Goal: Task Accomplishment & Management: Manage account settings

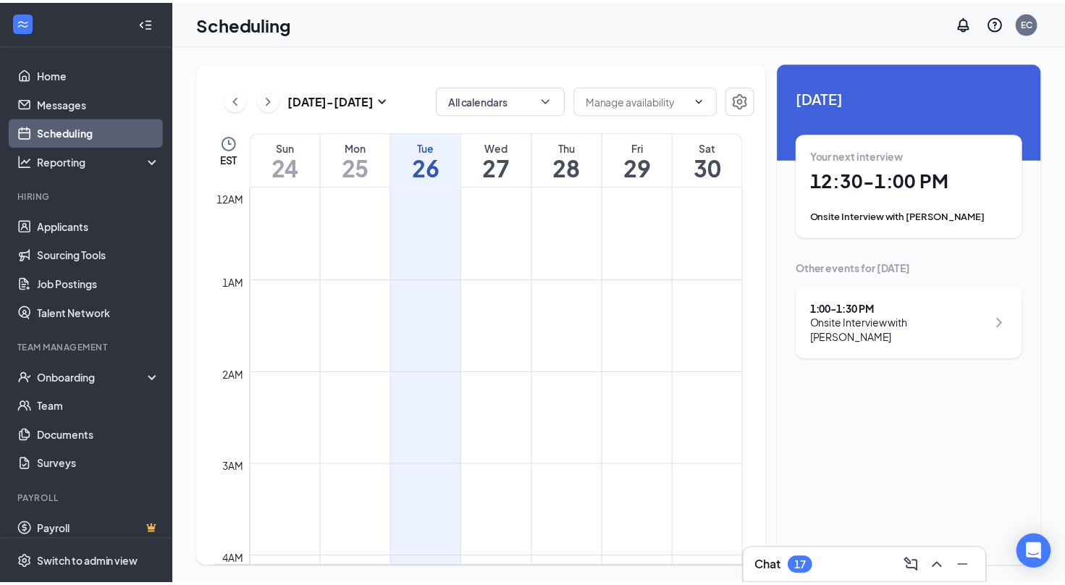
scroll to position [712, 0]
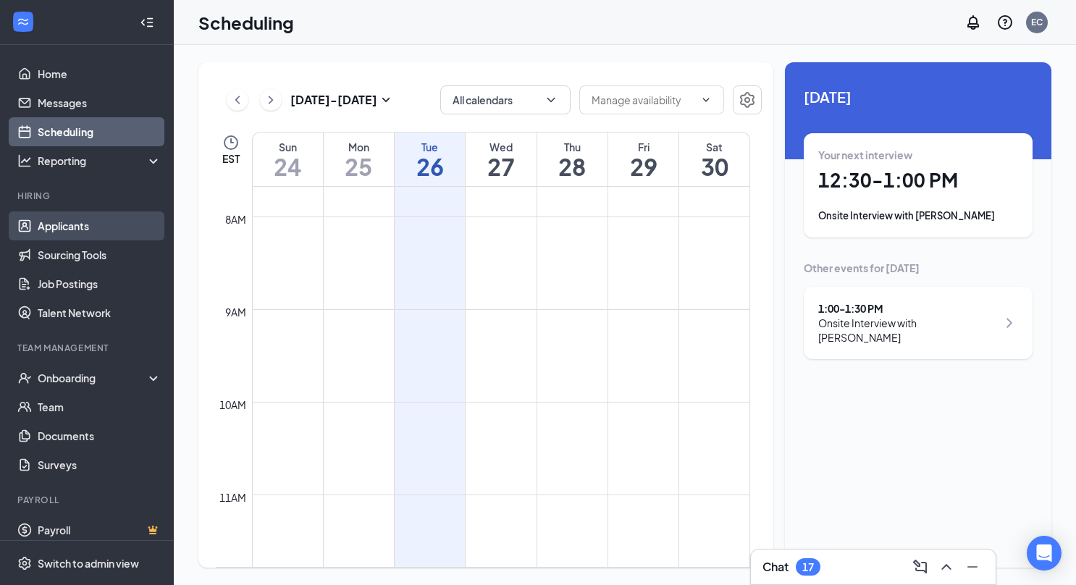
click at [90, 225] on link "Applicants" at bounding box center [100, 225] width 124 height 29
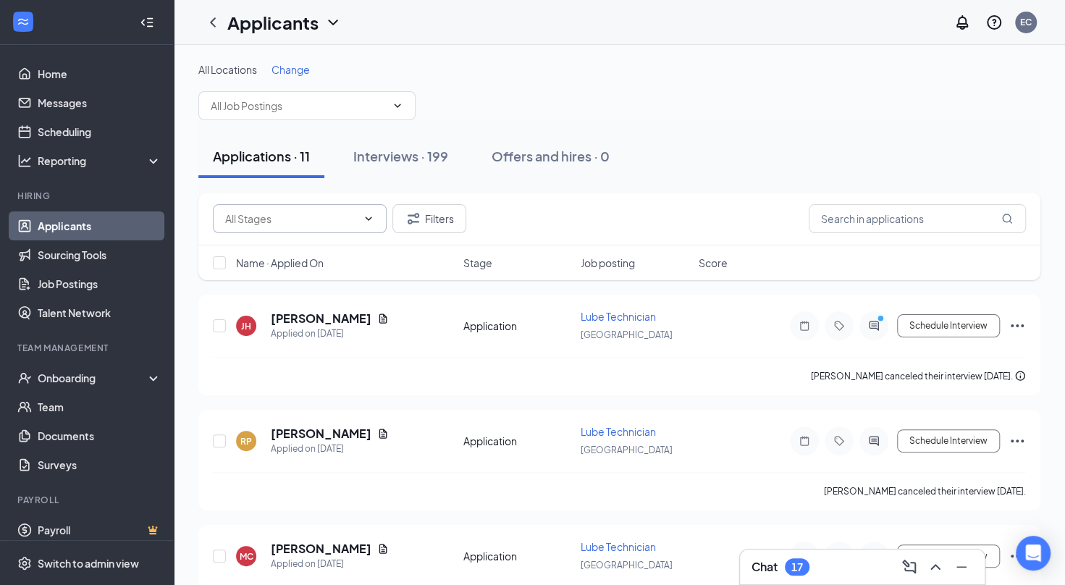
click at [319, 219] on input "text" at bounding box center [291, 219] width 132 height 16
click at [317, 251] on div "Application (11)" at bounding box center [299, 251] width 151 height 16
type input "Application (11)"
click at [353, 217] on icon "Cross" at bounding box center [354, 219] width 12 height 12
click at [316, 103] on input "text" at bounding box center [298, 106] width 175 height 16
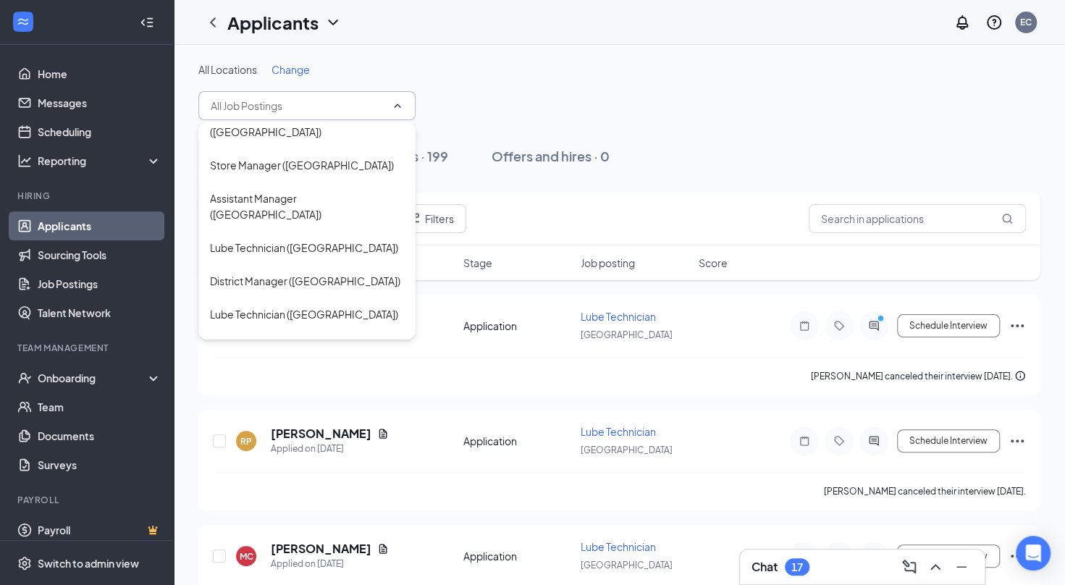
scroll to position [216, 0]
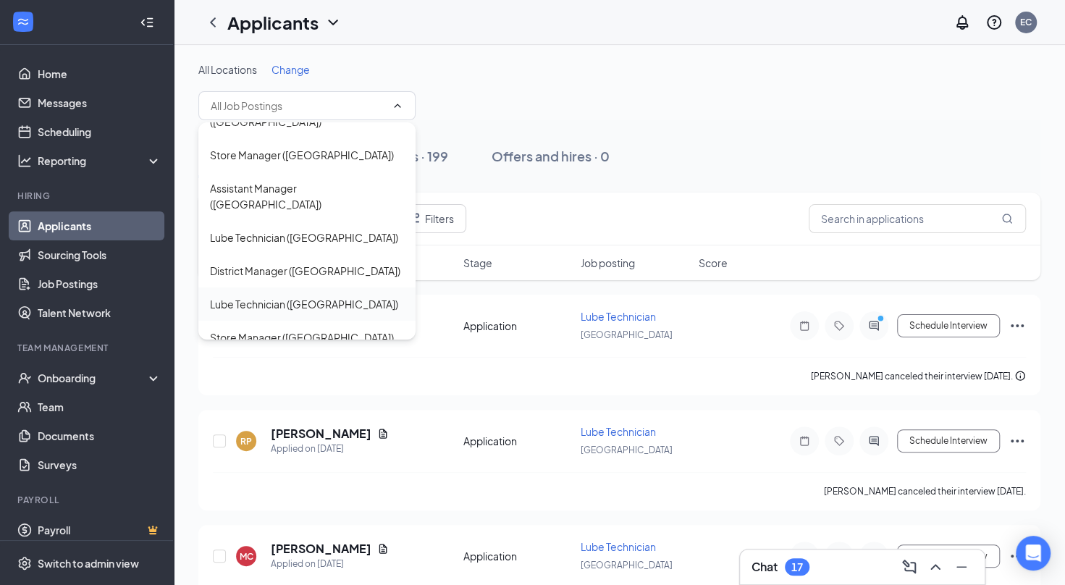
click at [320, 296] on div "Lube Technician ([GEOGRAPHIC_DATA])" at bounding box center [304, 304] width 188 height 16
type input "Lube Technician ([GEOGRAPHIC_DATA])"
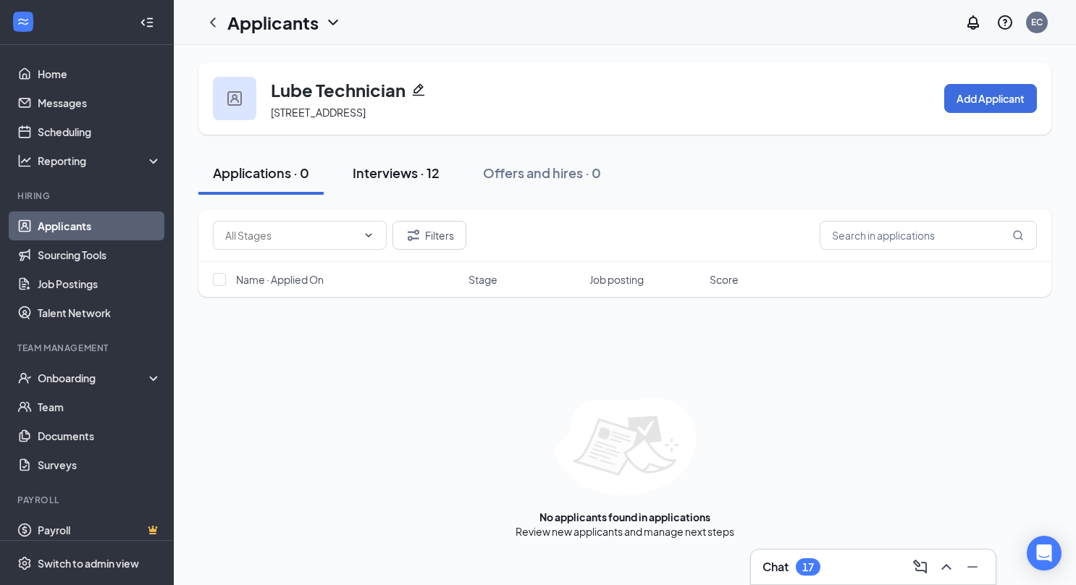
click at [379, 165] on div "Interviews · 12" at bounding box center [396, 173] width 87 height 18
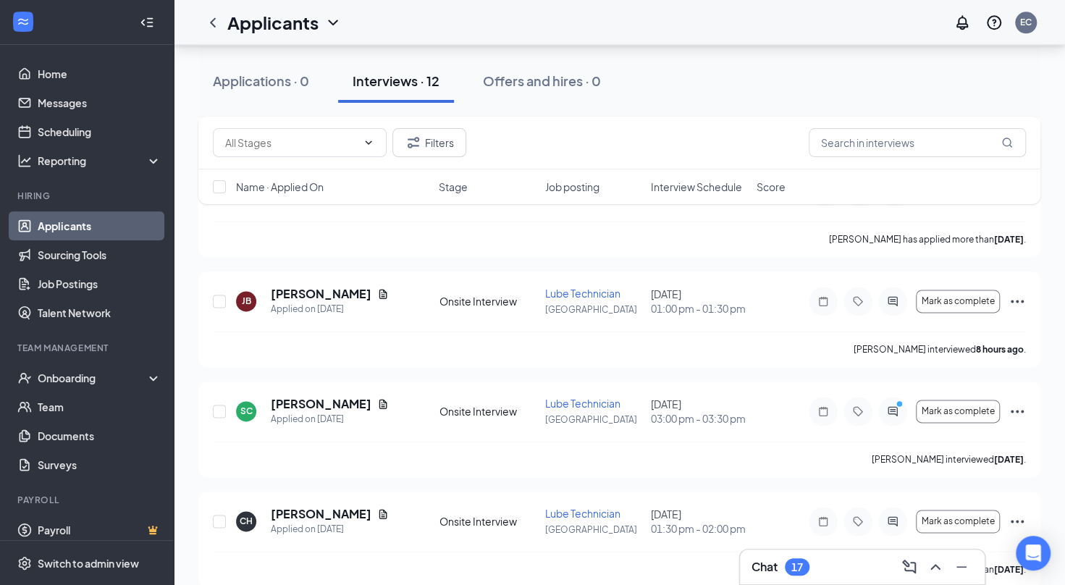
scroll to position [1047, 0]
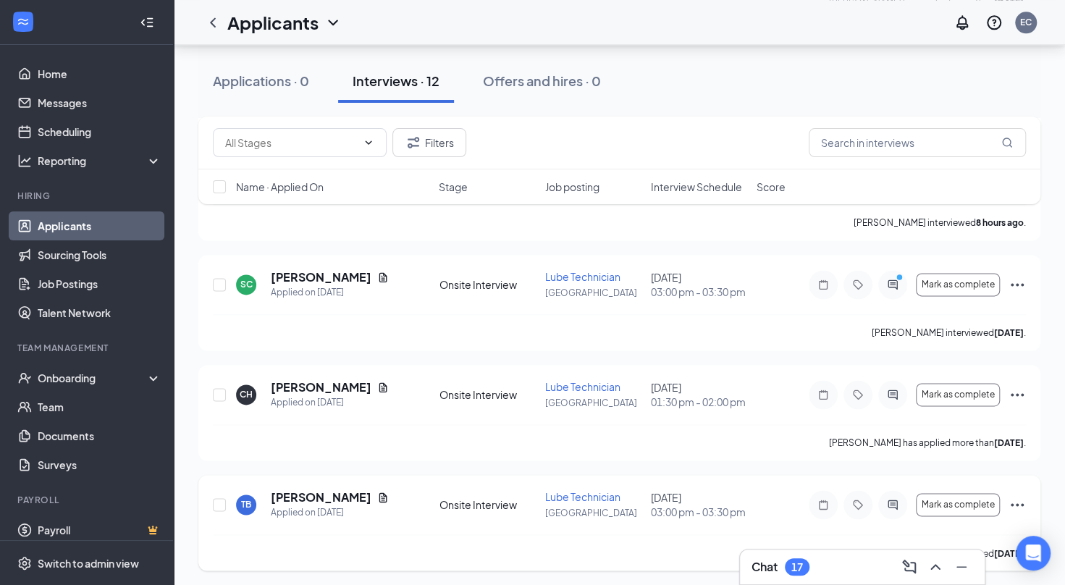
click at [712, 564] on div "[PERSON_NAME] interviewed [DATE] ." at bounding box center [619, 552] width 813 height 36
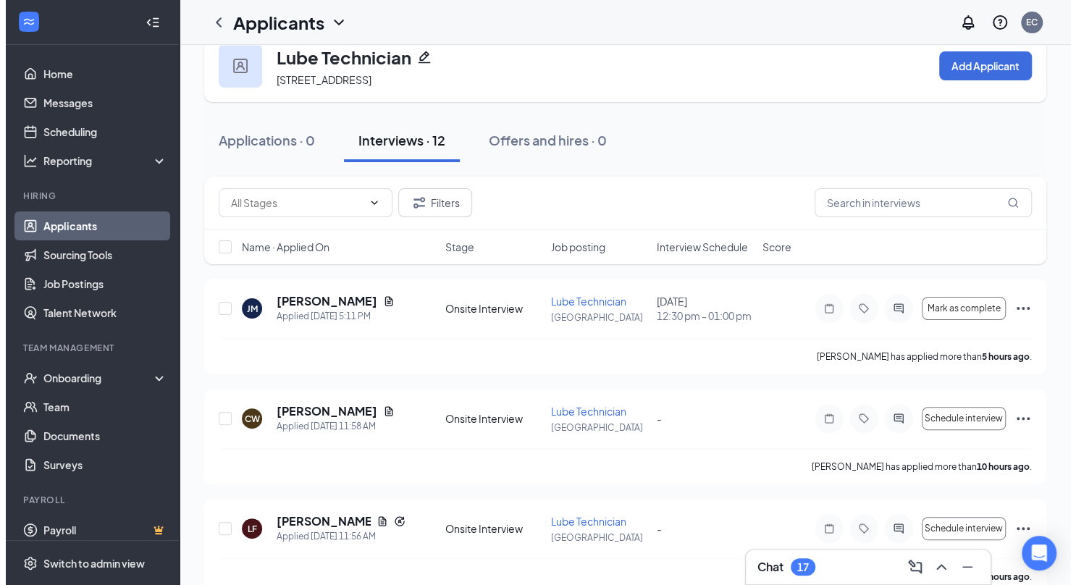
scroll to position [25, 0]
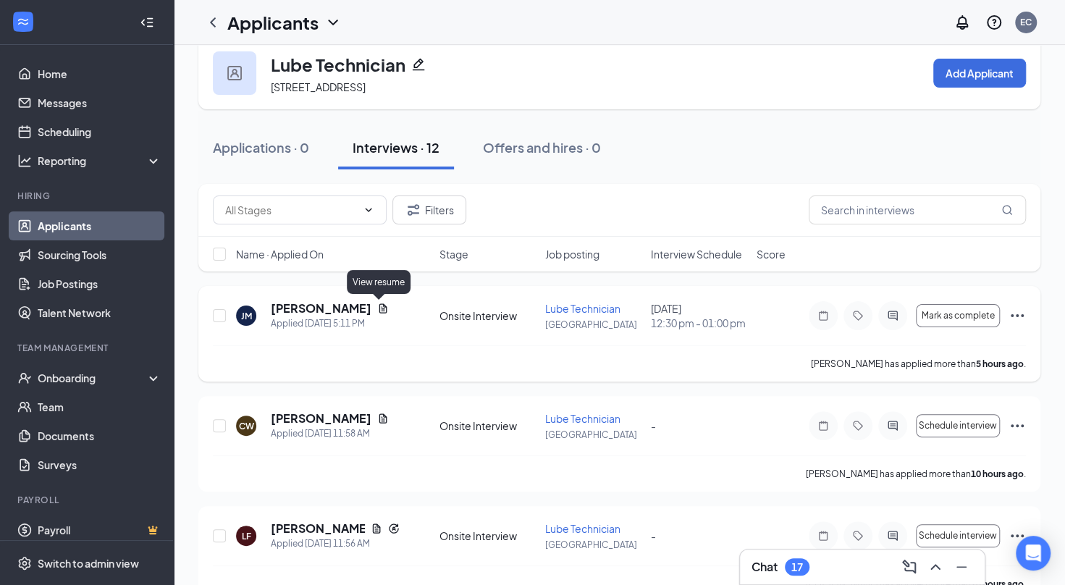
click at [382, 310] on icon "Document" at bounding box center [383, 307] width 8 height 9
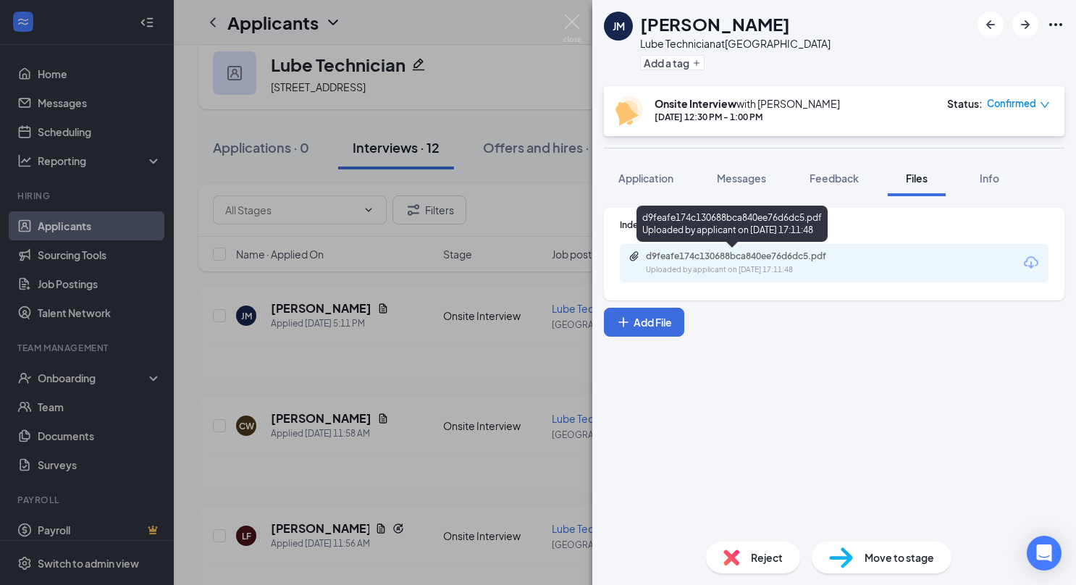
click at [802, 264] on div "Uploaded by applicant on [DATE] 17:11:48" at bounding box center [754, 270] width 217 height 12
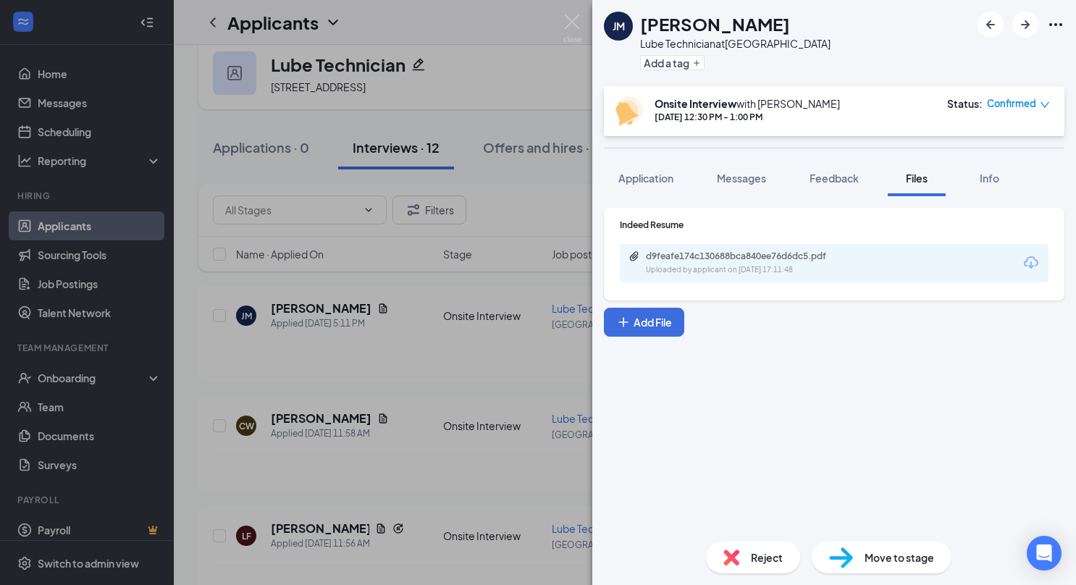
click at [520, 229] on div "[PERSON_NAME] Lube Technician at [GEOGRAPHIC_DATA] Add a tag Onsite Interview w…" at bounding box center [538, 292] width 1076 height 585
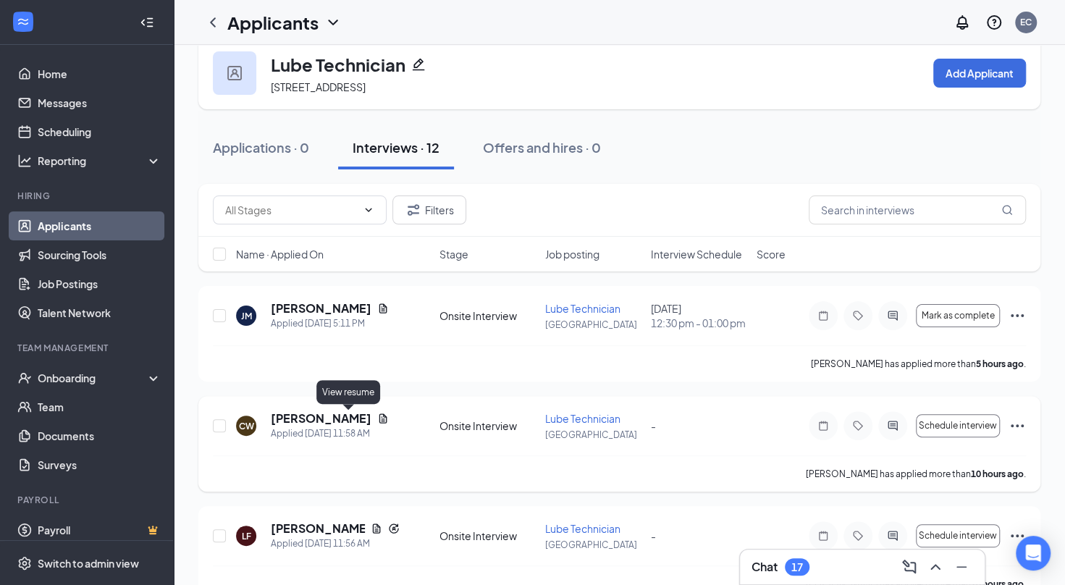
click at [379, 420] on icon "Document" at bounding box center [383, 417] width 8 height 9
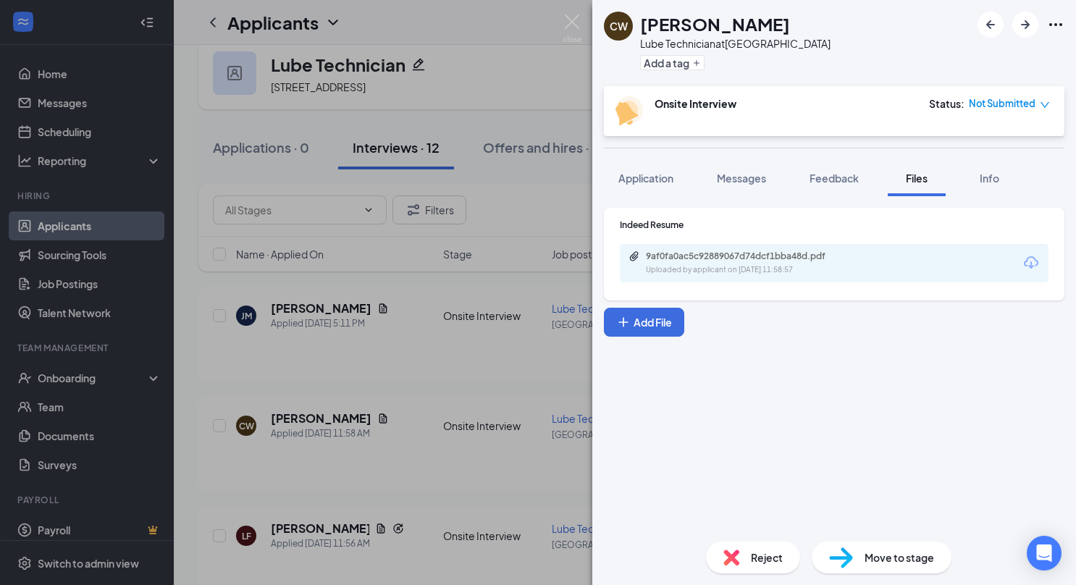
click at [814, 276] on div "9af0fa0ac5c92889067d74dcf1bba48d.pdf Uploaded by applicant on [DATE] 11:58:57" at bounding box center [834, 263] width 429 height 38
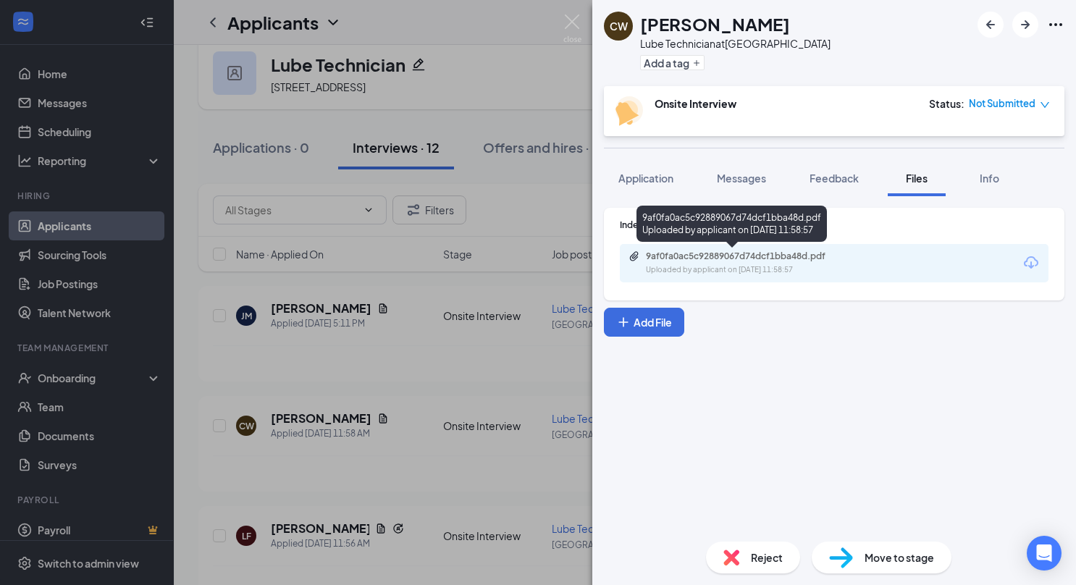
click at [809, 265] on div "Uploaded by applicant on [DATE] 11:58:57" at bounding box center [754, 270] width 217 height 12
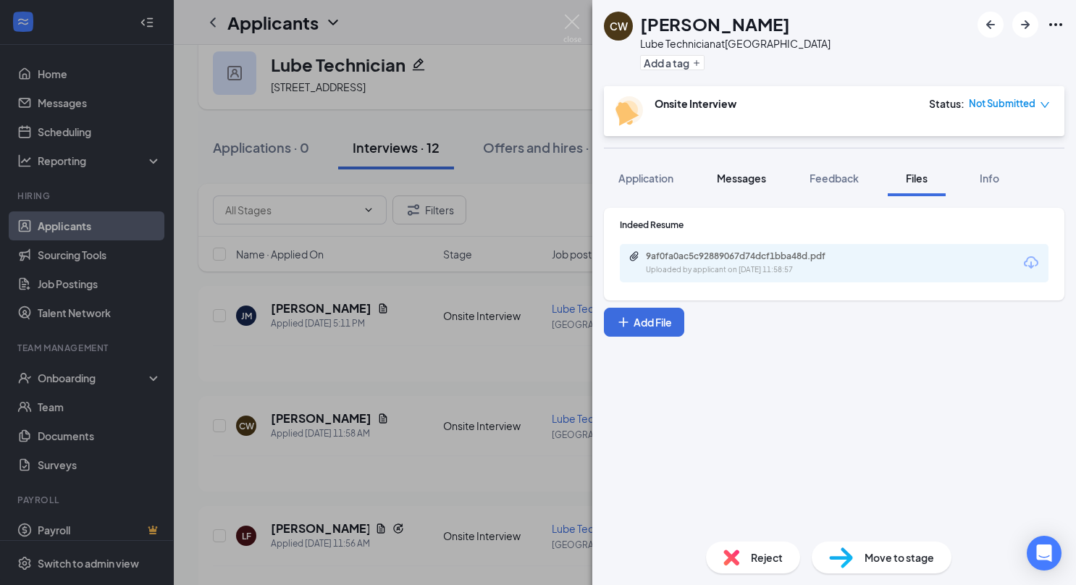
click at [733, 168] on button "Messages" at bounding box center [741, 178] width 78 height 36
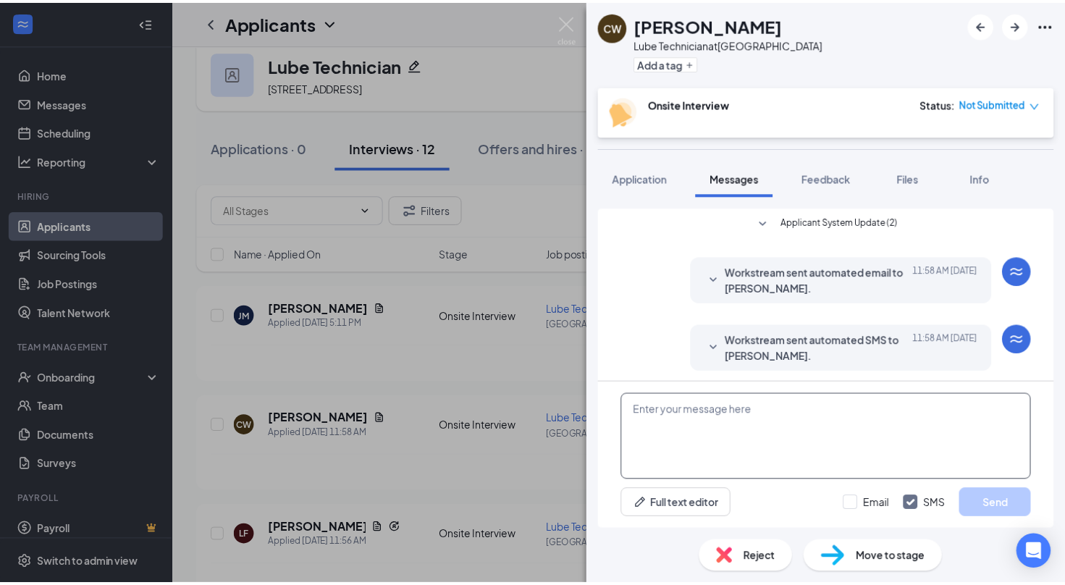
scroll to position [224, 0]
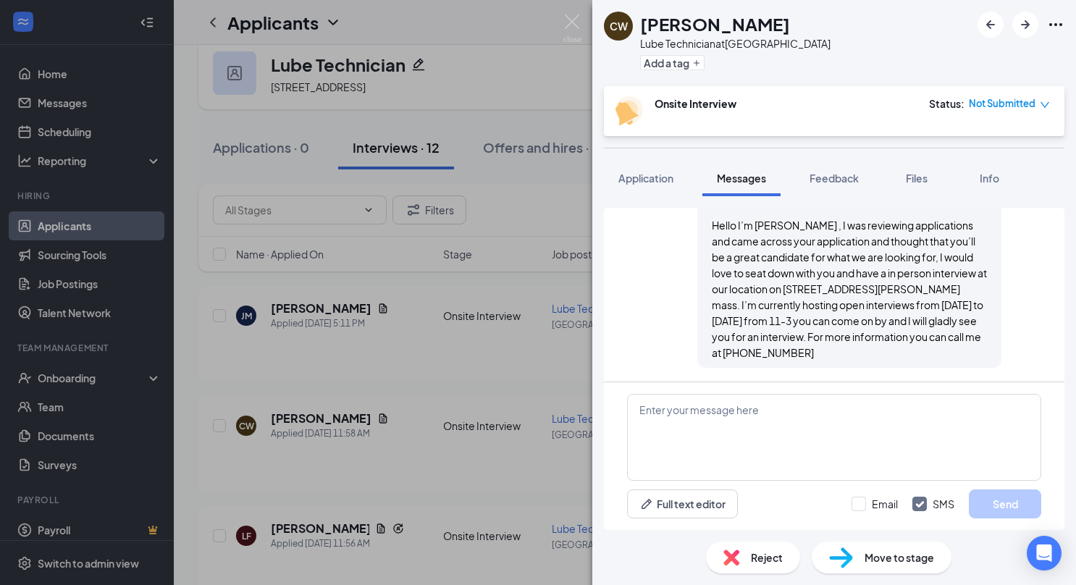
click at [788, 345] on div "Hello I’m [PERSON_NAME] , I was reviewing applications and came across your app…" at bounding box center [849, 288] width 275 height 143
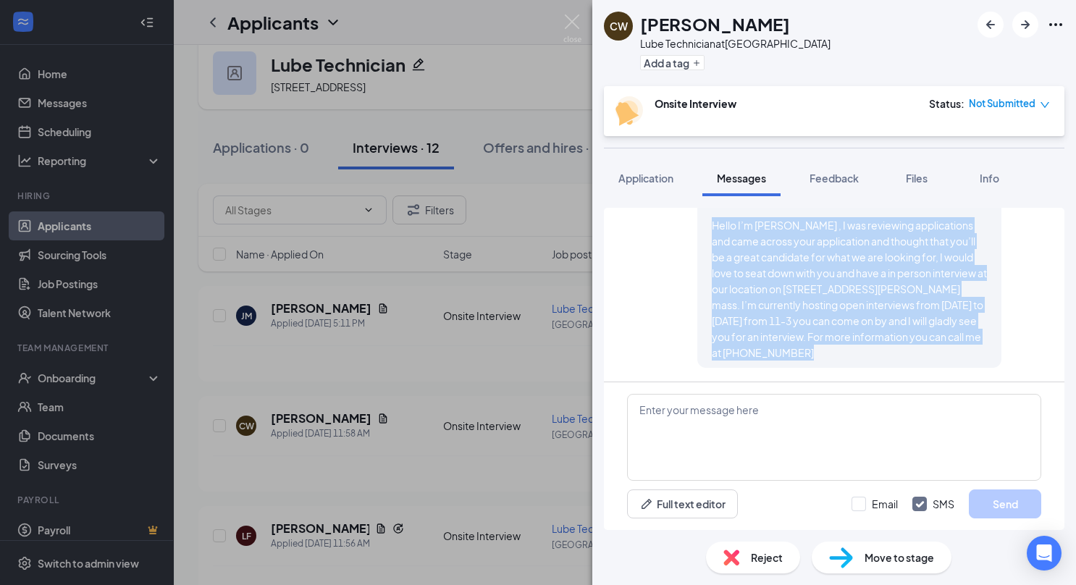
click at [788, 345] on div "Hello I’m [PERSON_NAME] , I was reviewing applications and came across your app…" at bounding box center [849, 288] width 275 height 143
copy div "Hello I’m [PERSON_NAME] , I was reviewing applications and came across your app…"
click at [494, 365] on div "[PERSON_NAME] Lube Technician at [GEOGRAPHIC_DATA] Add a tag Onsite Interview S…" at bounding box center [538, 292] width 1076 height 585
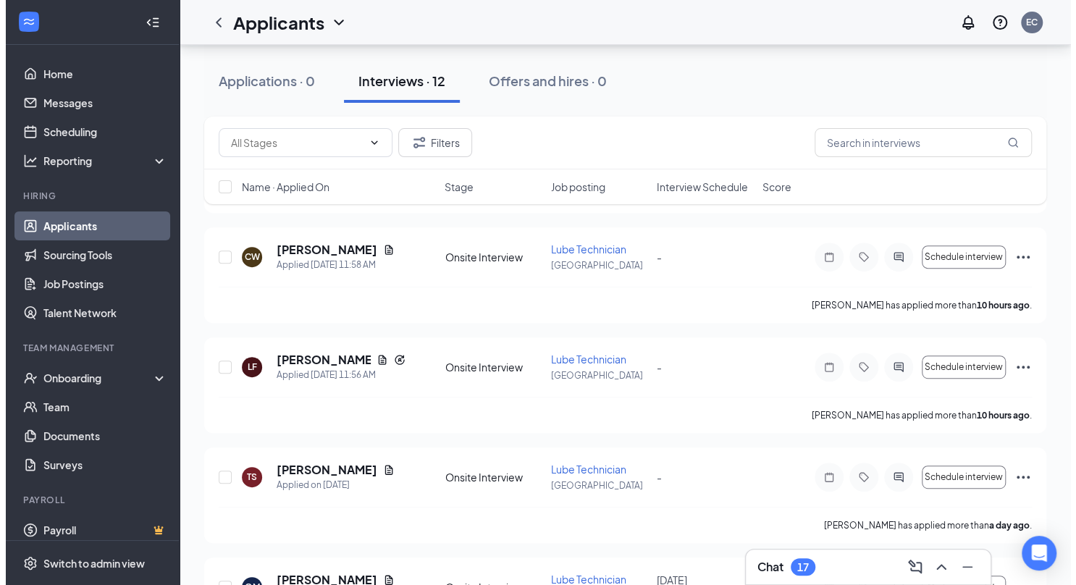
scroll to position [204, 0]
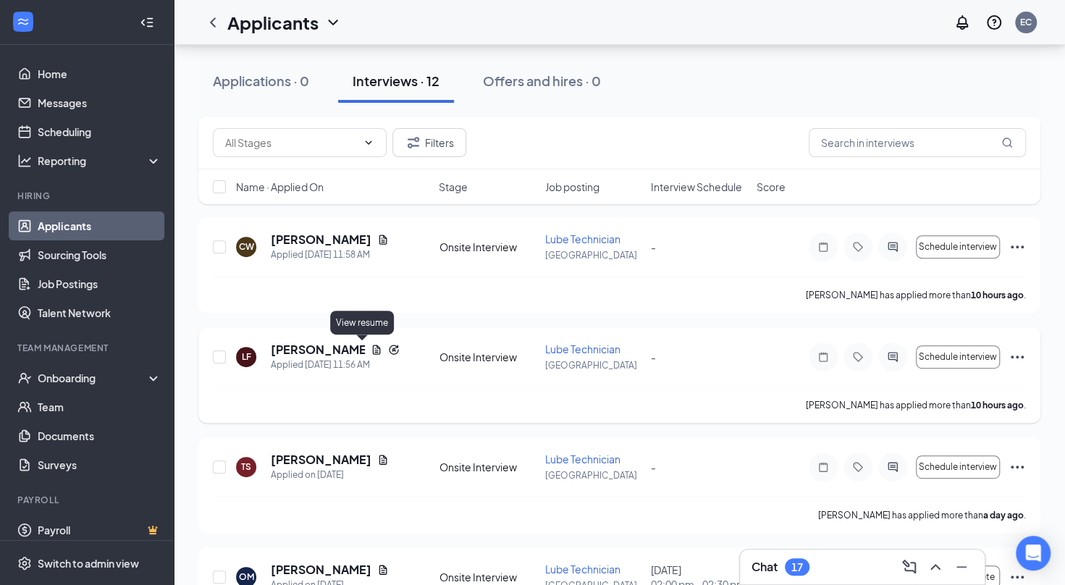
click at [371, 349] on icon "Document" at bounding box center [377, 350] width 12 height 12
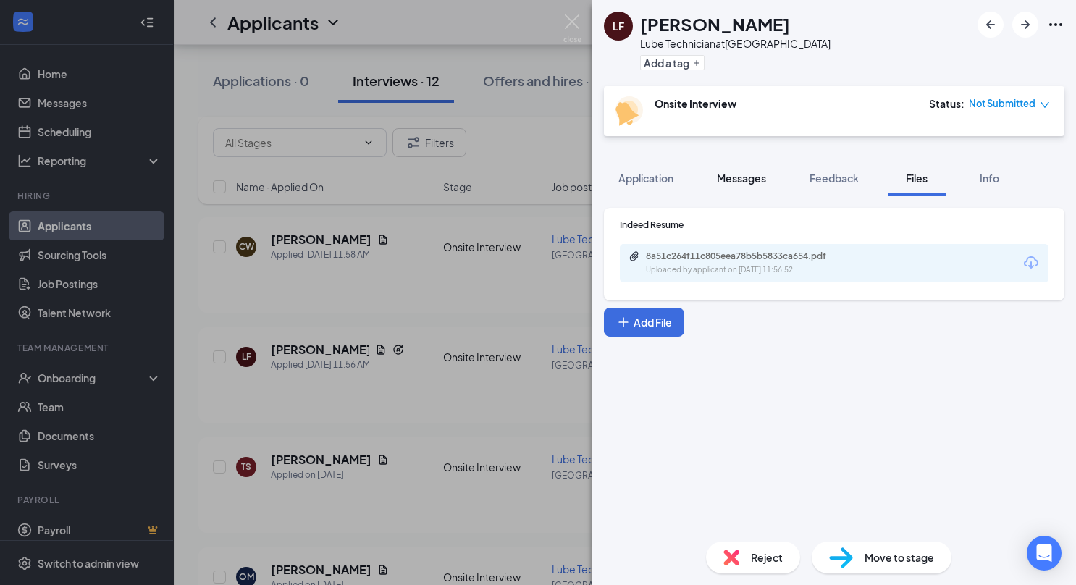
click at [737, 185] on div "Messages" at bounding box center [741, 178] width 49 height 14
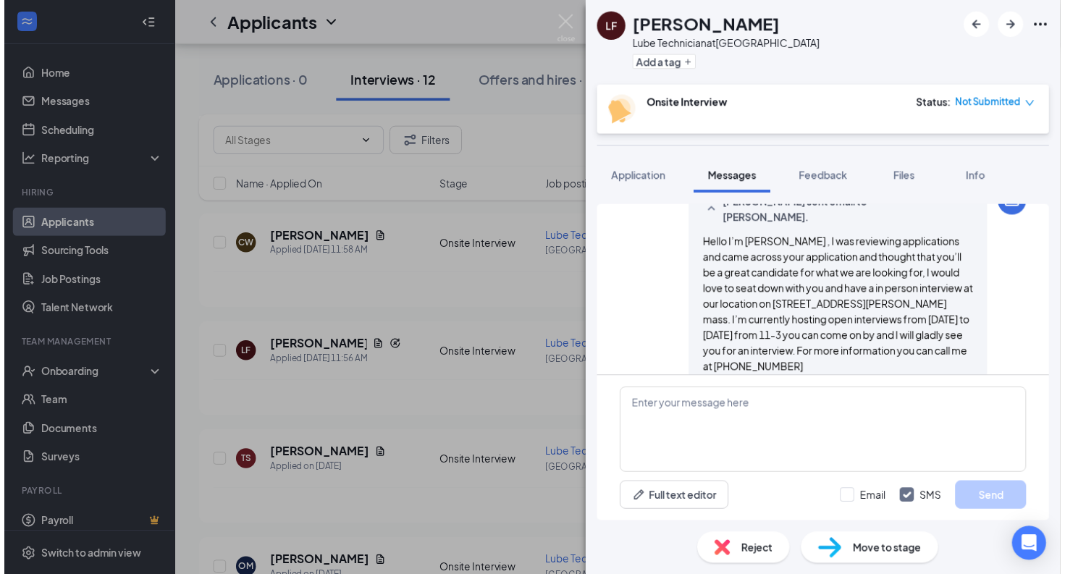
scroll to position [224, 0]
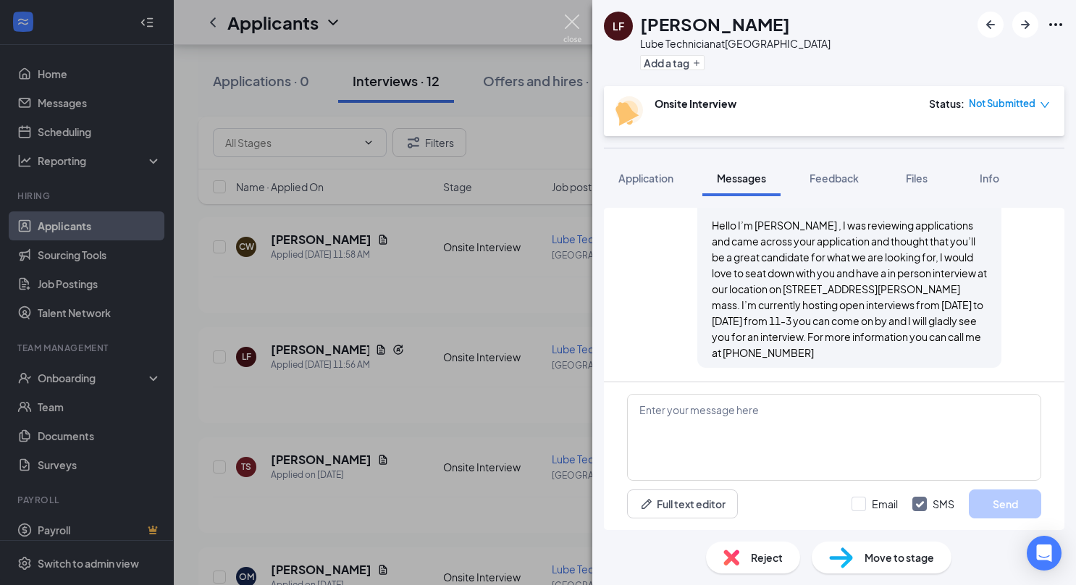
click at [565, 18] on img at bounding box center [572, 28] width 18 height 28
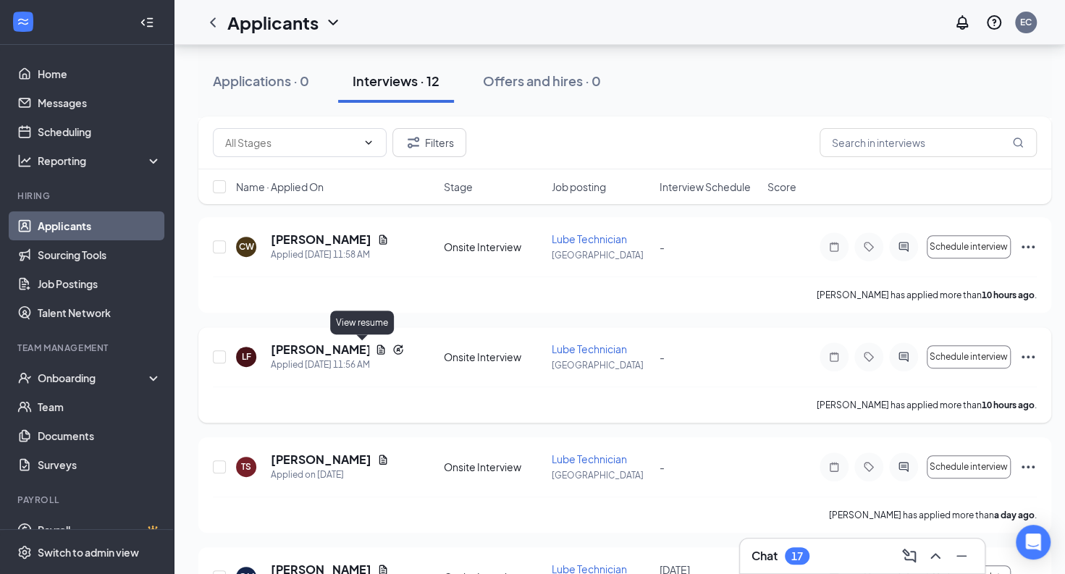
click at [375, 346] on icon "Document" at bounding box center [381, 350] width 12 height 12
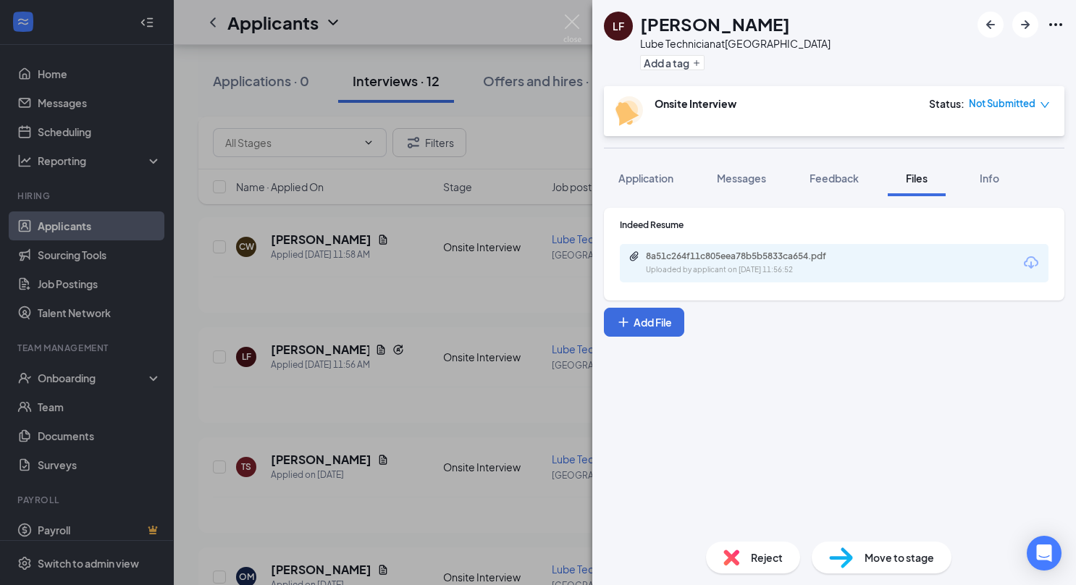
click at [777, 279] on div "8a51c264f11c805eea78b5b5833ca654.pdf Uploaded by applicant on [DATE] 11:56:52" at bounding box center [834, 263] width 429 height 38
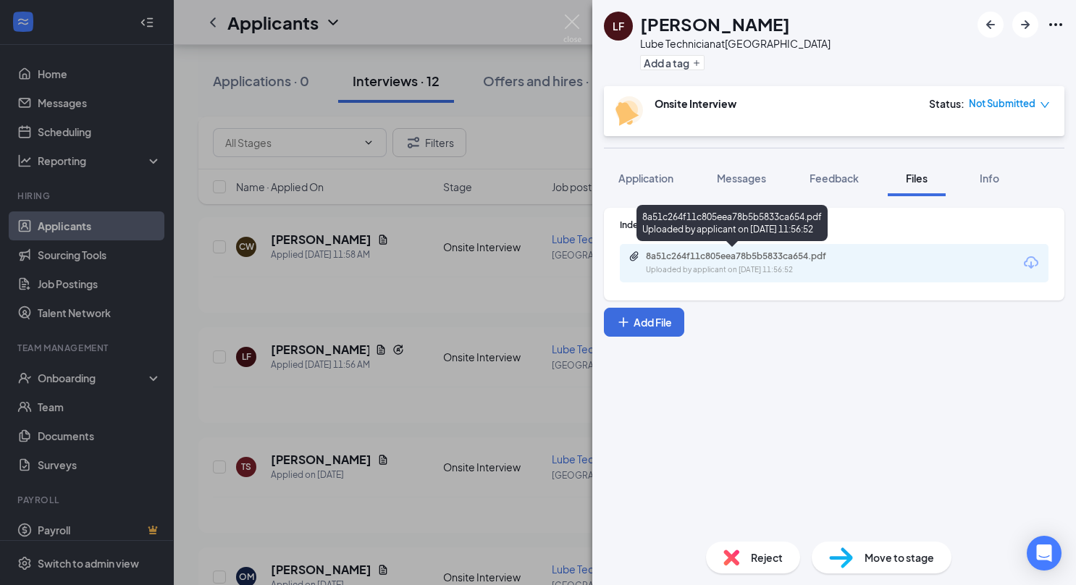
click at [777, 266] on div "Uploaded by applicant on [DATE] 11:56:52" at bounding box center [754, 270] width 217 height 12
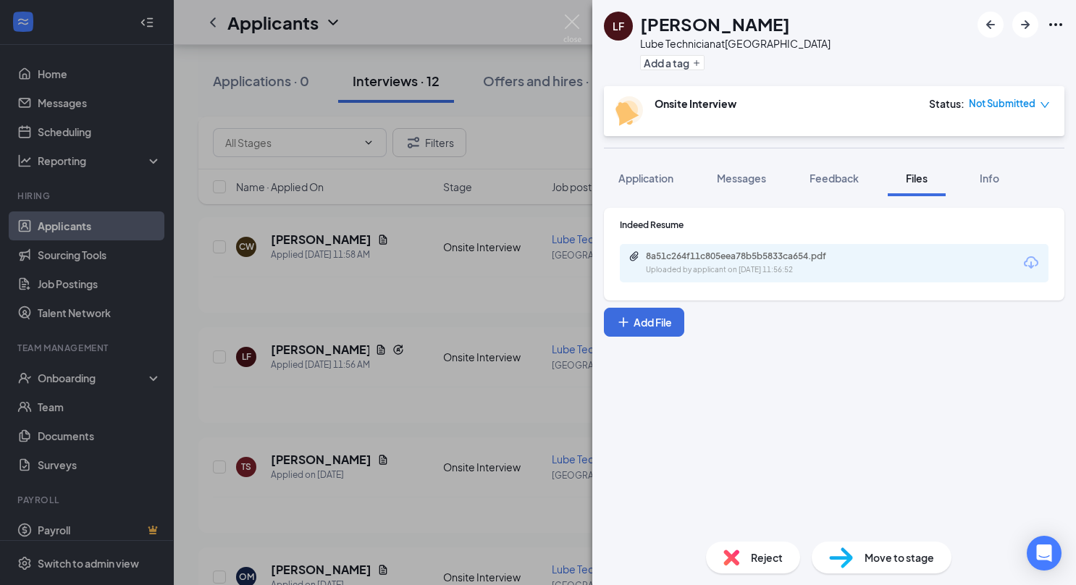
click at [397, 282] on div "[PERSON_NAME] Lube Technician at [GEOGRAPHIC_DATA] Add a tag Onsite Interview S…" at bounding box center [538, 292] width 1076 height 585
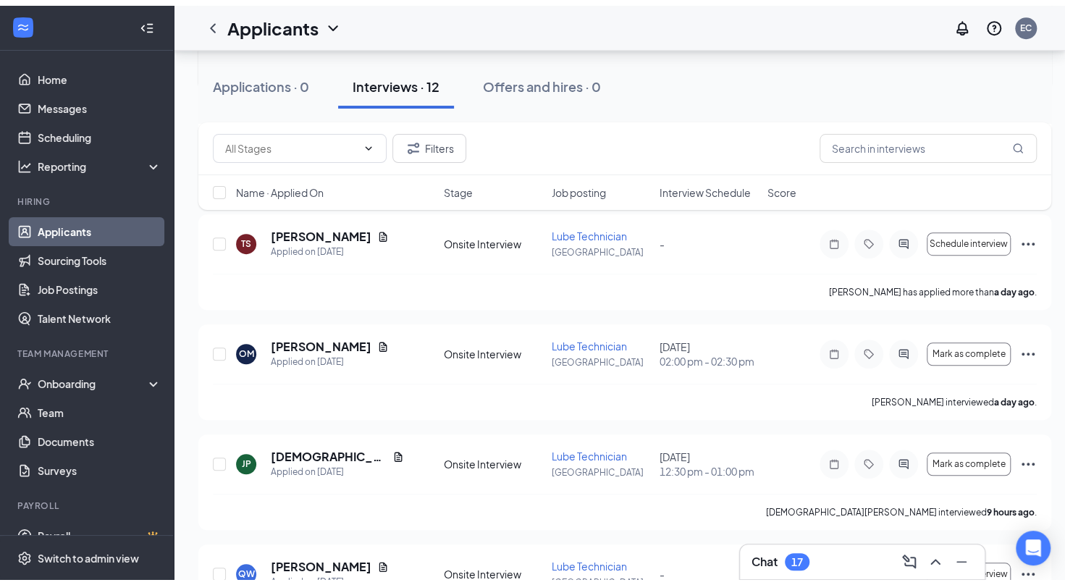
scroll to position [436, 0]
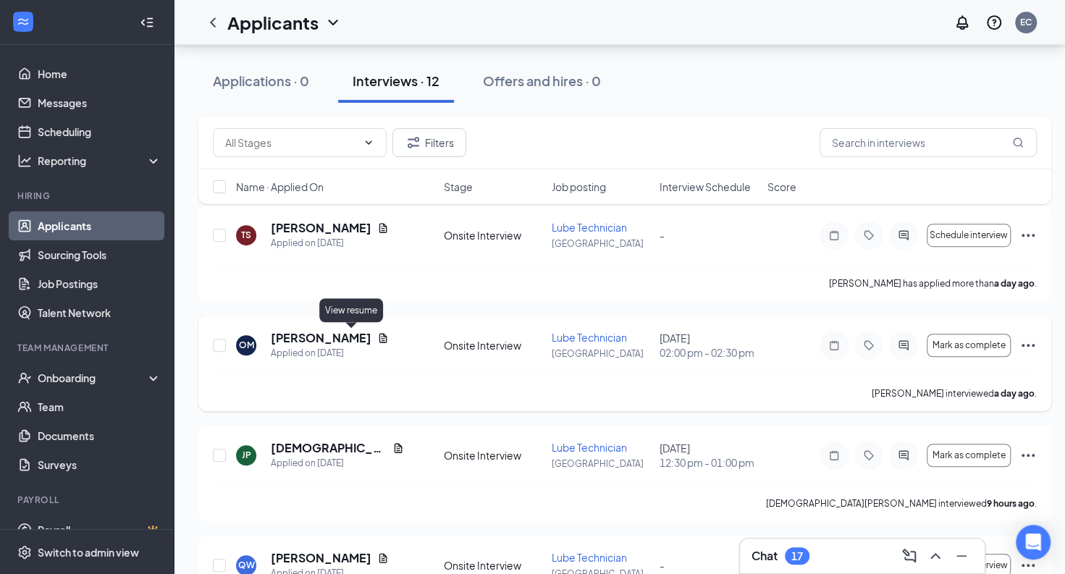
click at [379, 335] on icon "Document" at bounding box center [383, 337] width 8 height 9
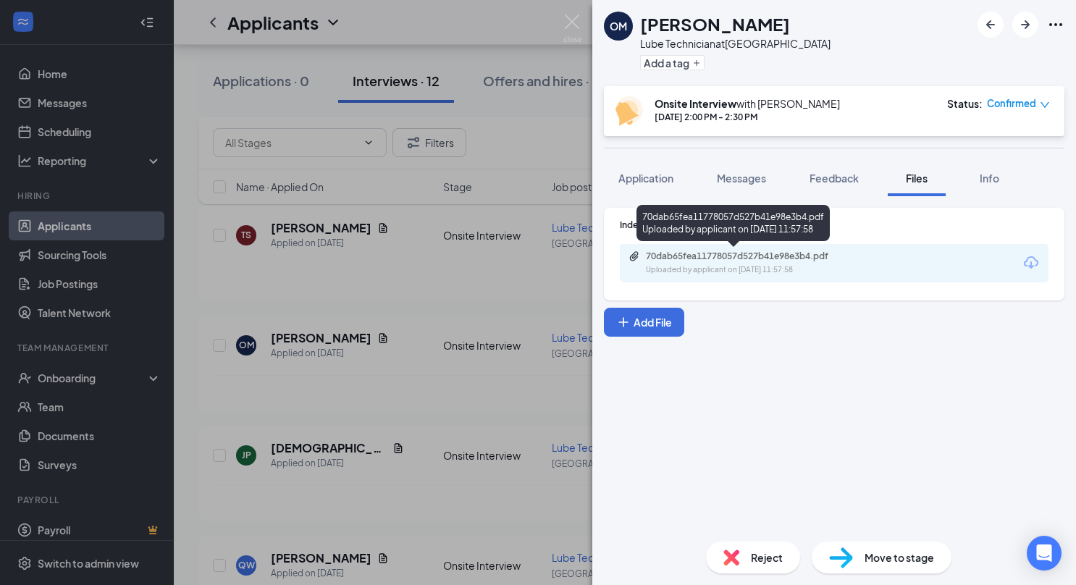
click at [709, 271] on div "Uploaded by applicant on [DATE] 11:57:58" at bounding box center [754, 270] width 217 height 12
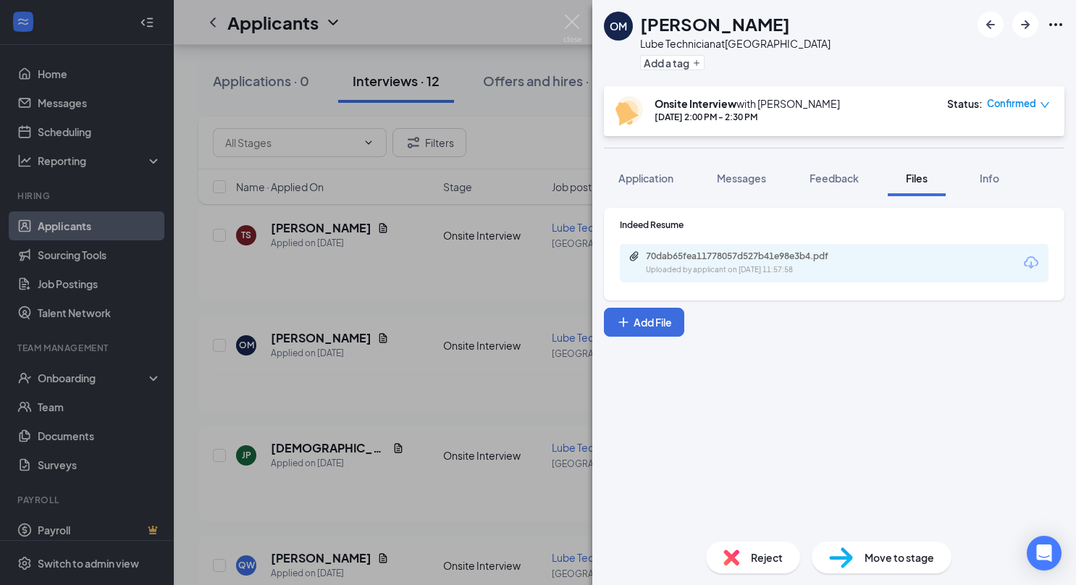
click at [436, 312] on div "OM [PERSON_NAME] Lube Technician at [GEOGRAPHIC_DATA] Add a tag Onsite Intervie…" at bounding box center [538, 292] width 1076 height 585
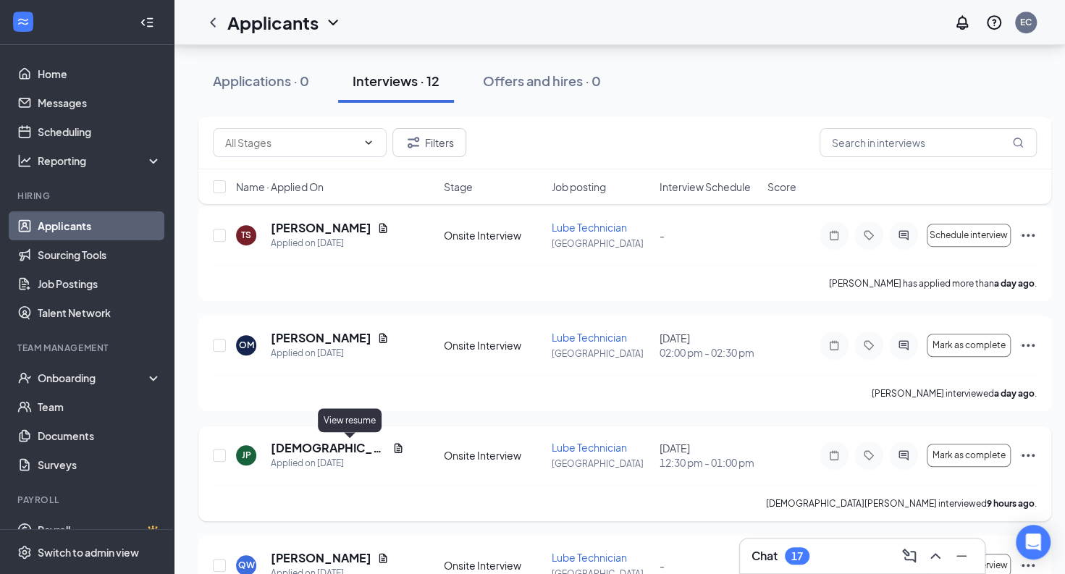
click at [392, 449] on icon "Document" at bounding box center [398, 448] width 12 height 12
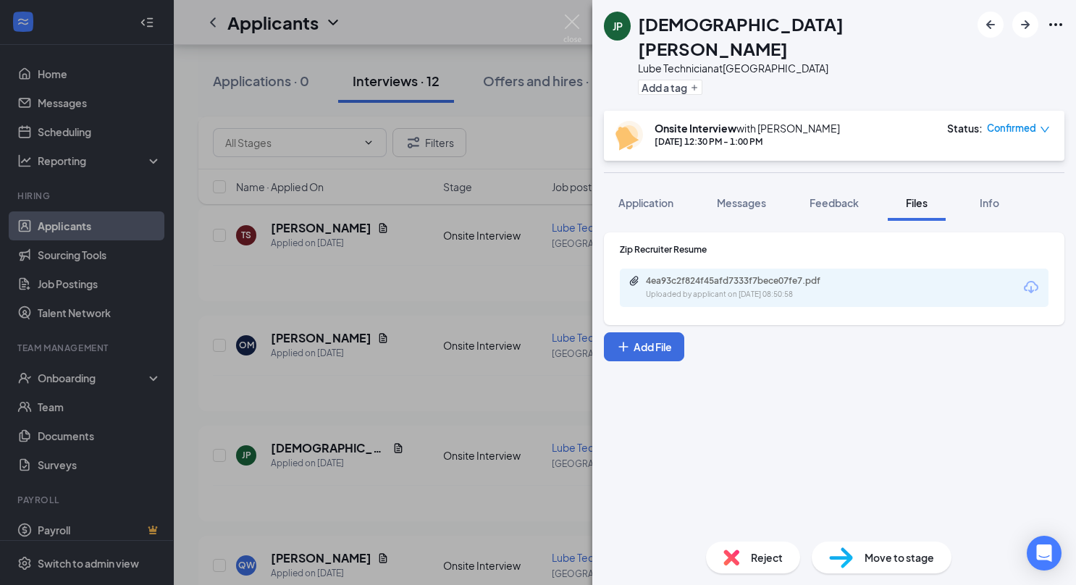
click at [746, 279] on div "4ea93c2f824f45afd7333f7bece07fe7.pdf Uploaded by applicant on [DATE] 08:50:58" at bounding box center [834, 288] width 429 height 38
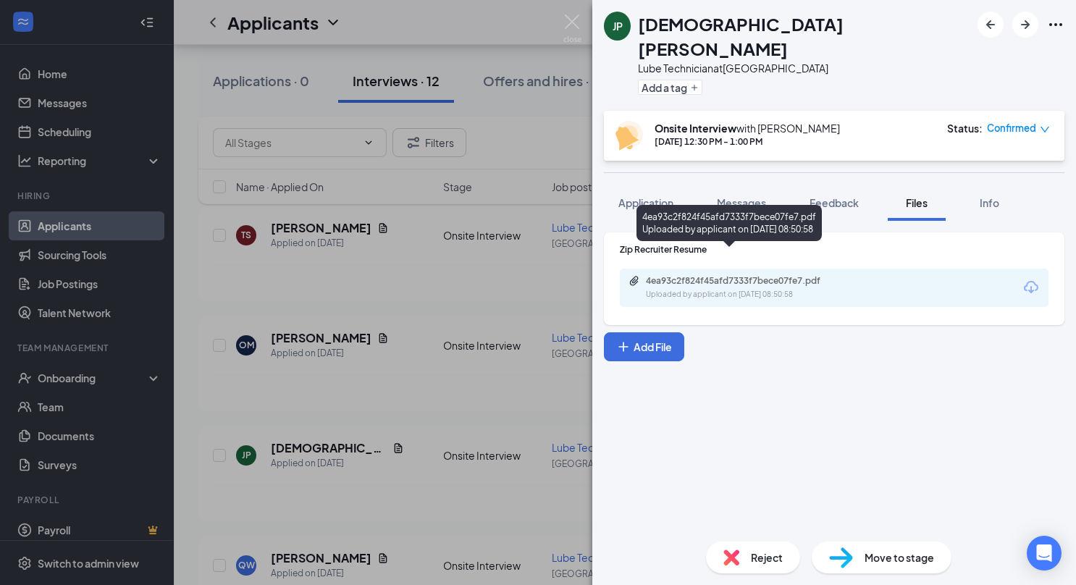
click at [746, 289] on div "Uploaded by applicant on [DATE] 08:50:58" at bounding box center [754, 295] width 217 height 12
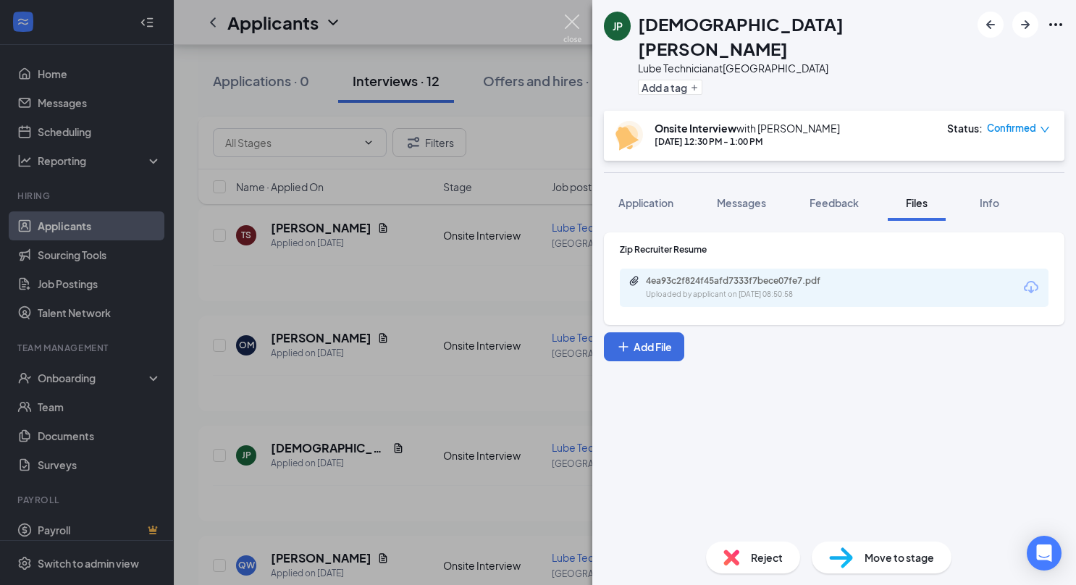
click at [576, 28] on img at bounding box center [572, 28] width 18 height 28
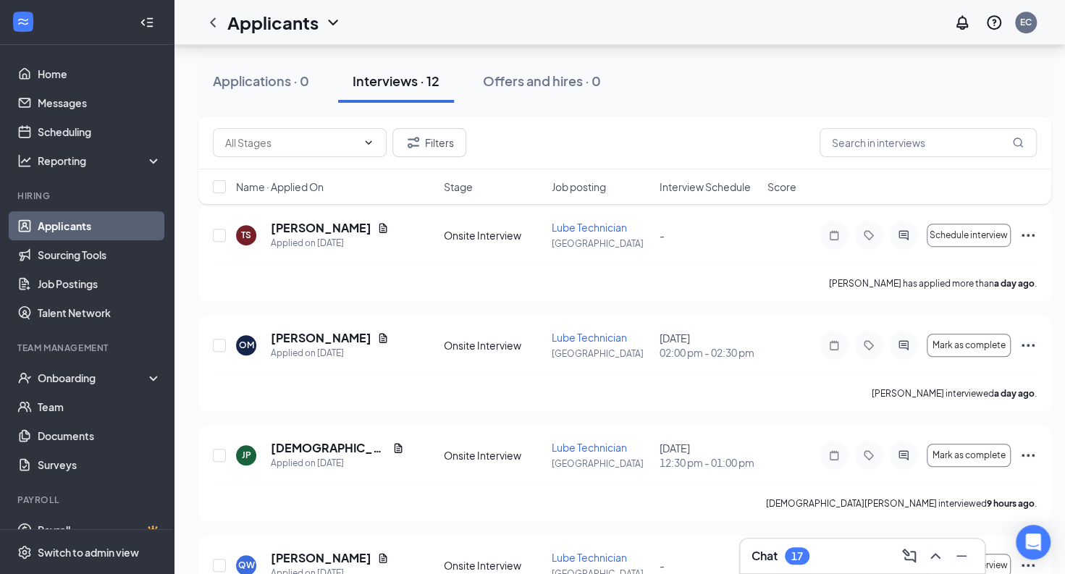
click at [112, 227] on link "Applicants" at bounding box center [100, 225] width 124 height 29
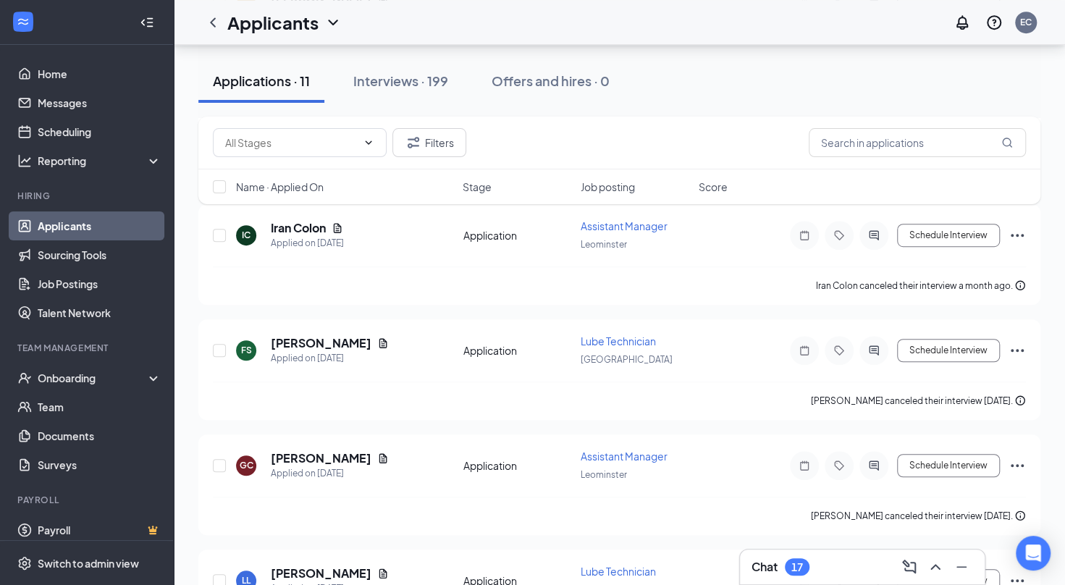
click at [329, 28] on icon "ChevronDown" at bounding box center [332, 22] width 17 height 17
click at [486, 4] on div "Applicants EC" at bounding box center [619, 22] width 891 height 45
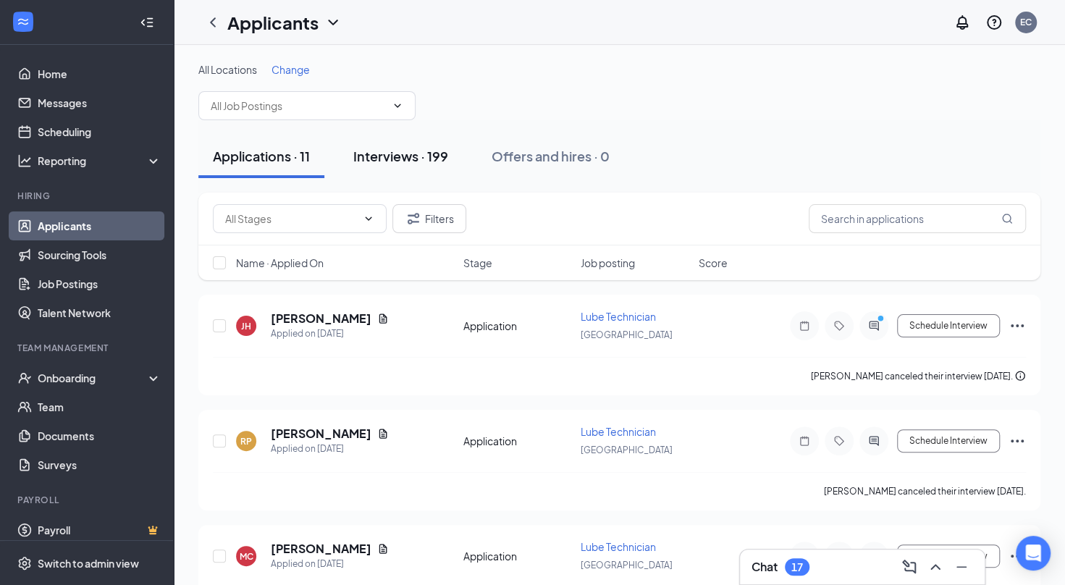
click at [380, 147] on div "Interviews · 199" at bounding box center [400, 156] width 95 height 18
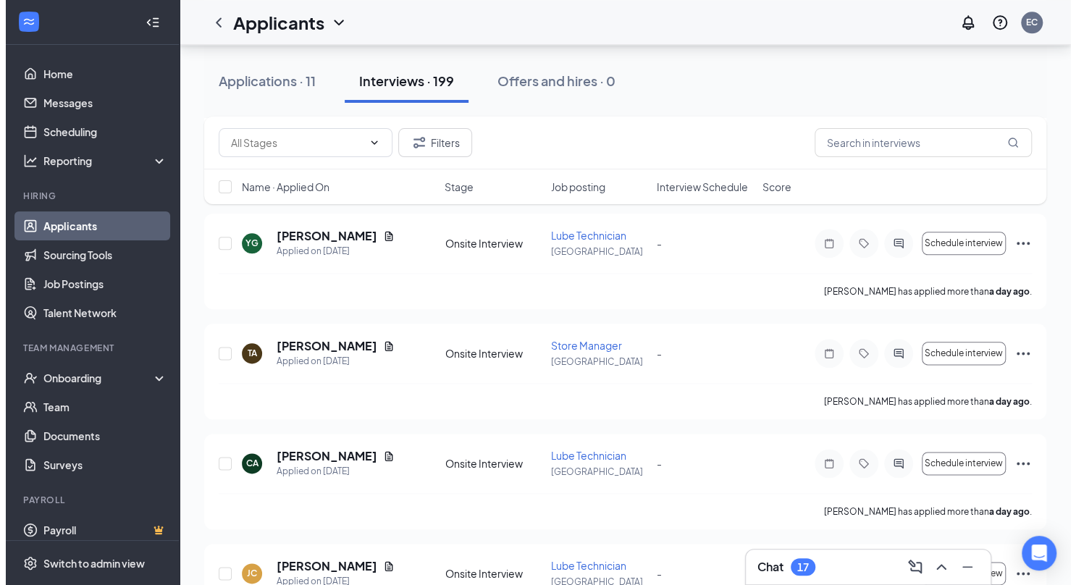
scroll to position [731, 0]
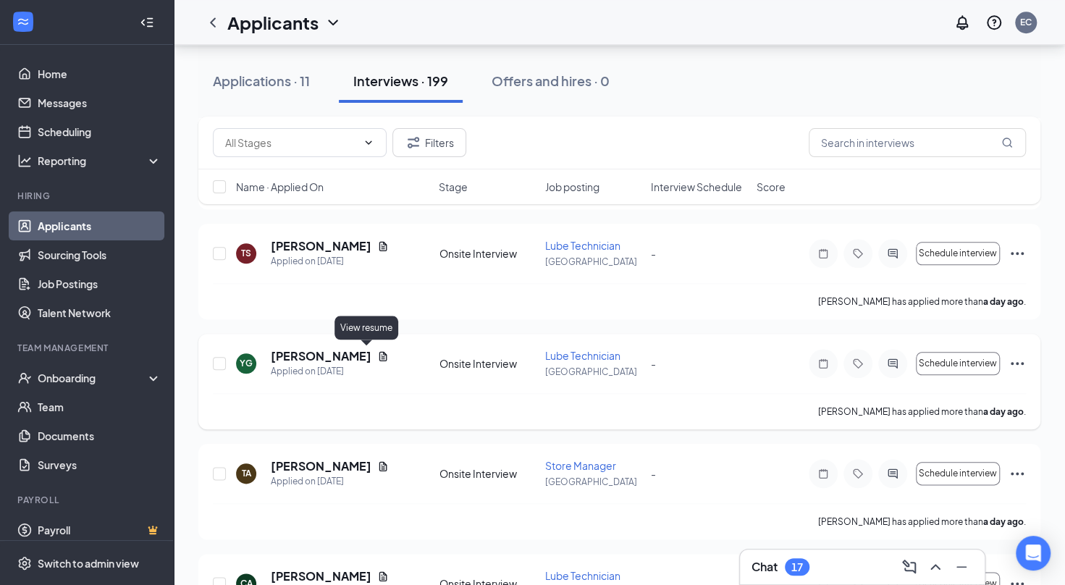
click at [379, 352] on icon "Document" at bounding box center [383, 355] width 8 height 9
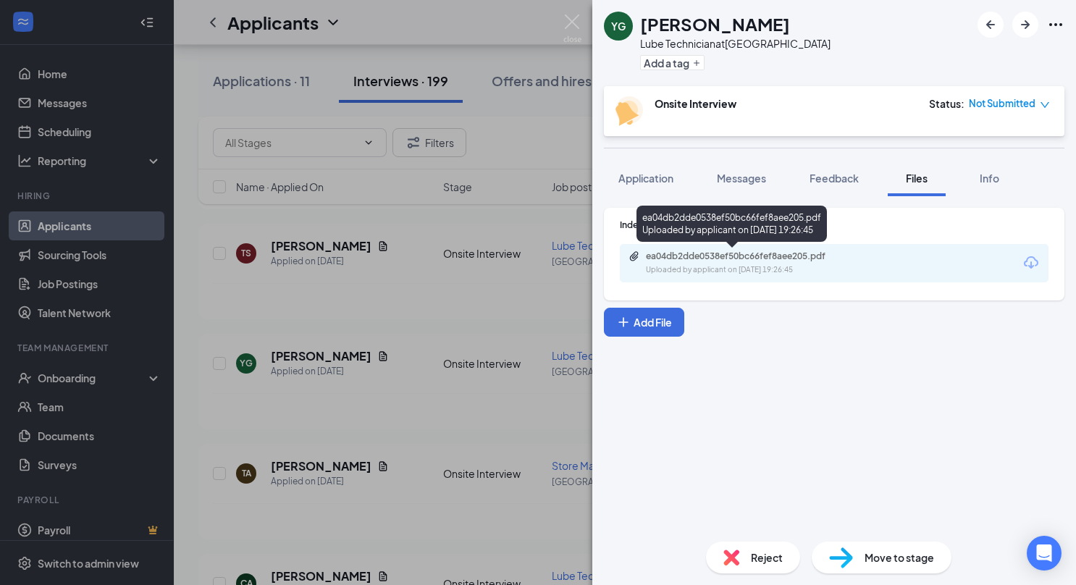
click at [775, 260] on div "ea04db2dde0538ef50bc66fef8aee205.pdf" at bounding box center [747, 256] width 203 height 12
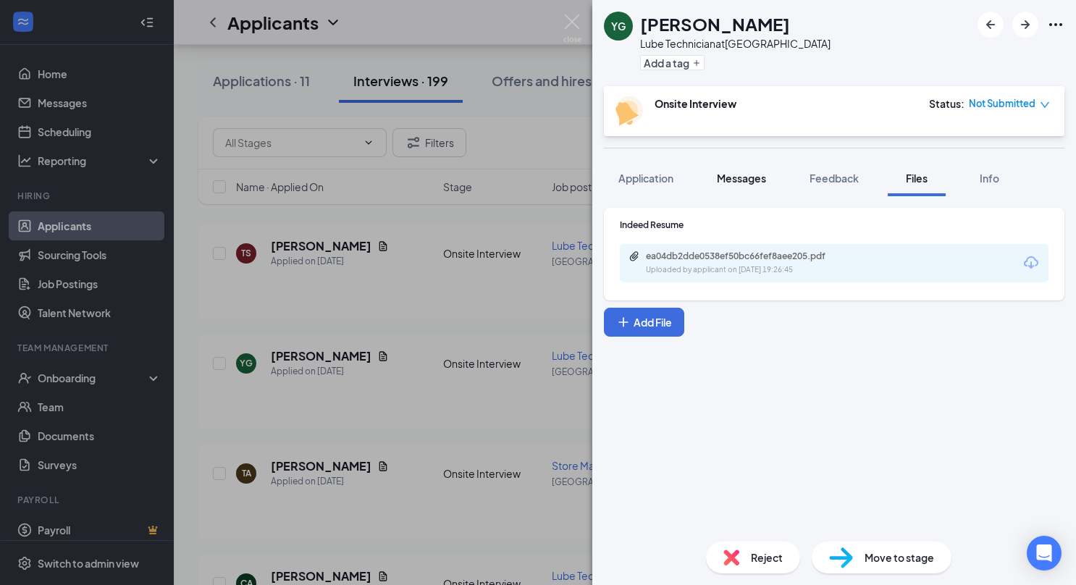
click at [747, 181] on span "Messages" at bounding box center [741, 178] width 49 height 13
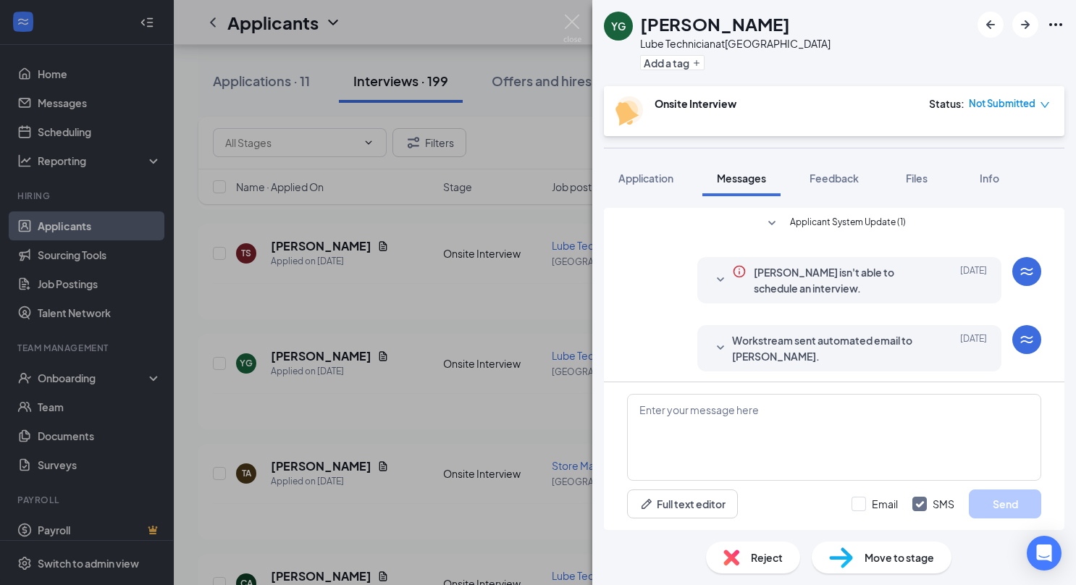
scroll to position [114, 0]
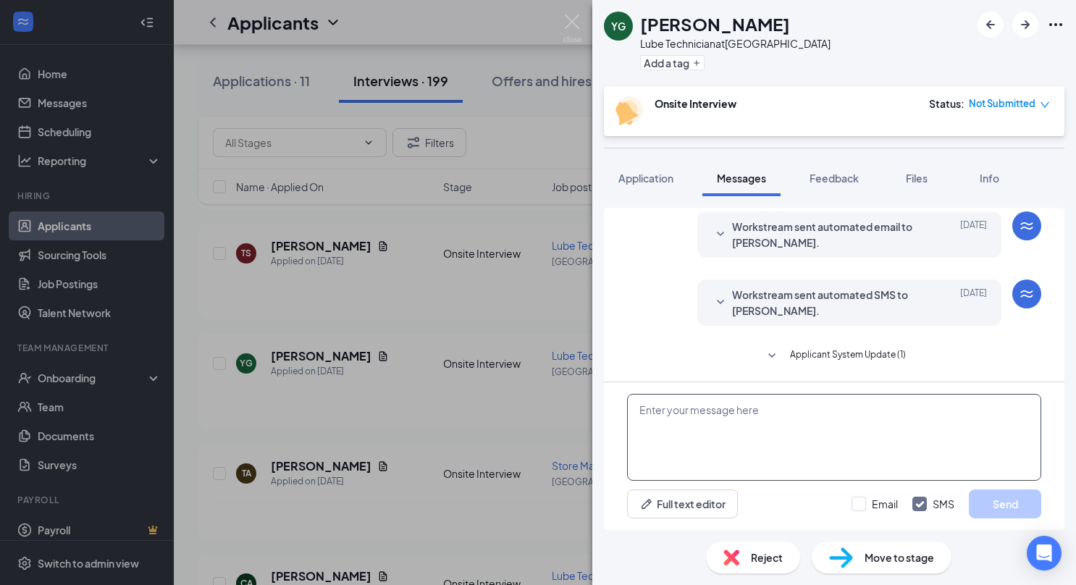
paste textarea "Hello I’m [PERSON_NAME] , I was reviewing applications and came across your app…"
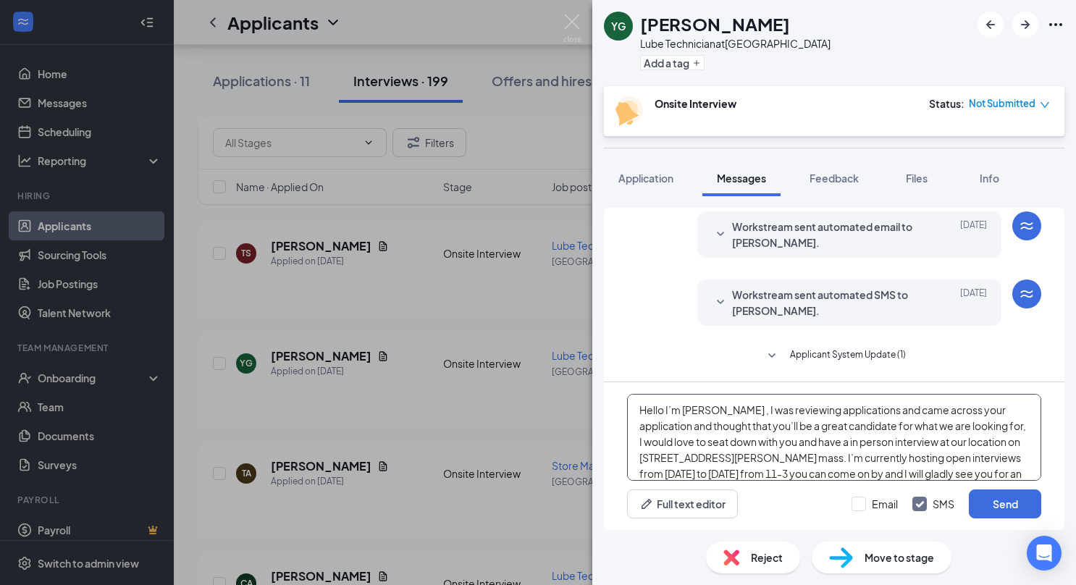
scroll to position [31, 0]
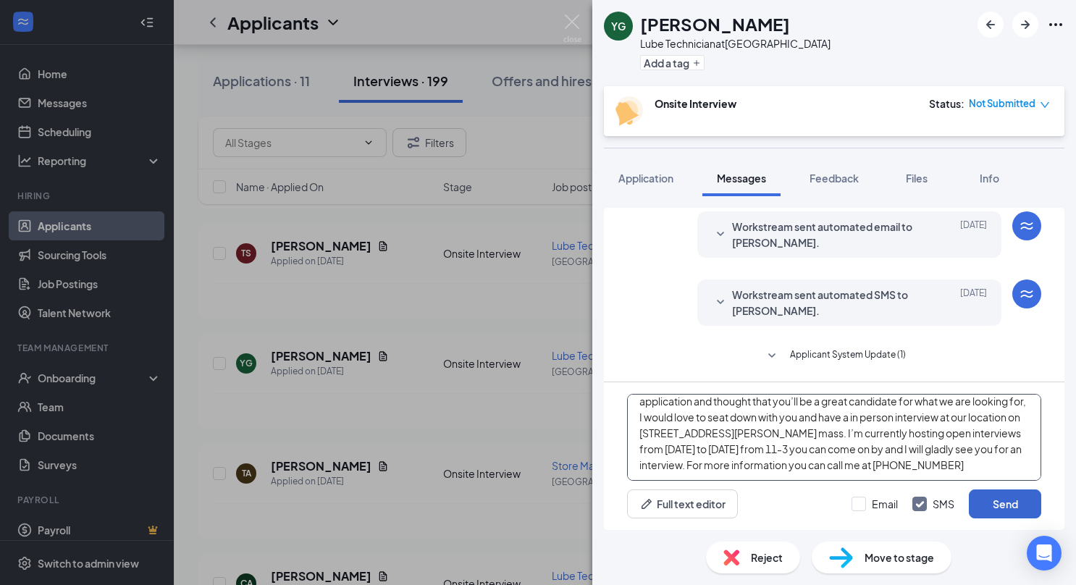
type textarea "Hello I’m [PERSON_NAME] , I was reviewing applications and came across your app…"
click at [1002, 505] on button "Send" at bounding box center [1005, 503] width 72 height 29
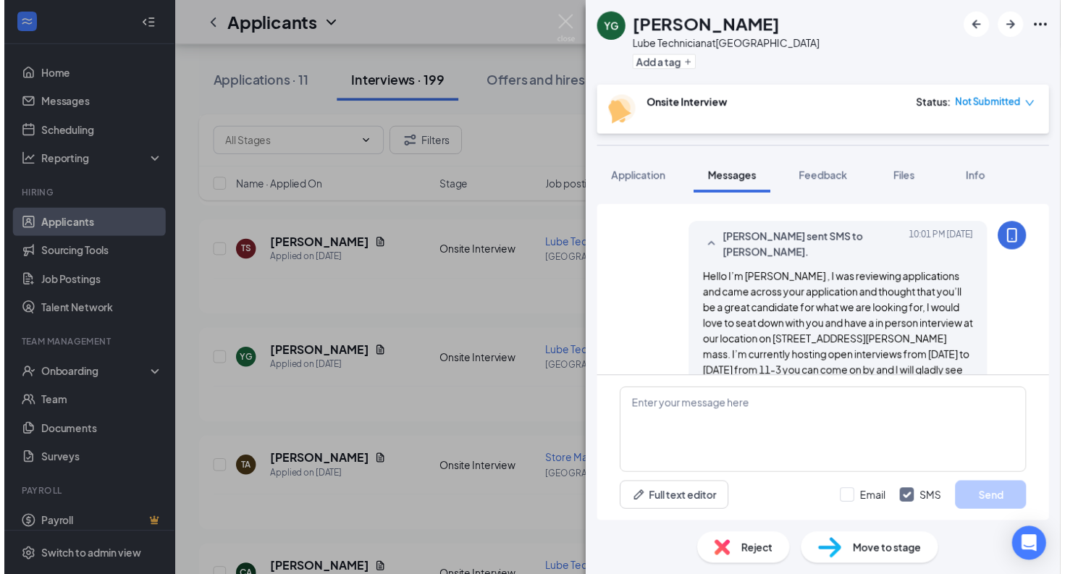
scroll to position [334, 0]
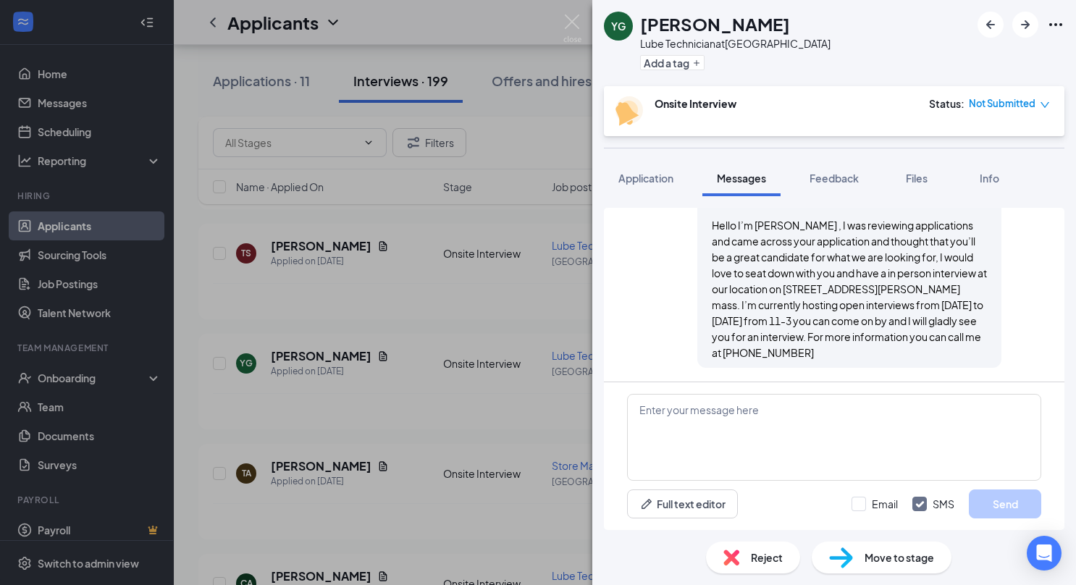
click at [410, 405] on div "YG [PERSON_NAME] Lube Technician at [GEOGRAPHIC_DATA] Add a tag Onsite Intervie…" at bounding box center [538, 292] width 1076 height 585
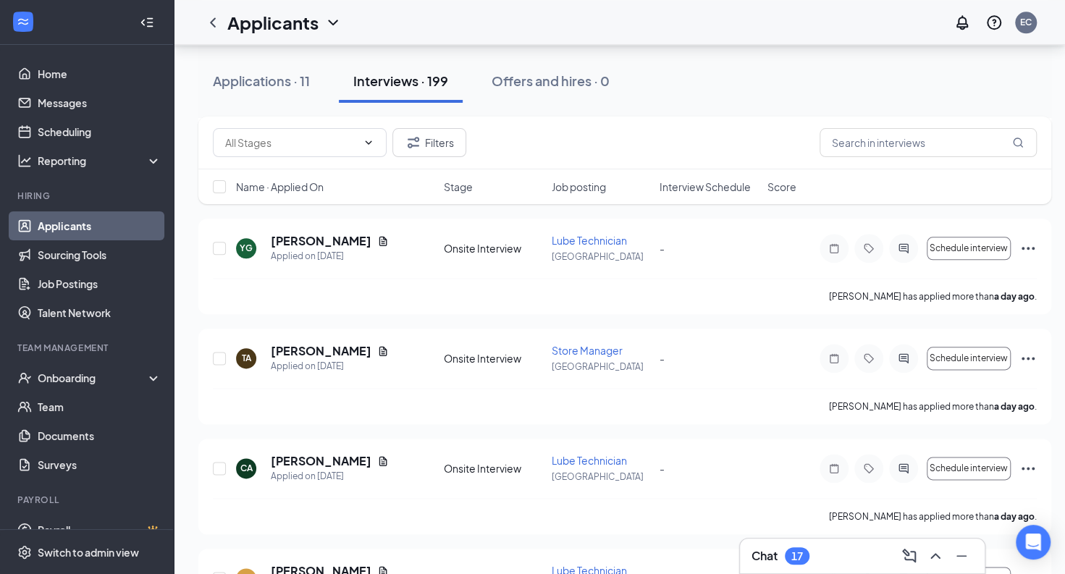
scroll to position [847, 0]
click at [340, 138] on input "text" at bounding box center [291, 143] width 132 height 16
click at [314, 22] on h1 "Applicants" at bounding box center [272, 22] width 91 height 25
click at [305, 61] on link "Applicants" at bounding box center [314, 63] width 156 height 14
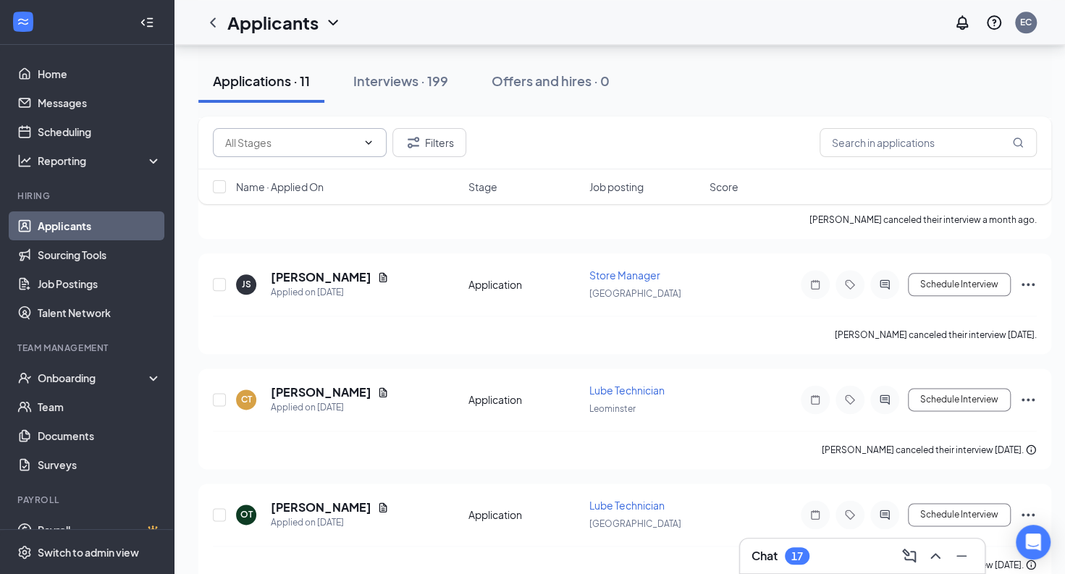
click at [370, 146] on icon "ChevronDown" at bounding box center [369, 143] width 12 height 12
click at [406, 111] on div "Applications · 11 Interviews · 199 Offers and hires · 0" at bounding box center [624, 81] width 853 height 72
click at [321, 140] on input "text" at bounding box center [291, 143] width 132 height 16
click at [319, 179] on div "Application (11)" at bounding box center [299, 177] width 151 height 16
type input "Application (11)"
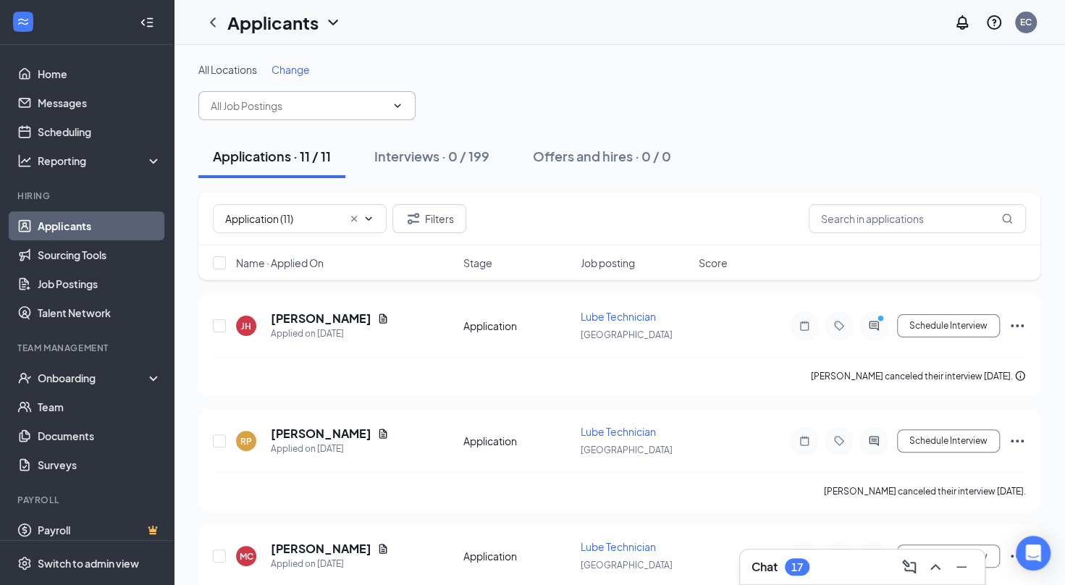
click at [355, 113] on input "text" at bounding box center [298, 106] width 175 height 16
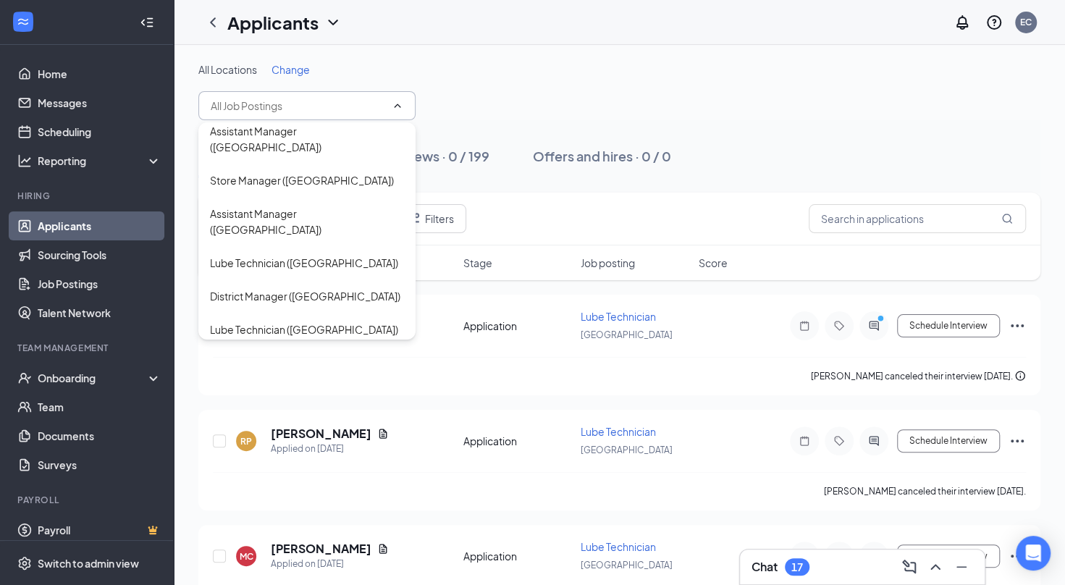
scroll to position [216, 0]
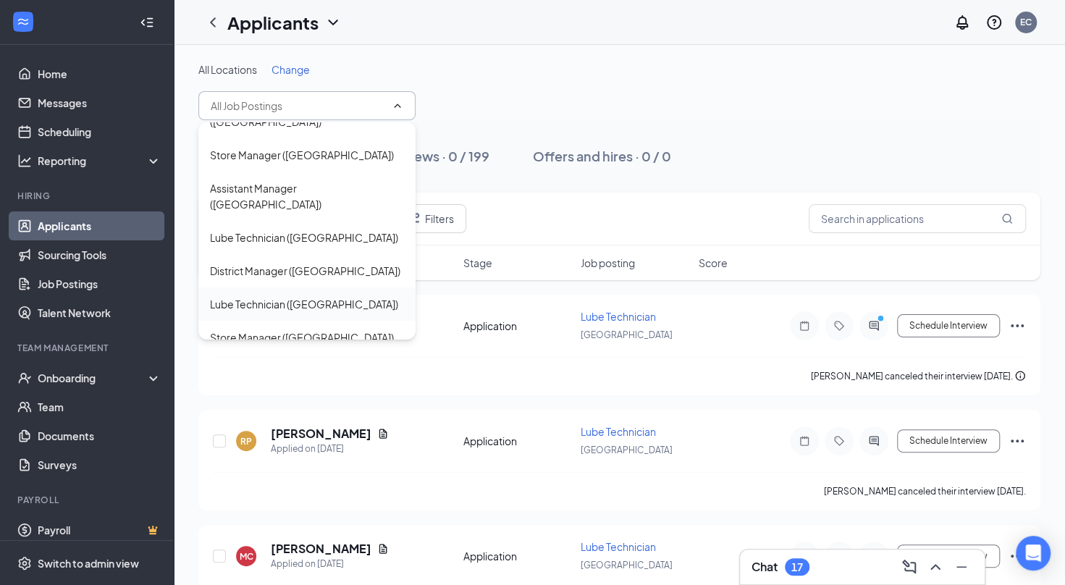
click at [329, 287] on div "Lube Technician ([GEOGRAPHIC_DATA])" at bounding box center [306, 303] width 217 height 33
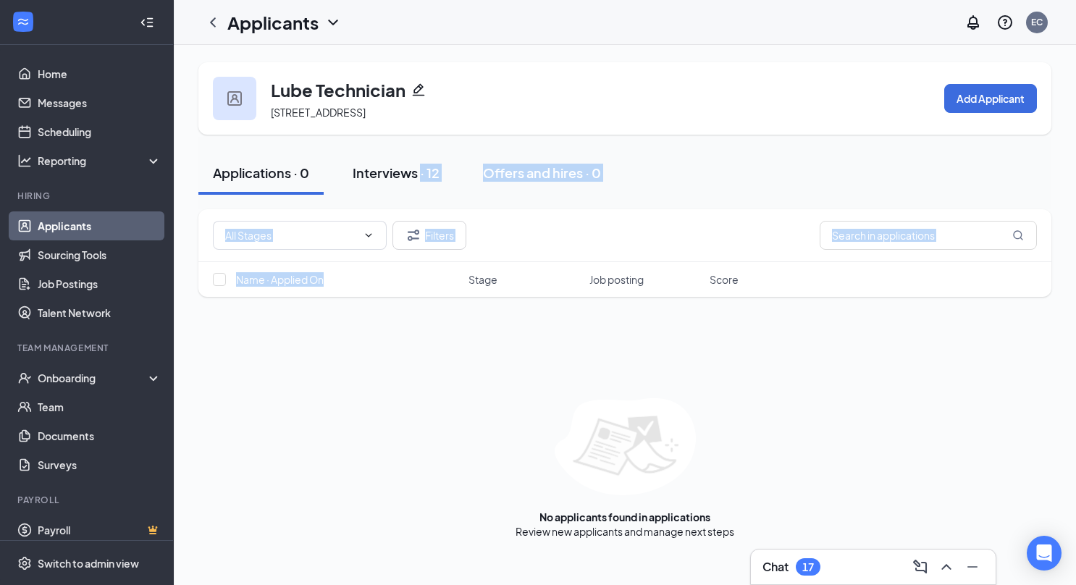
drag, startPoint x: 329, startPoint y: 264, endPoint x: 420, endPoint y: 178, distance: 124.9
click at [420, 178] on div "Lube Technician [STREET_ADDRESS] Add Applicant Applications · 0 Interviews · 12…" at bounding box center [624, 300] width 853 height 476
click at [420, 178] on div "Interviews · 12" at bounding box center [396, 173] width 87 height 18
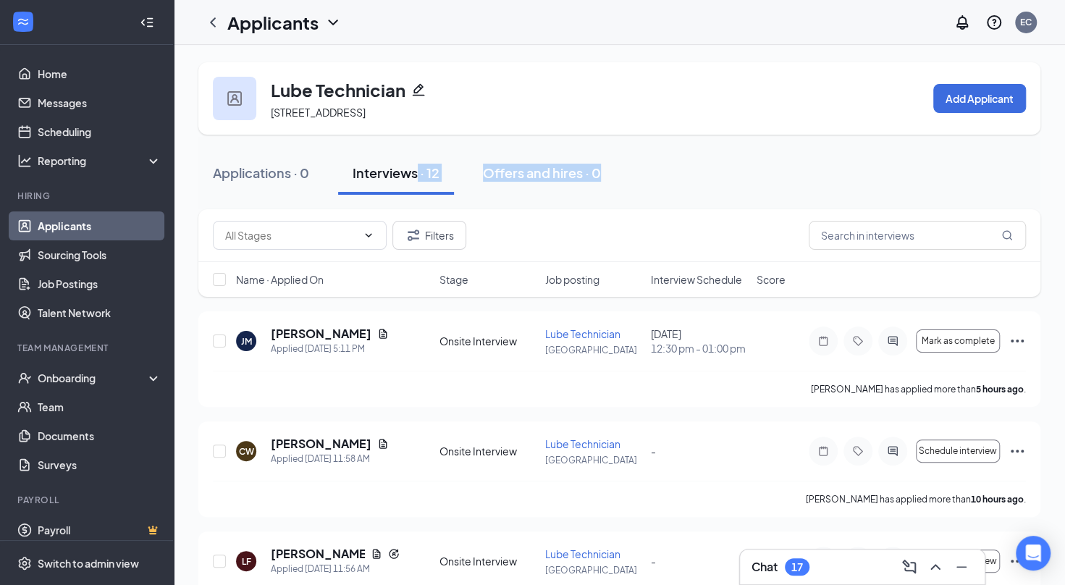
click at [413, 174] on div "Interviews · 12" at bounding box center [396, 173] width 87 height 18
click at [693, 158] on div "Applications · 0 Interviews · 12 Offers and hires · 0" at bounding box center [619, 172] width 842 height 43
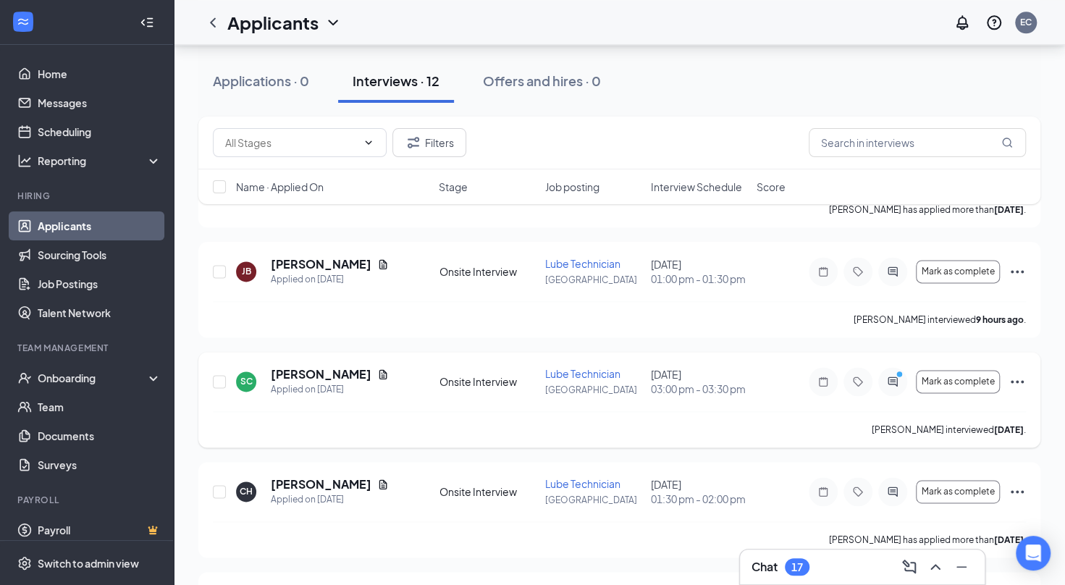
scroll to position [931, 0]
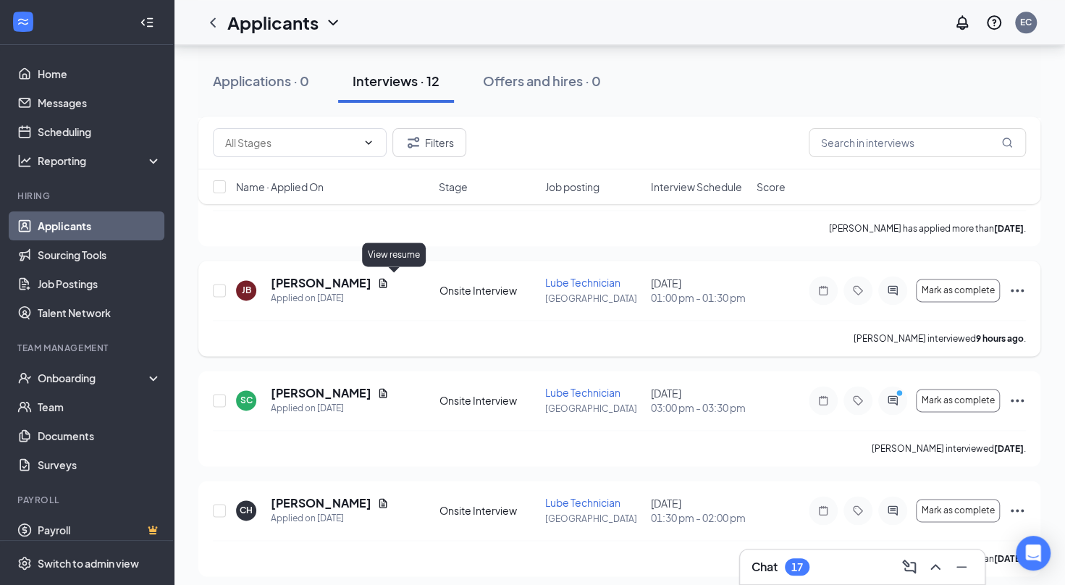
click at [387, 281] on icon "Document" at bounding box center [383, 282] width 8 height 9
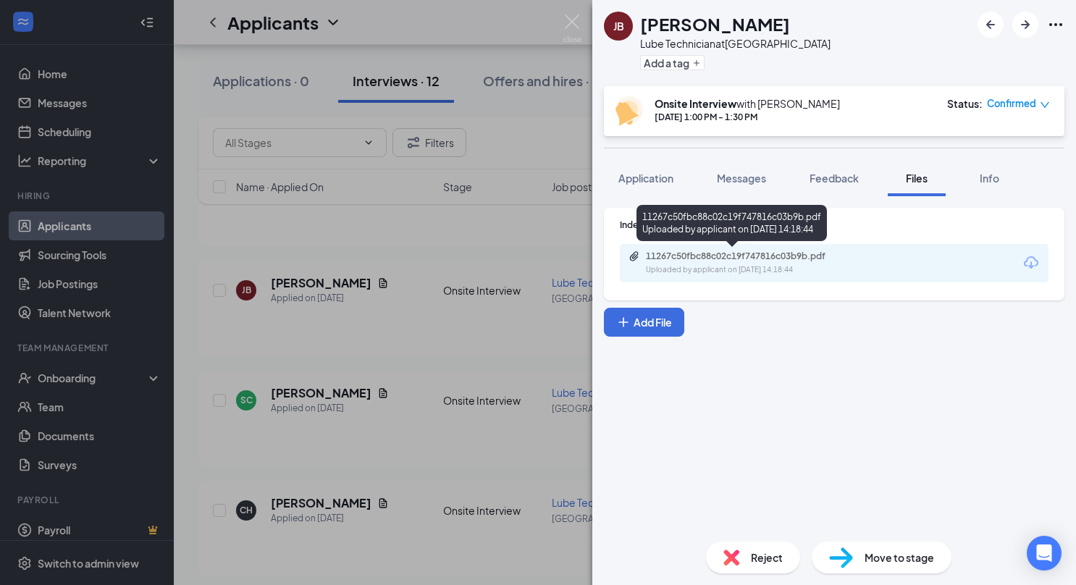
click at [772, 266] on div "Uploaded by applicant on [DATE] 14:18:44" at bounding box center [754, 270] width 217 height 12
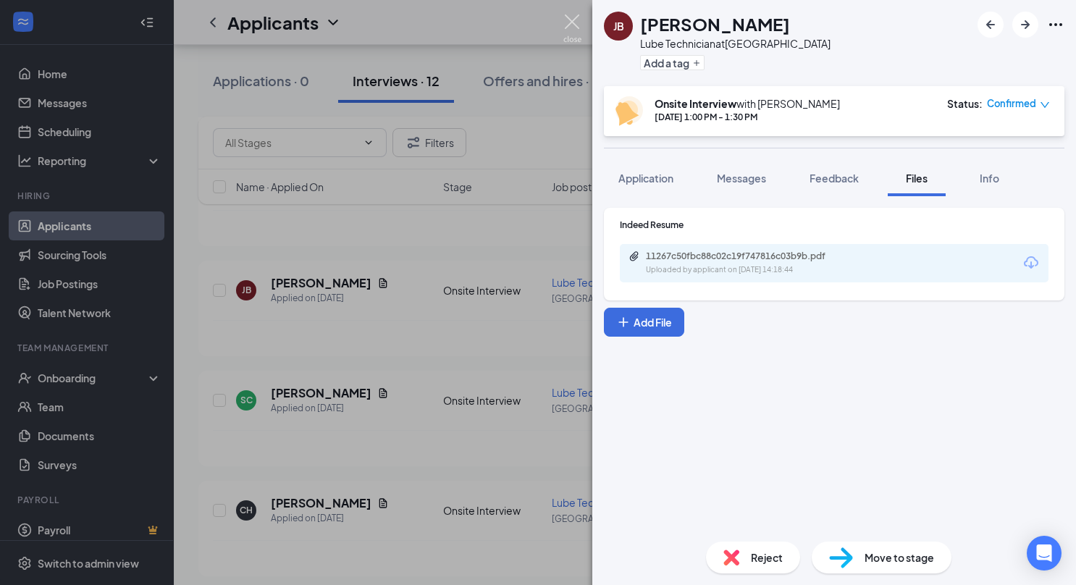
click at [576, 20] on img at bounding box center [572, 28] width 18 height 28
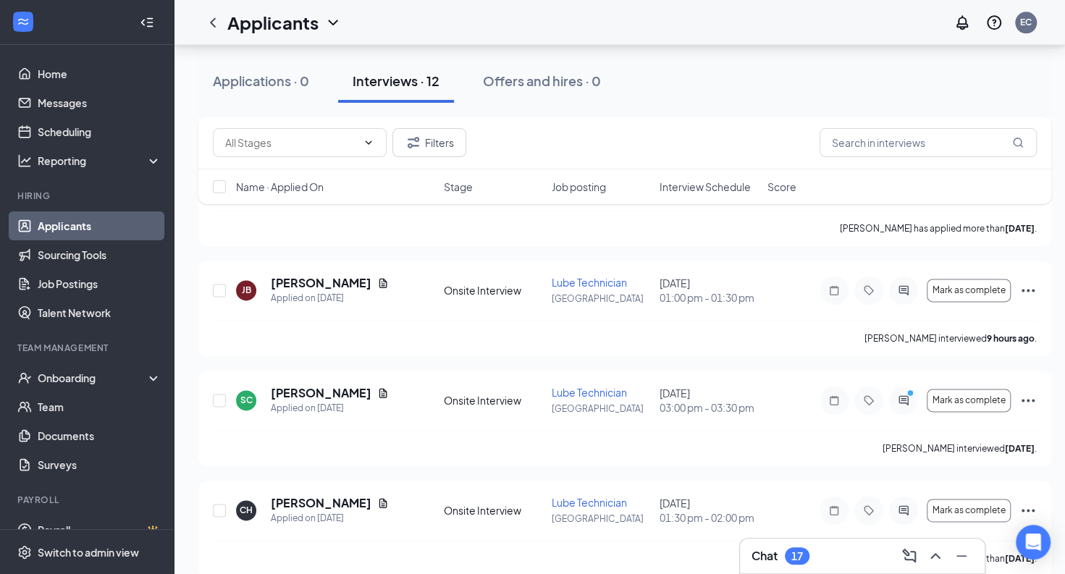
click at [332, 41] on div "Applicants EC" at bounding box center [619, 22] width 891 height 45
click at [332, 20] on icon "ChevronDown" at bounding box center [332, 22] width 17 height 17
click at [481, 54] on div "Applications · 0 Interviews · 12 Offers and hires · 0" at bounding box center [624, 81] width 853 height 72
click at [332, 25] on icon "ChevronDown" at bounding box center [332, 22] width 17 height 17
click at [307, 69] on link "Applicants" at bounding box center [314, 63] width 156 height 14
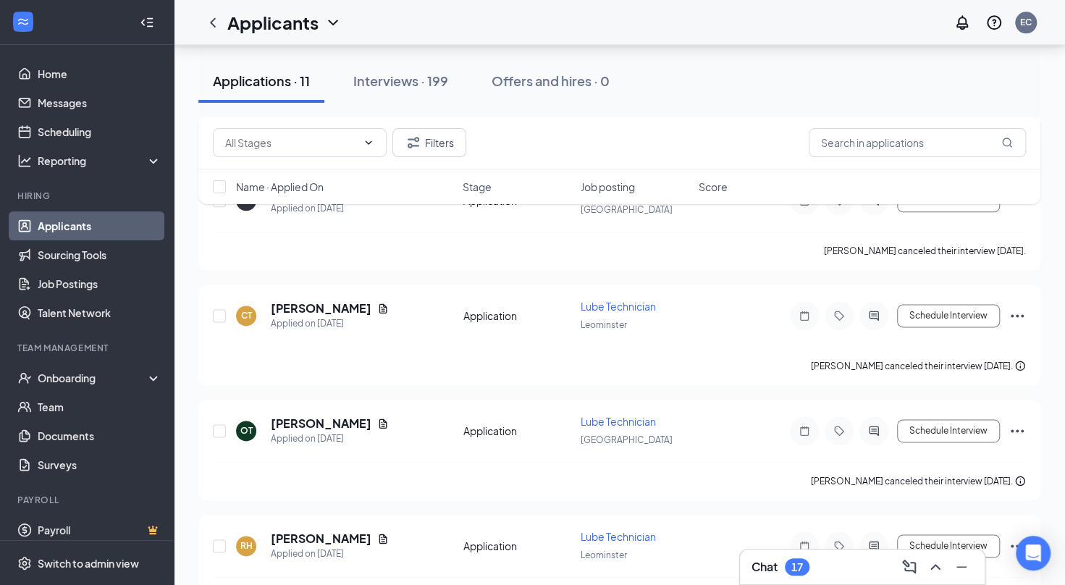
click at [336, 20] on icon "ChevronDown" at bounding box center [332, 22] width 17 height 17
click at [517, 97] on button "Offers and hires · 0" at bounding box center [550, 80] width 147 height 43
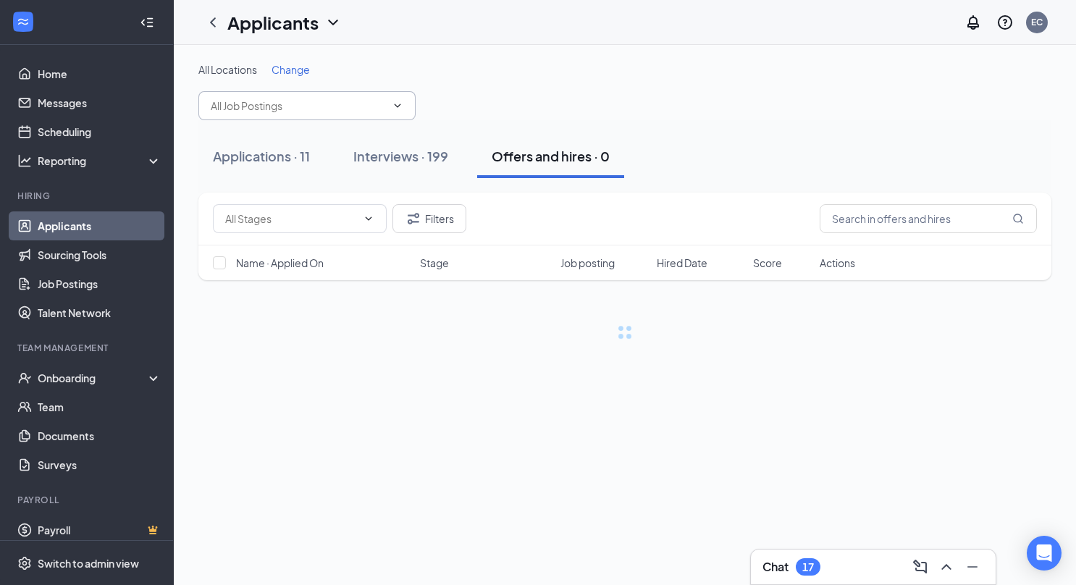
click at [341, 117] on span at bounding box center [306, 105] width 217 height 29
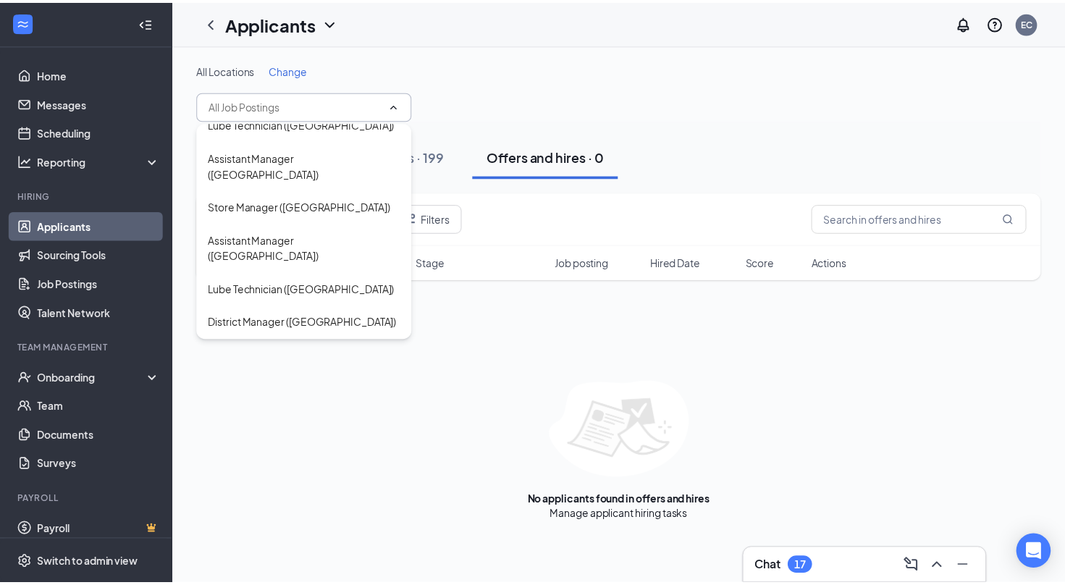
scroll to position [172, 0]
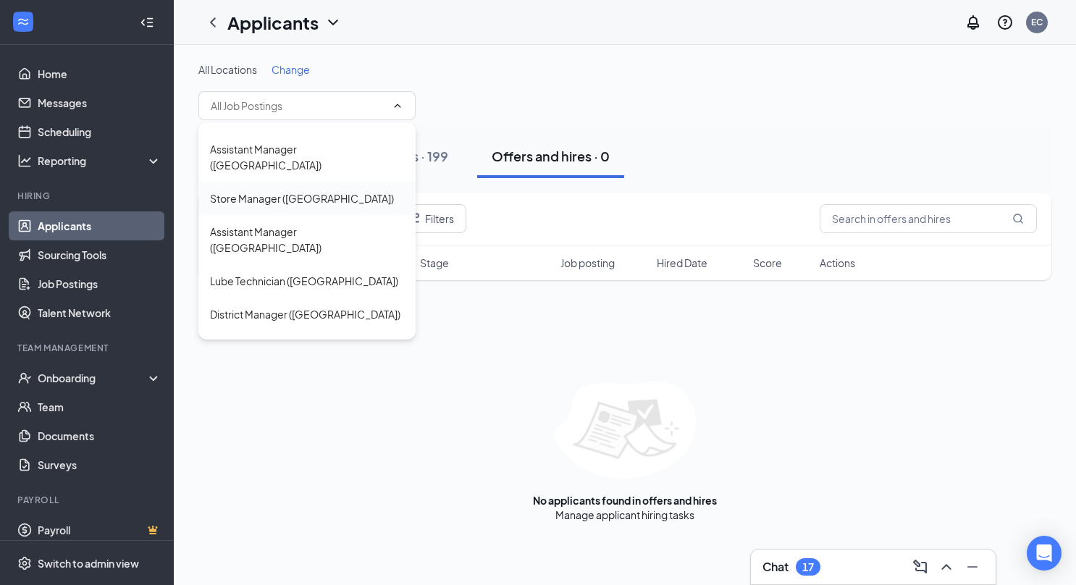
click at [336, 190] on div "Store Manager ([GEOGRAPHIC_DATA])" at bounding box center [302, 198] width 184 height 16
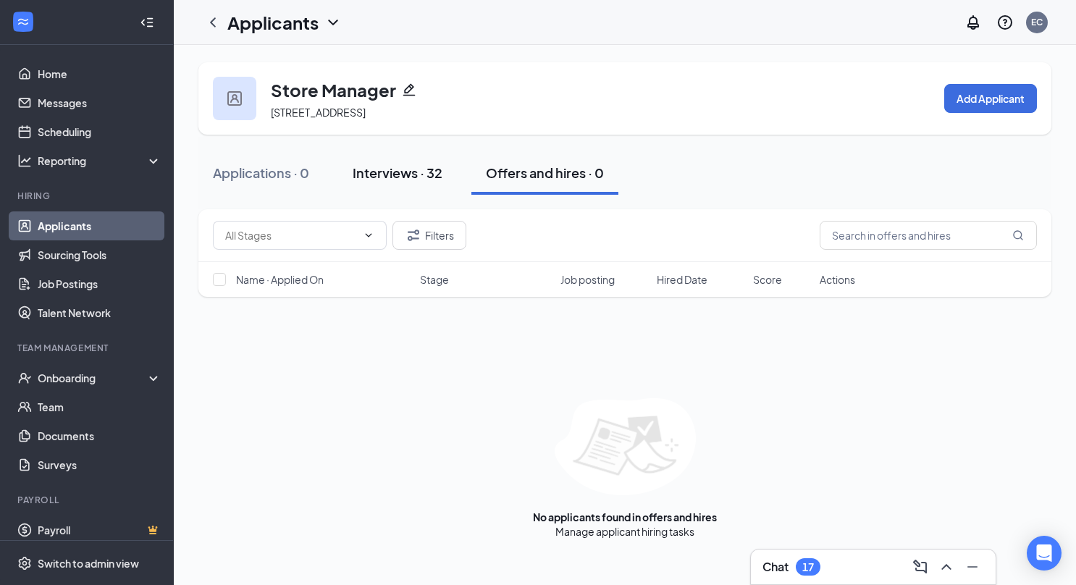
click at [384, 176] on div "Interviews · 32" at bounding box center [398, 173] width 90 height 18
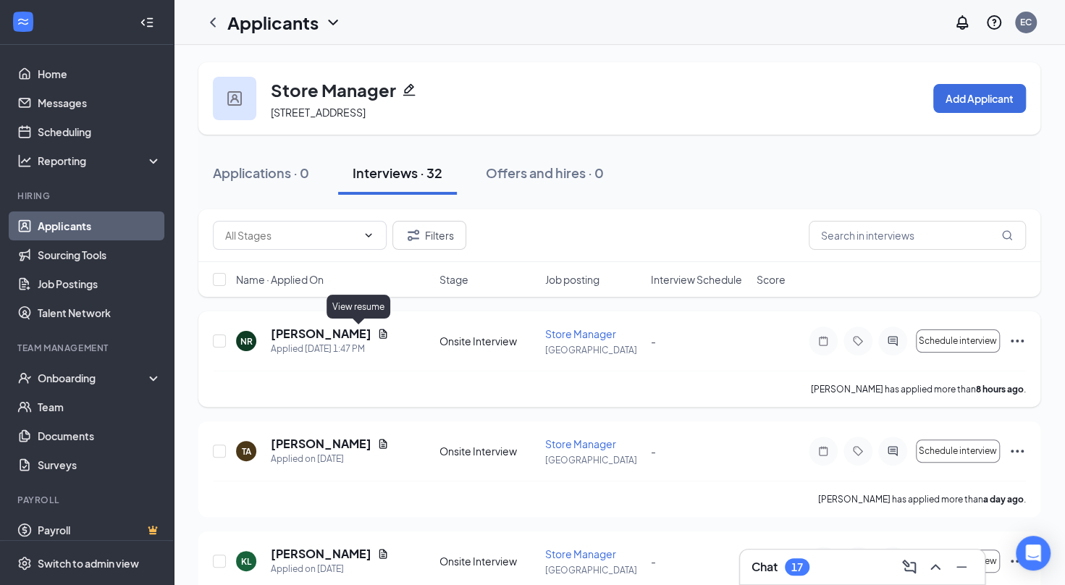
click at [379, 330] on icon "Document" at bounding box center [383, 333] width 8 height 9
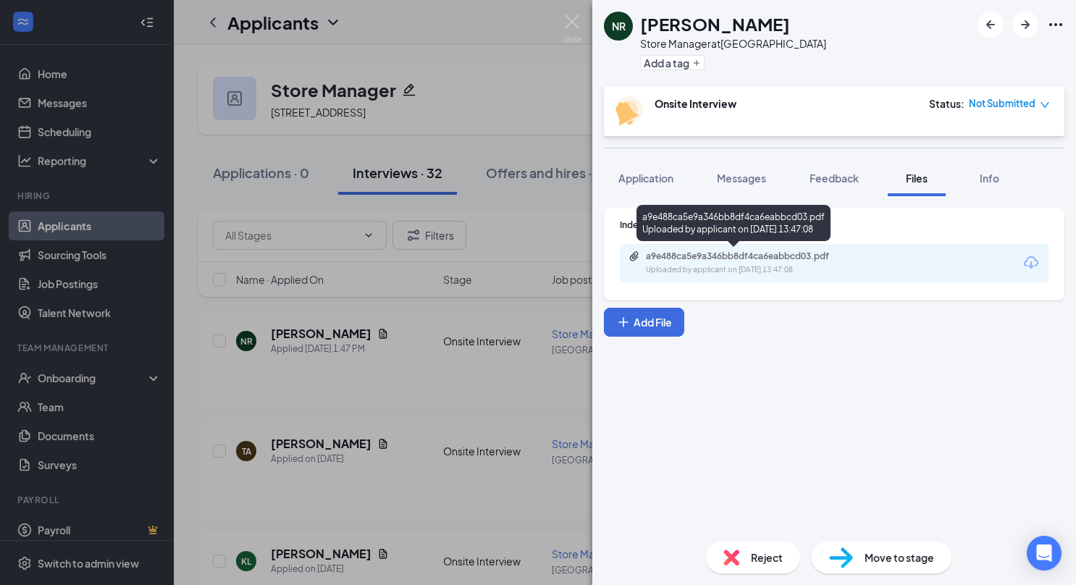
click at [763, 261] on div "a9e488ca5e9a346bb8df4ca6eabbcd03.pdf" at bounding box center [747, 256] width 203 height 12
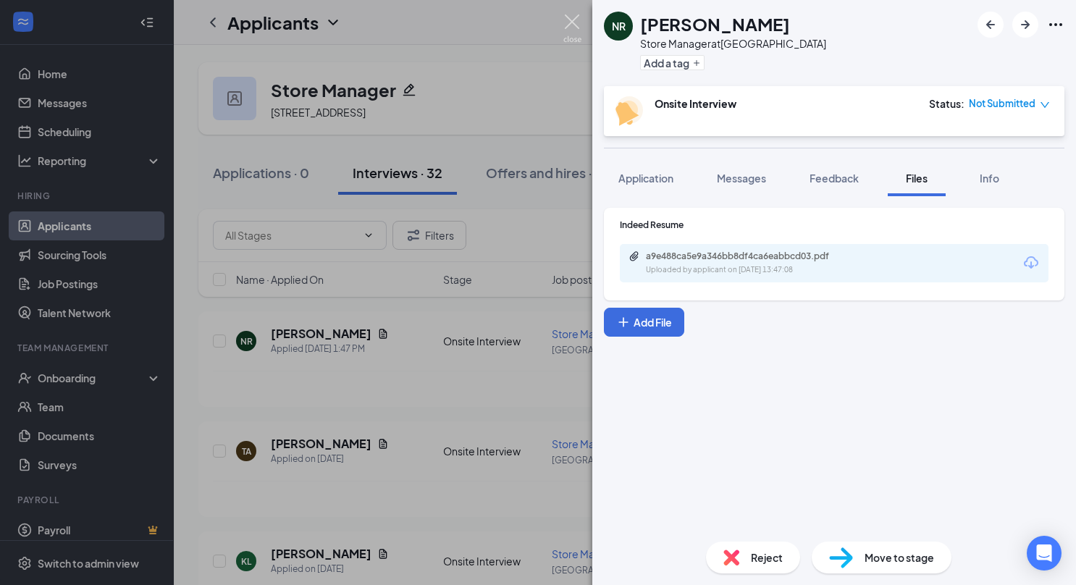
click at [571, 23] on img at bounding box center [572, 28] width 18 height 28
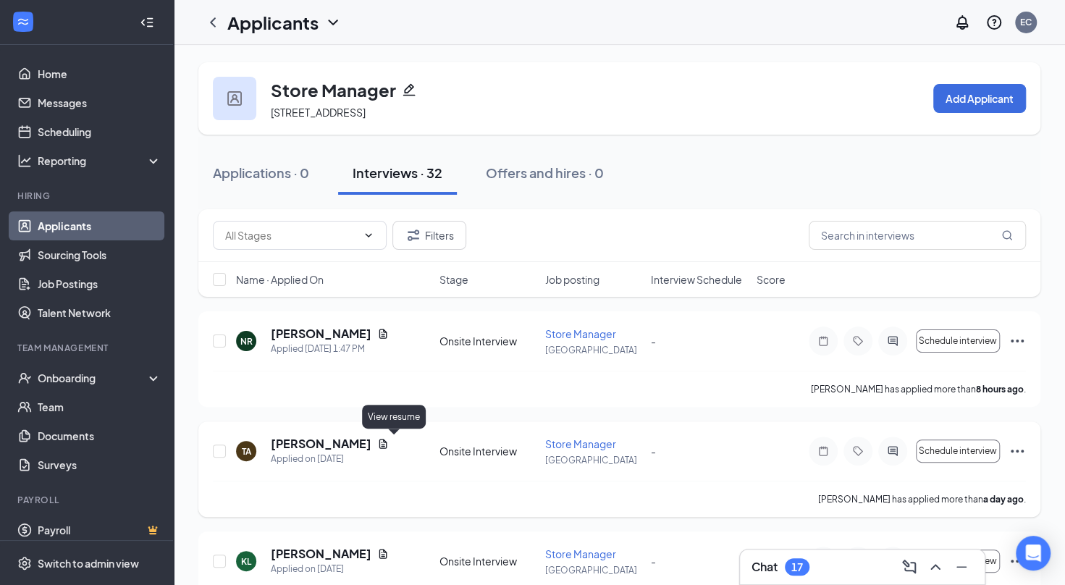
click at [389, 444] on icon "Document" at bounding box center [383, 444] width 12 height 12
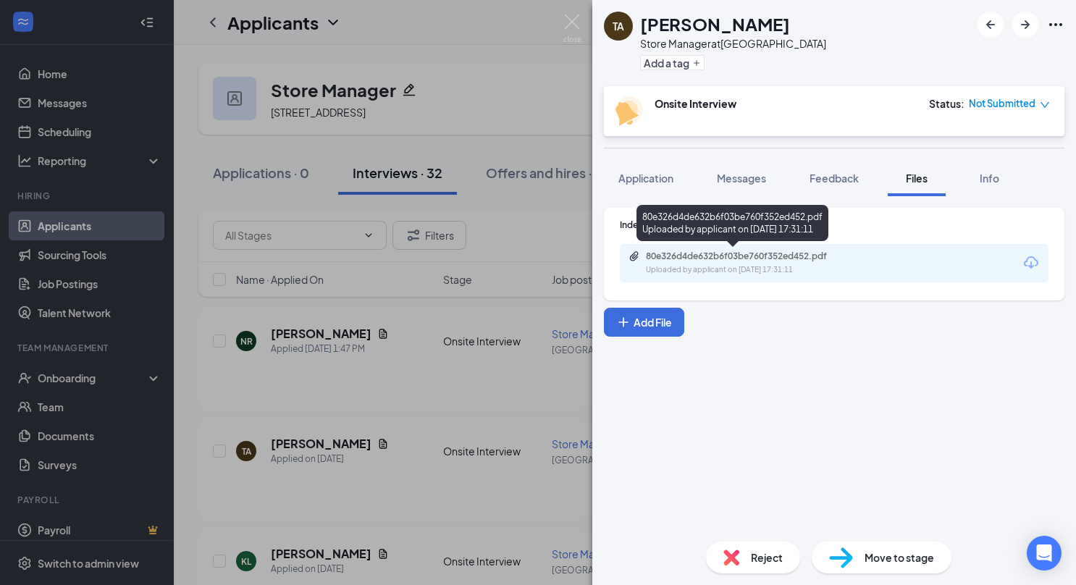
click at [796, 266] on div "Uploaded by applicant on [DATE] 17:31:11" at bounding box center [754, 270] width 217 height 12
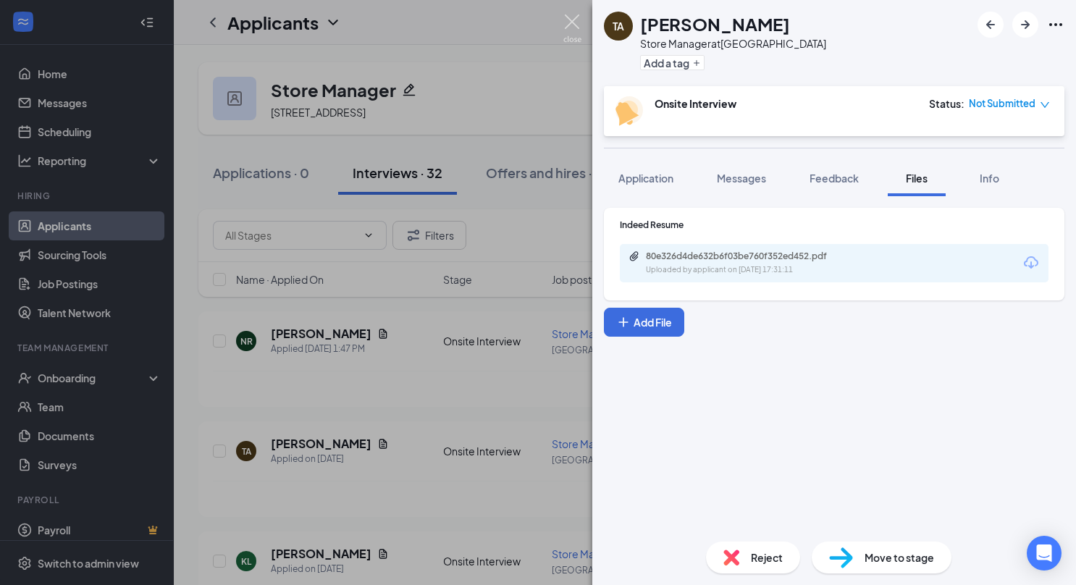
click at [565, 14] on img at bounding box center [572, 28] width 18 height 28
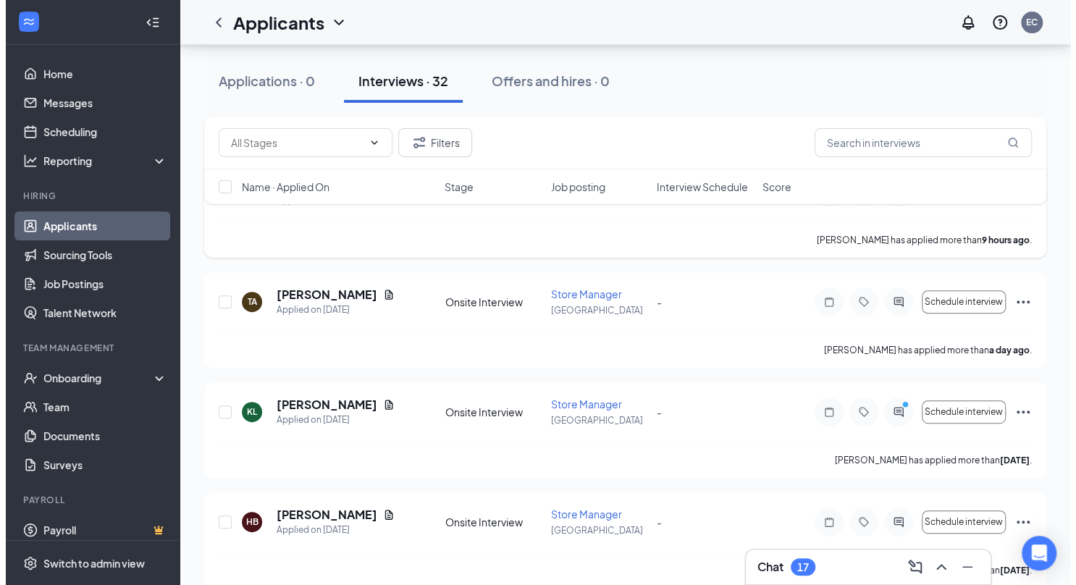
scroll to position [174, 0]
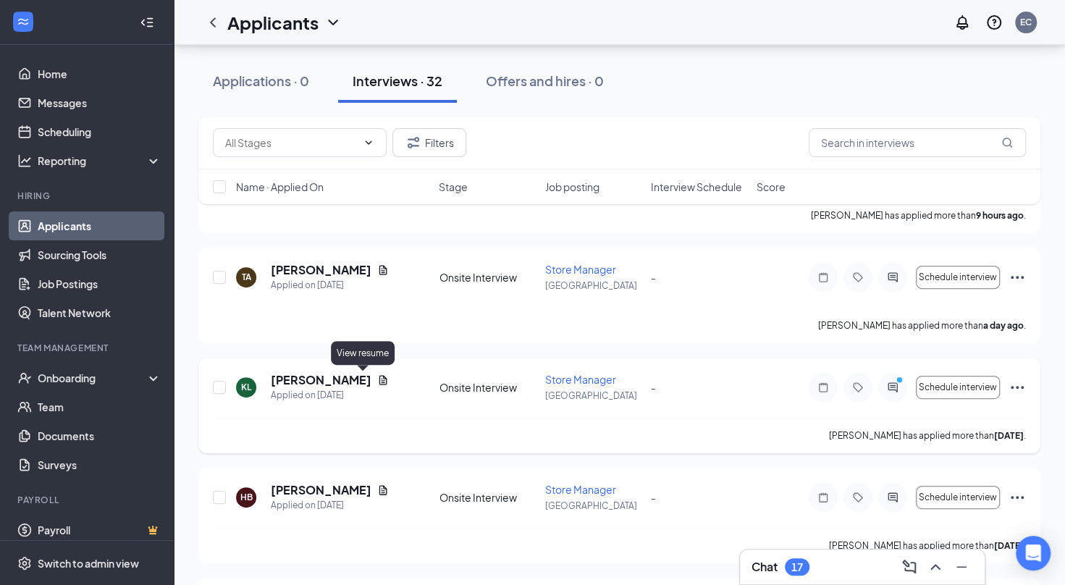
click at [377, 381] on icon "Document" at bounding box center [383, 380] width 12 height 12
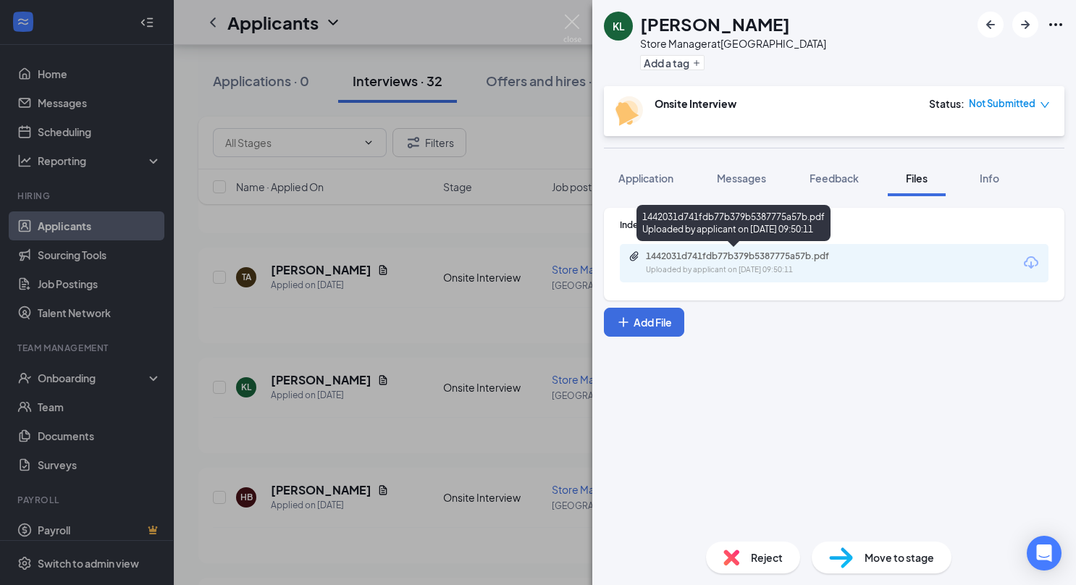
click at [716, 264] on div "1442031d741fdb77b379b5387775a57b.pdf Uploaded by applicant on [DATE] 09:50:11" at bounding box center [745, 262] width 235 height 25
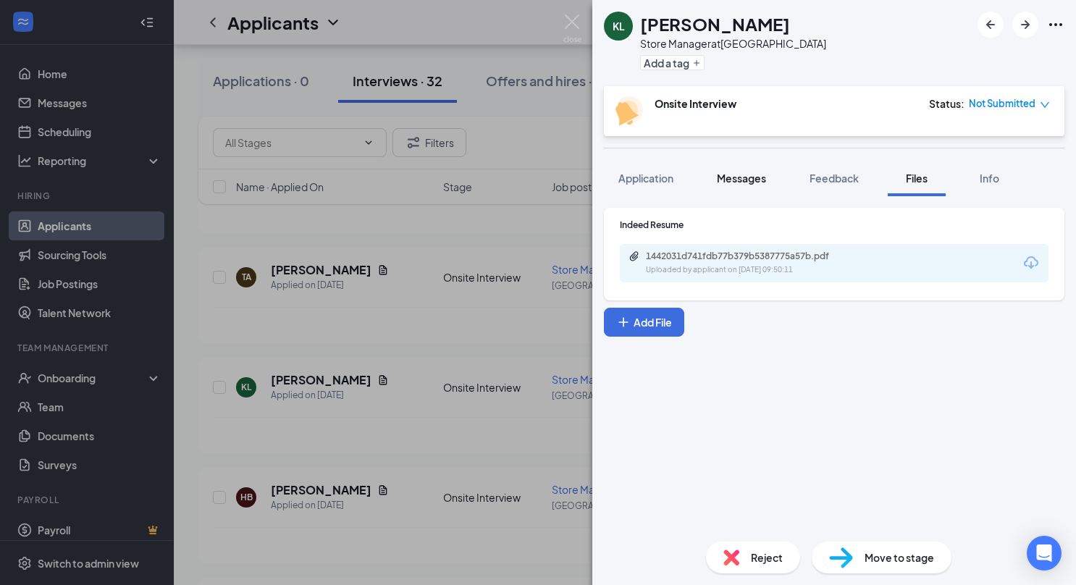
click at [727, 171] on div "Messages" at bounding box center [741, 178] width 49 height 14
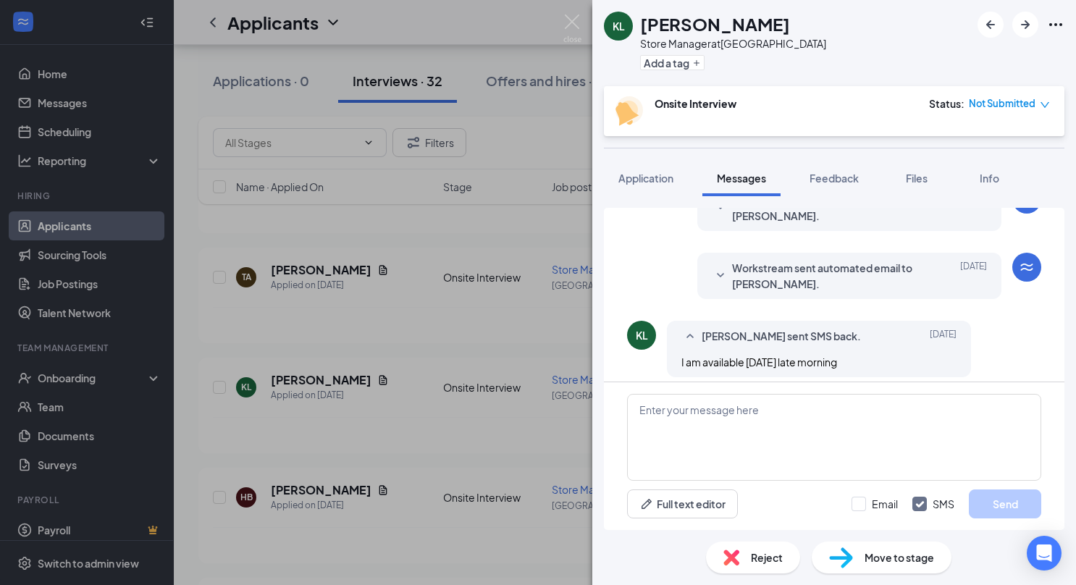
scroll to position [328, 0]
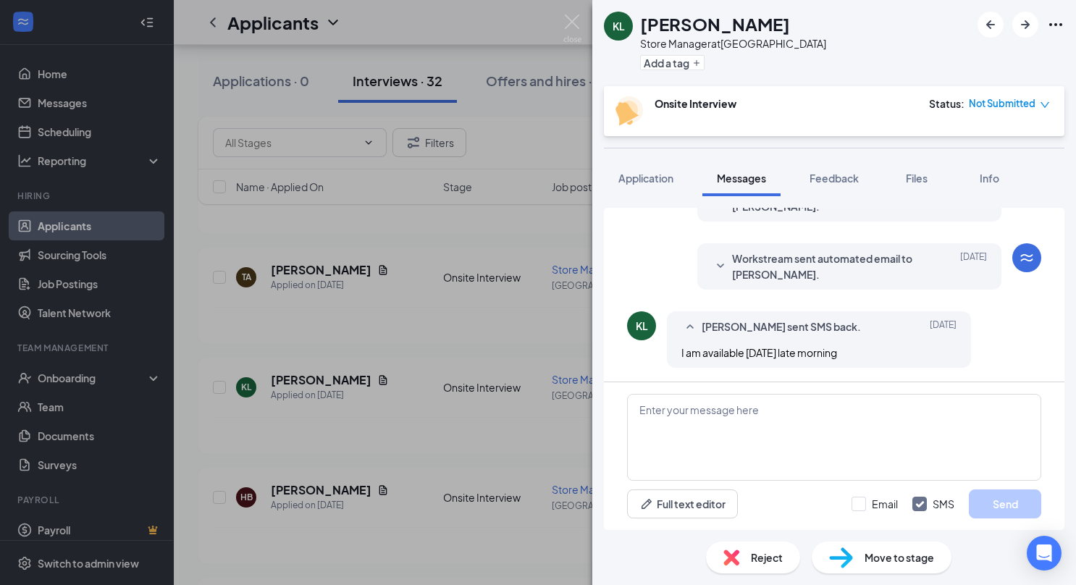
click at [395, 271] on div "[PERSON_NAME] Store Manager at [GEOGRAPHIC_DATA] Add a tag Onsite Interview Sta…" at bounding box center [538, 292] width 1076 height 585
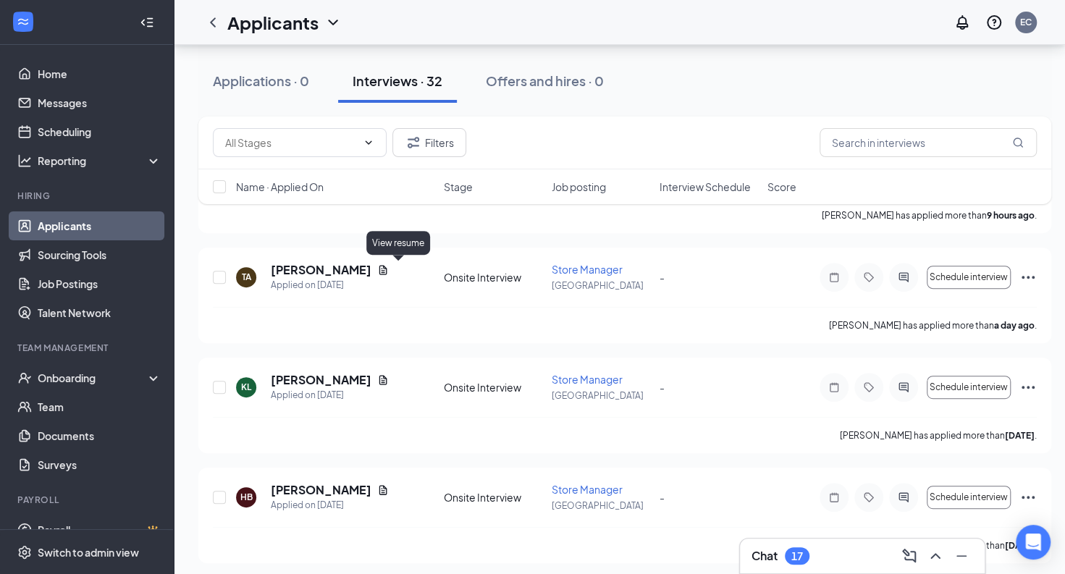
click at [387, 271] on icon "Document" at bounding box center [383, 269] width 8 height 9
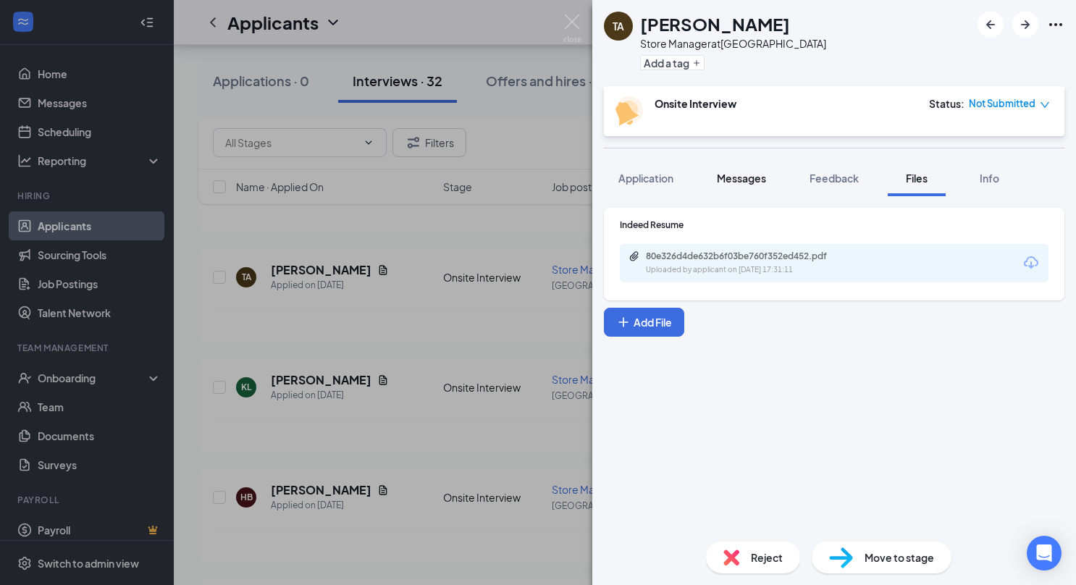
click at [739, 174] on span "Messages" at bounding box center [741, 178] width 49 height 13
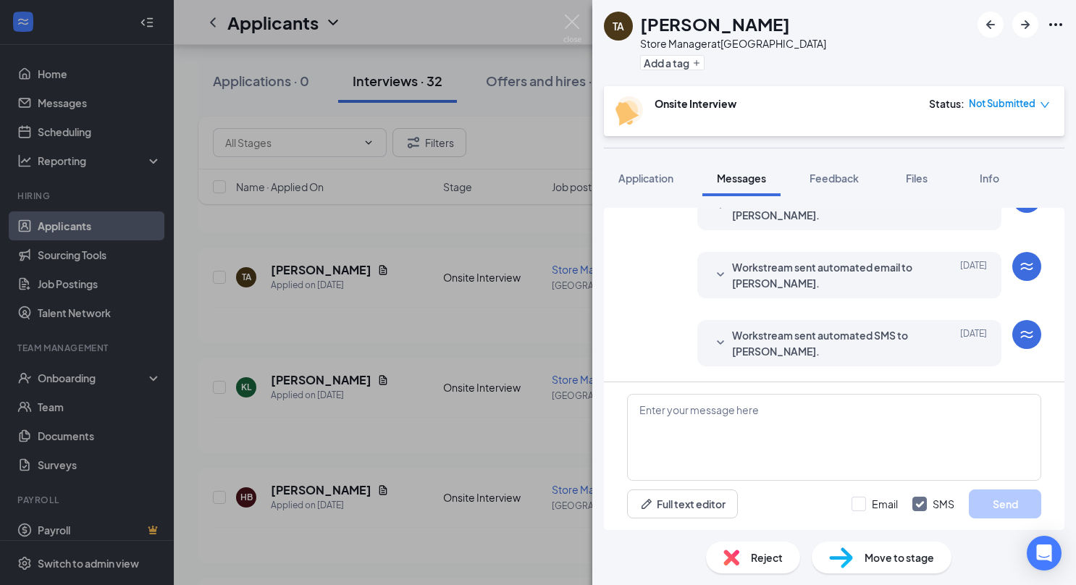
scroll to position [547, 0]
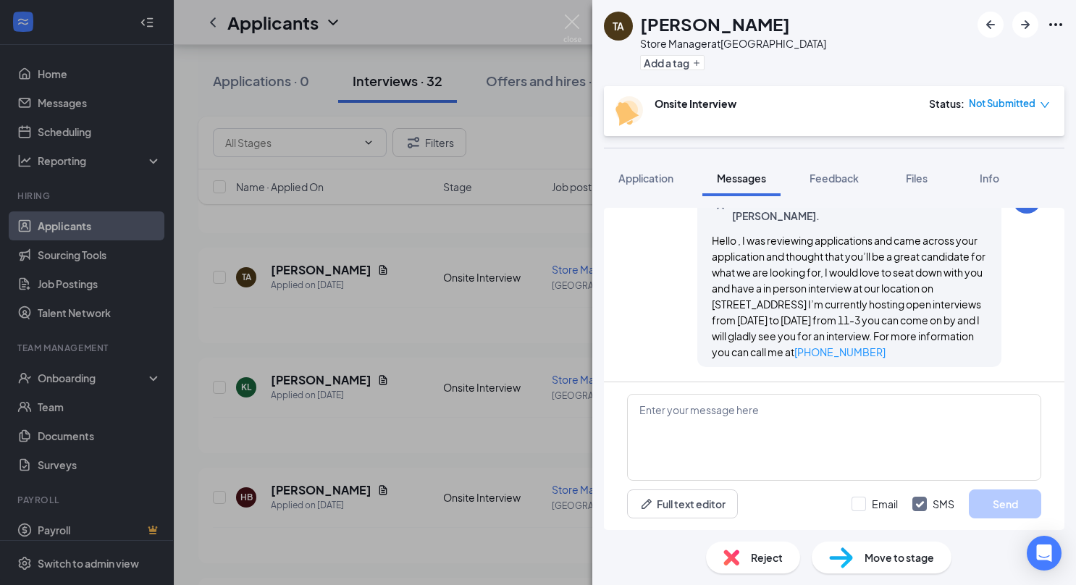
click at [810, 329] on span "Hello , I was reviewing applications and came across your application and thoug…" at bounding box center [849, 296] width 274 height 125
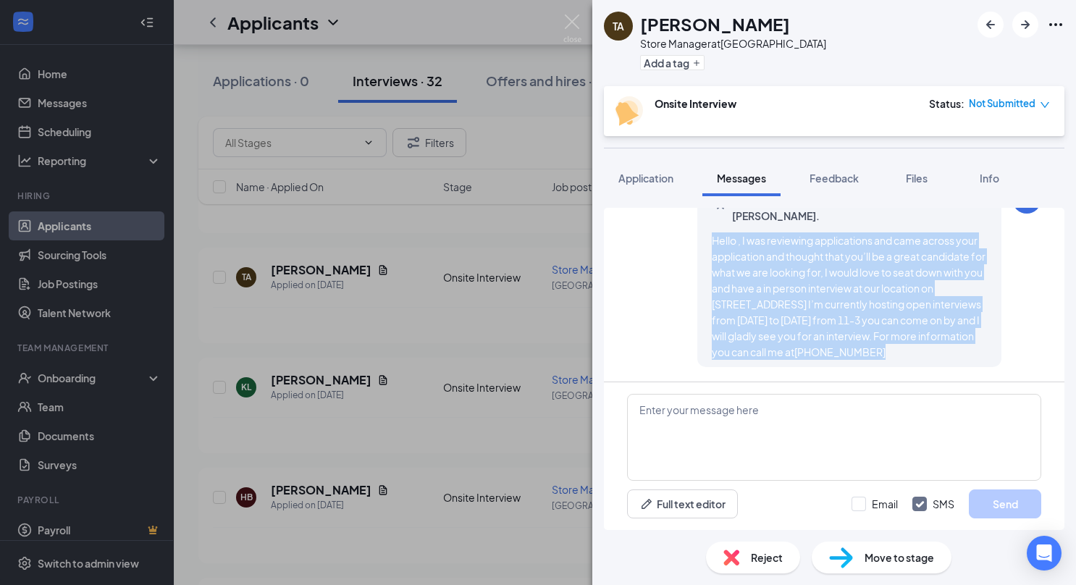
click at [810, 329] on div "Hello , I was reviewing applications and came across your application and thoug…" at bounding box center [849, 295] width 275 height 127
copy div "Hello , I was reviewing applications and came across your application and thoug…"
click at [481, 329] on div "TA [PERSON_NAME]-Benga Store Manager at [GEOGRAPHIC_DATA] Add a tag Onsite Inte…" at bounding box center [538, 292] width 1076 height 585
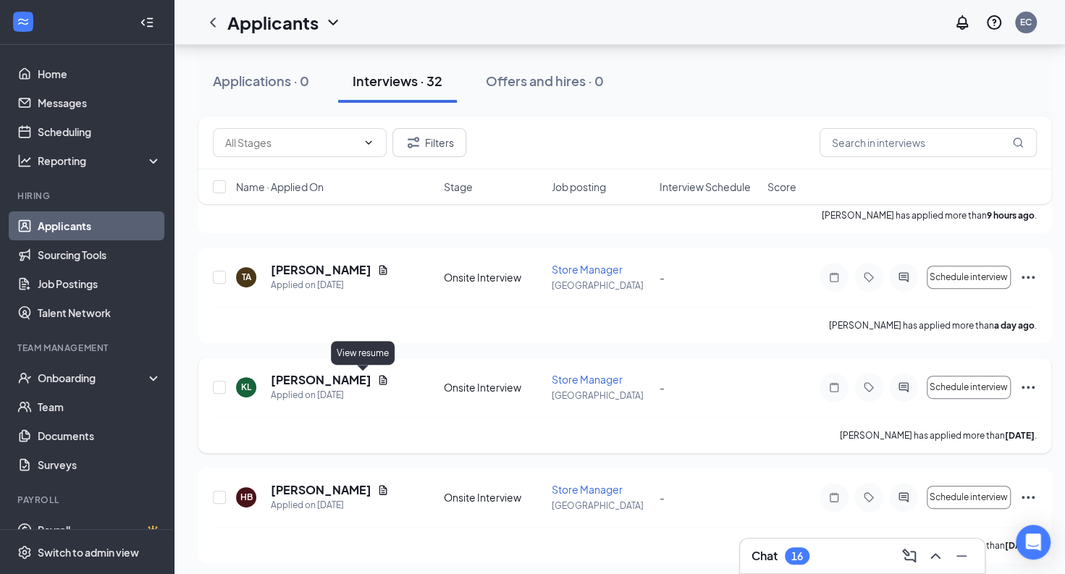
click at [379, 383] on icon "Document" at bounding box center [383, 379] width 8 height 9
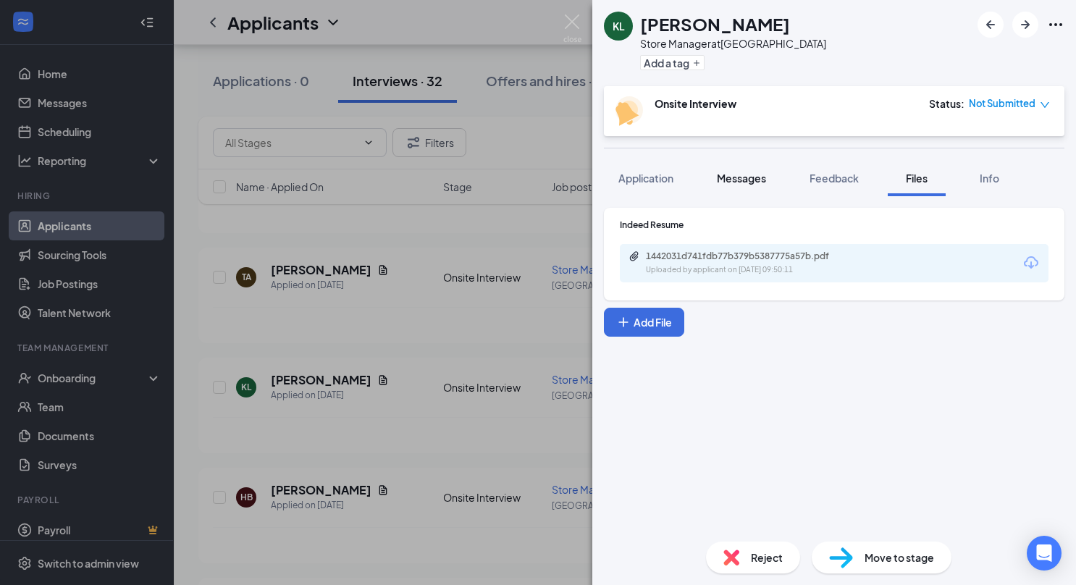
click at [750, 179] on span "Messages" at bounding box center [741, 178] width 49 height 13
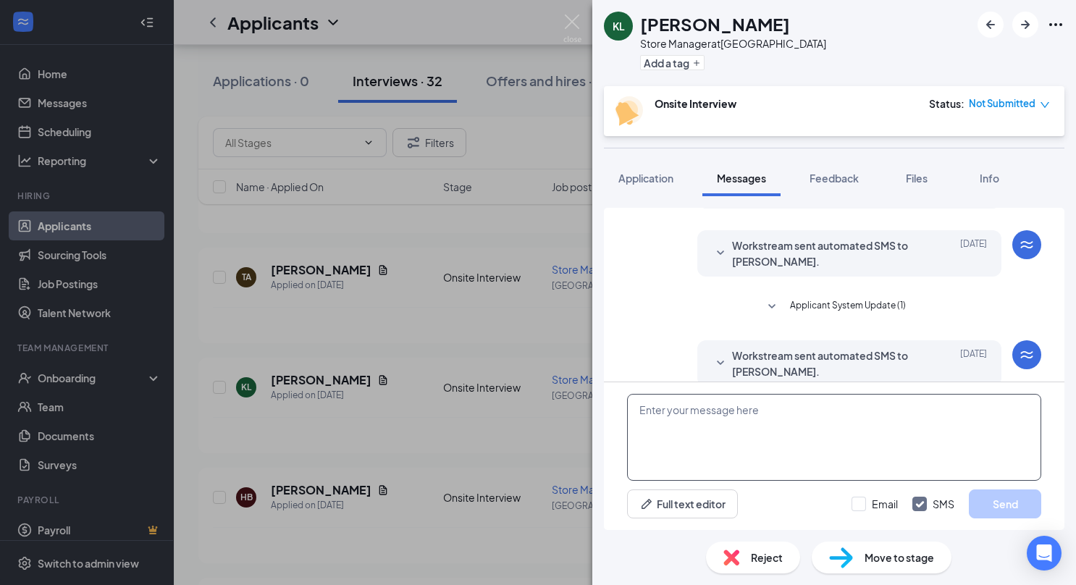
scroll to position [328, 0]
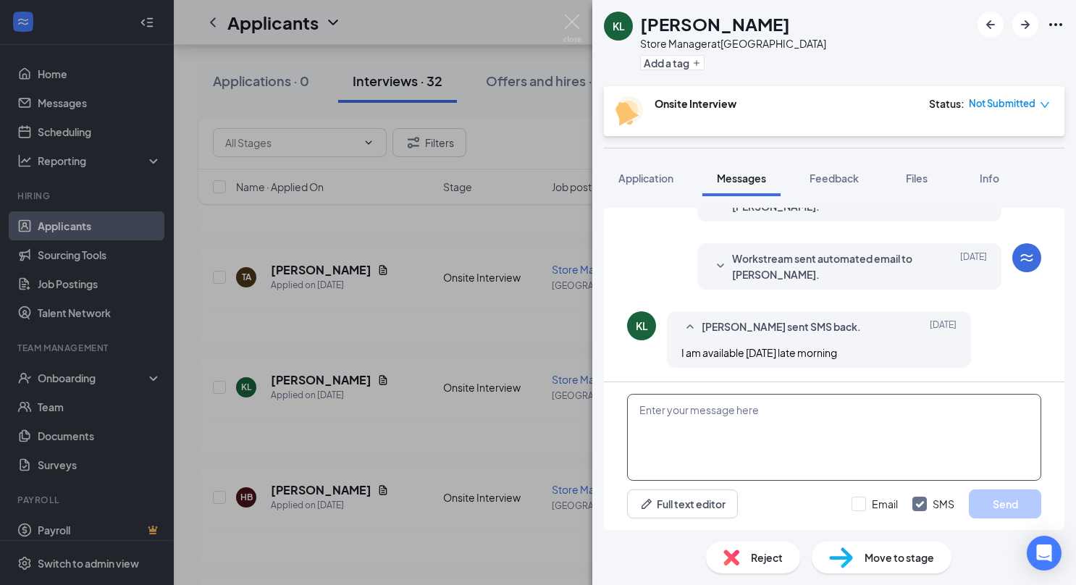
click at [737, 420] on textarea at bounding box center [834, 437] width 414 height 87
paste textarea "Hello , I was reviewing applications and came across your application and thoug…"
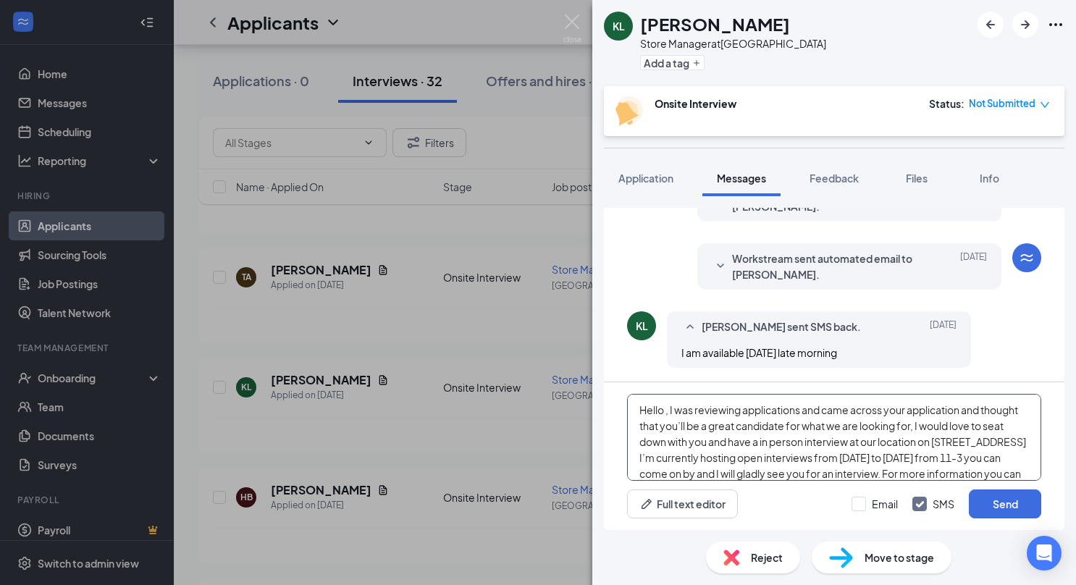
scroll to position [31, 0]
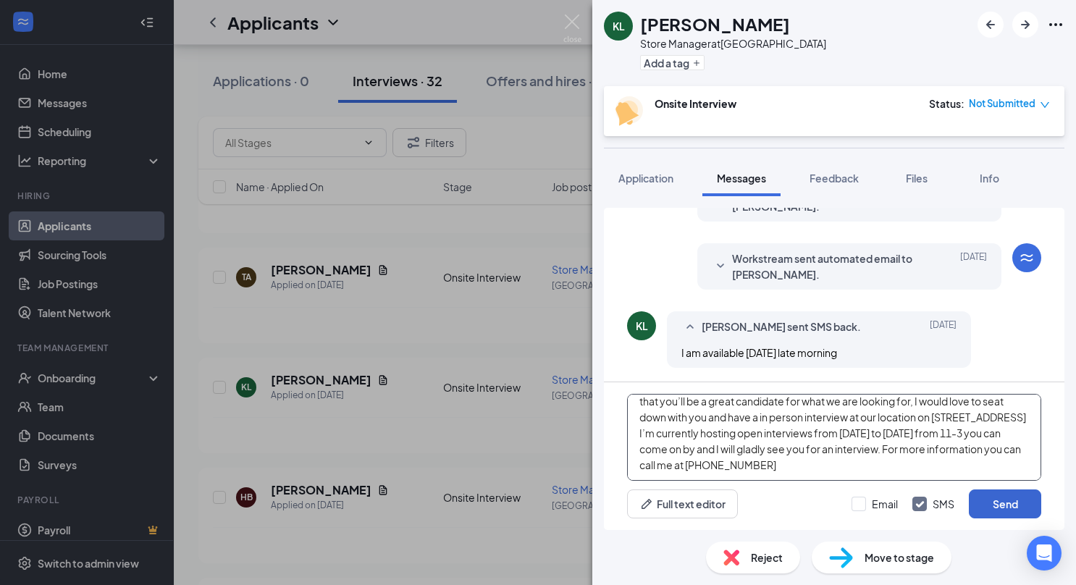
type textarea "Hello , I was reviewing applications and came across your application and thoug…"
click at [998, 509] on button "Send" at bounding box center [1005, 503] width 72 height 29
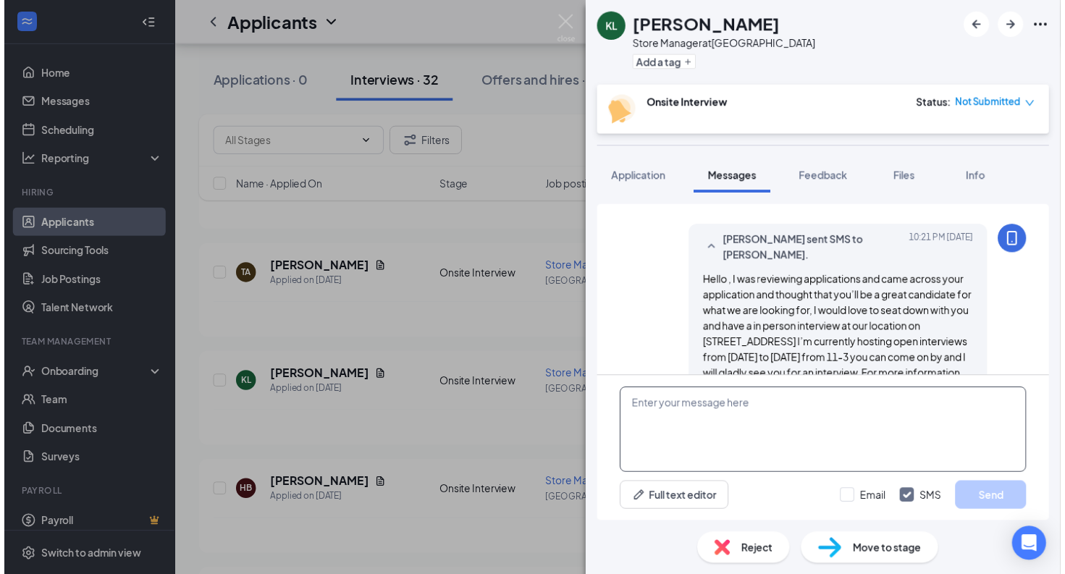
scroll to position [532, 0]
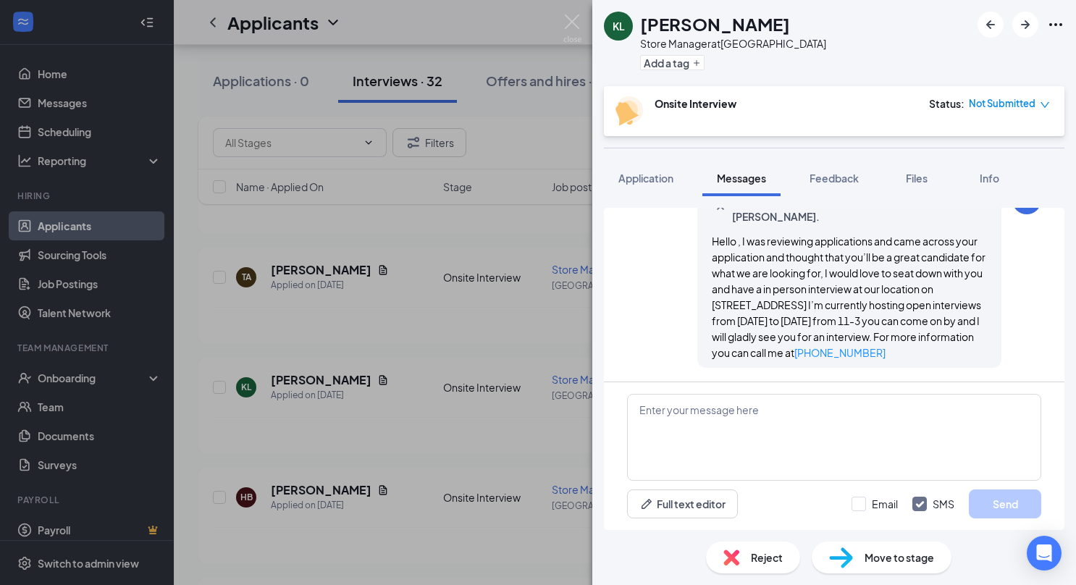
click at [403, 340] on div "[PERSON_NAME] Store Manager at [GEOGRAPHIC_DATA] Add a tag Onsite Interview Sta…" at bounding box center [538, 292] width 1076 height 585
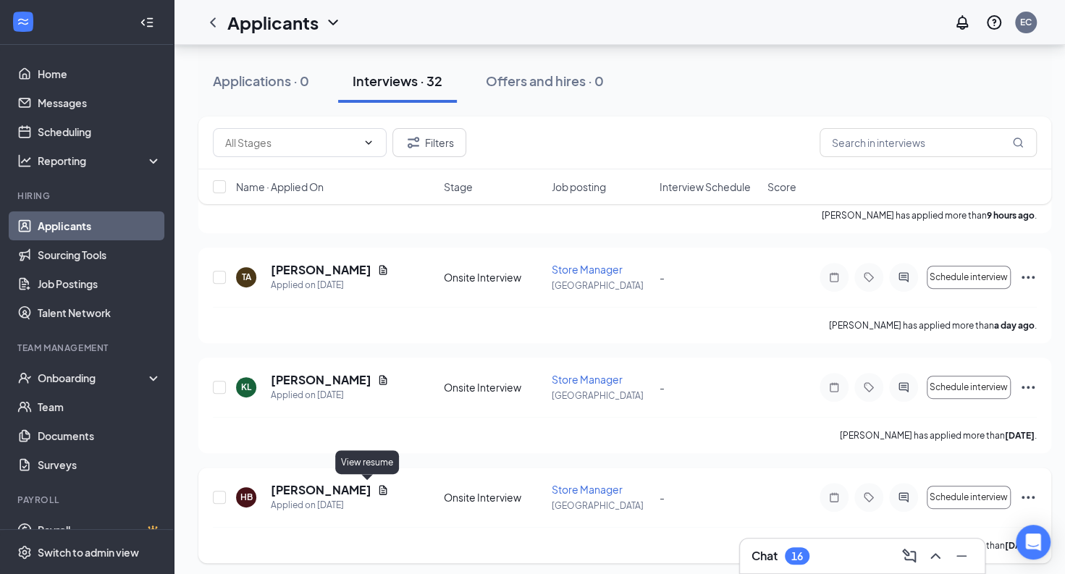
click at [379, 489] on icon "Document" at bounding box center [383, 489] width 8 height 9
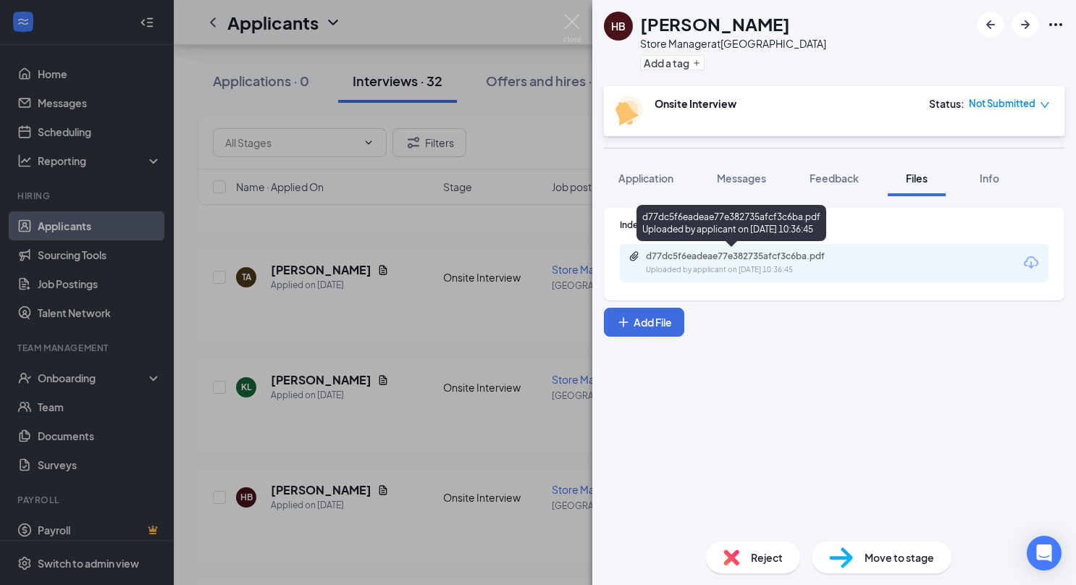
click at [826, 264] on div "d77dc5f6eadeae77e382735afcf3c6ba.pdf Uploaded by applicant on [DATE] 10:36:45" at bounding box center [745, 262] width 235 height 25
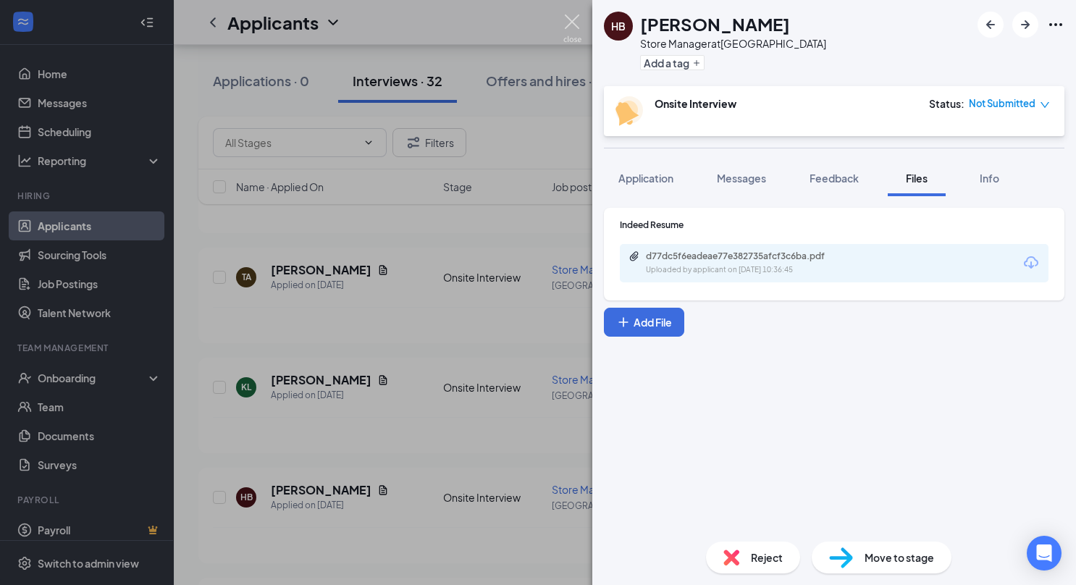
click at [566, 25] on img at bounding box center [572, 28] width 18 height 28
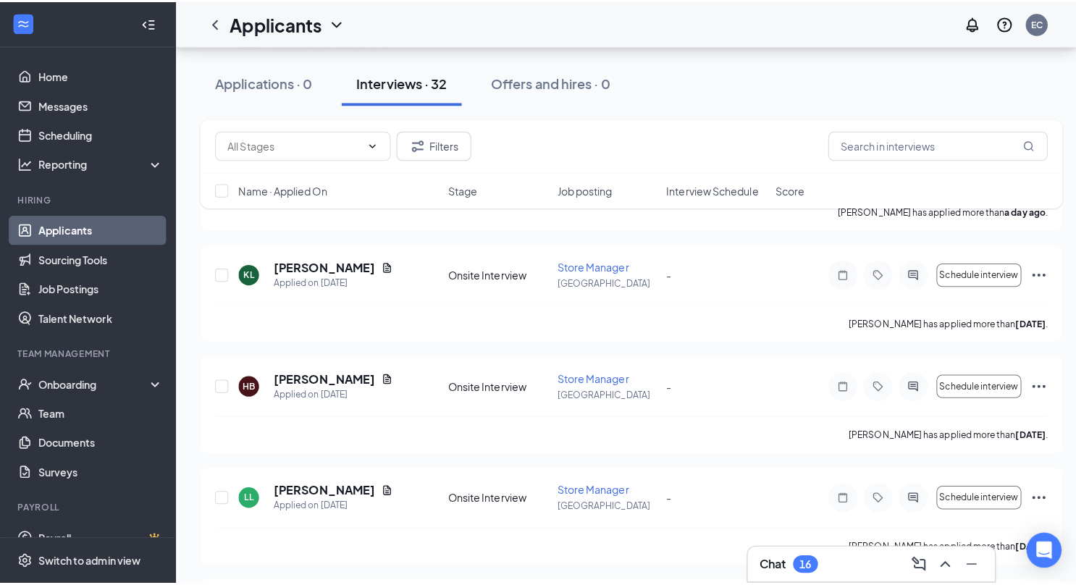
scroll to position [426, 0]
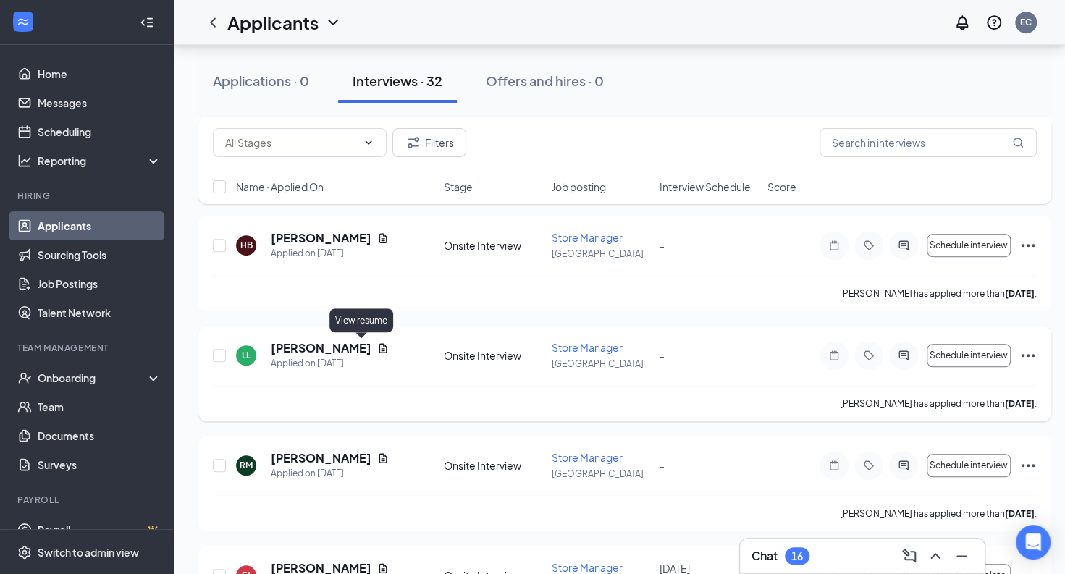
click at [379, 348] on icon "Document" at bounding box center [383, 347] width 8 height 9
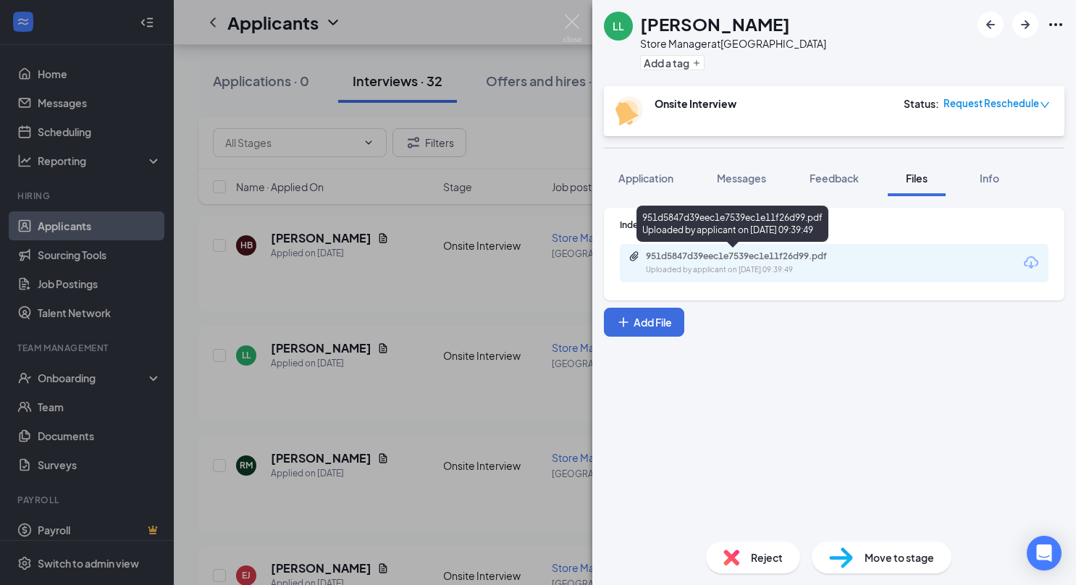
click at [754, 269] on div "Uploaded by applicant on [DATE] 09:39:49" at bounding box center [754, 270] width 217 height 12
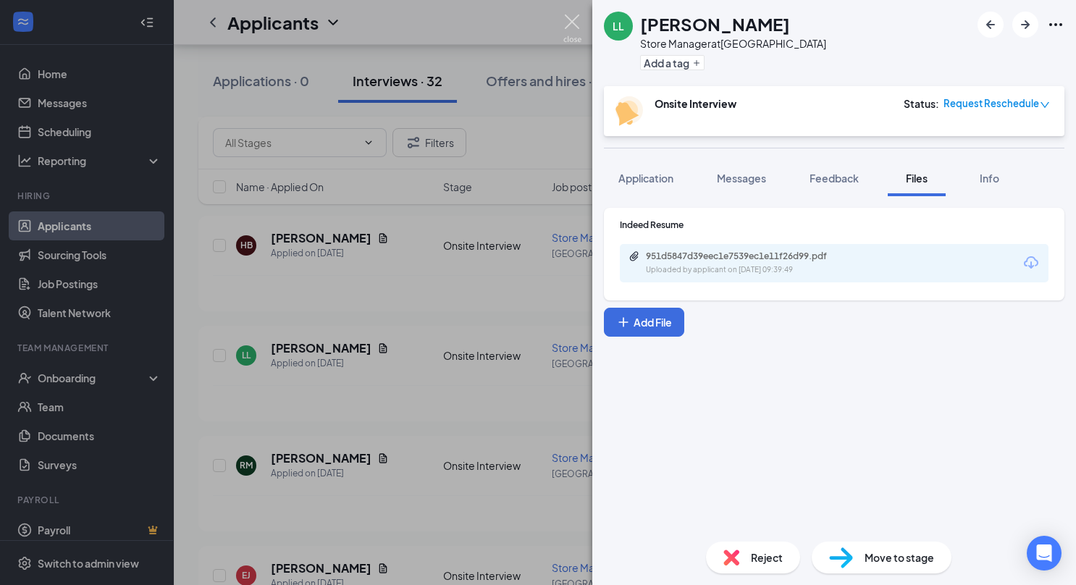
click at [563, 27] on img at bounding box center [572, 28] width 18 height 28
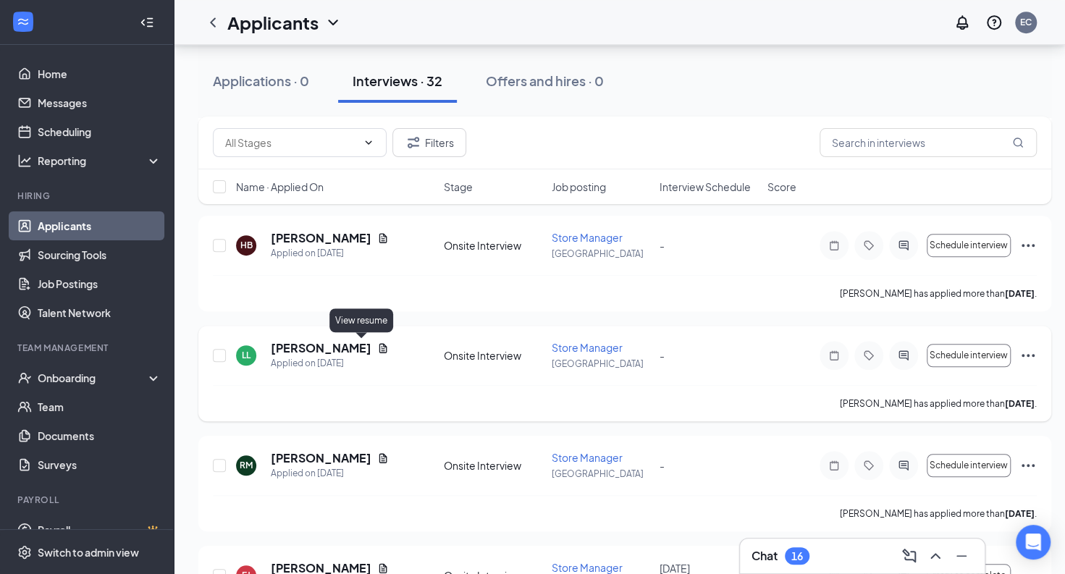
click at [377, 349] on icon "Document" at bounding box center [383, 348] width 12 height 12
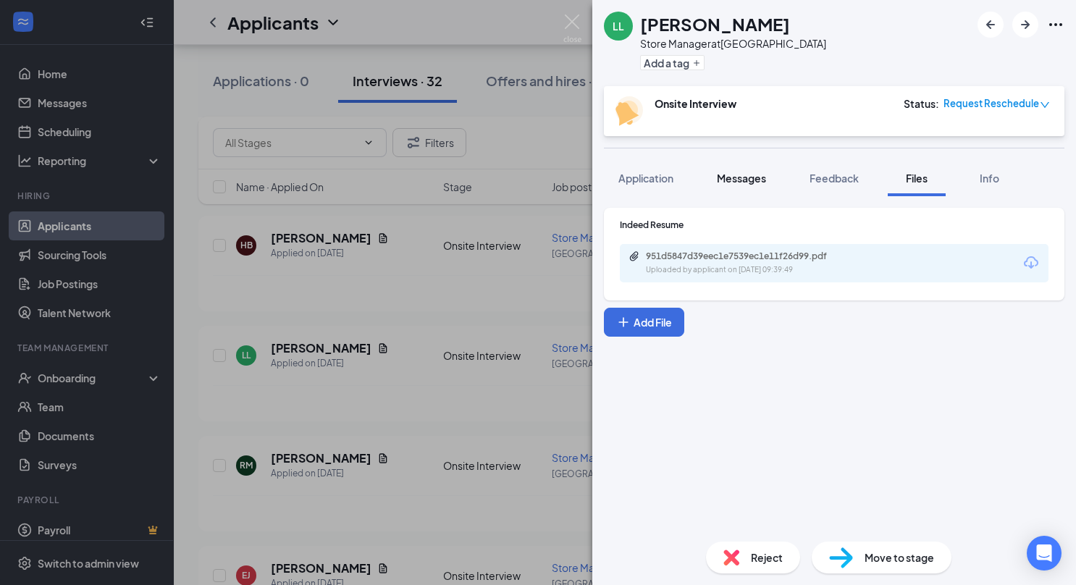
click at [761, 172] on span "Messages" at bounding box center [741, 178] width 49 height 13
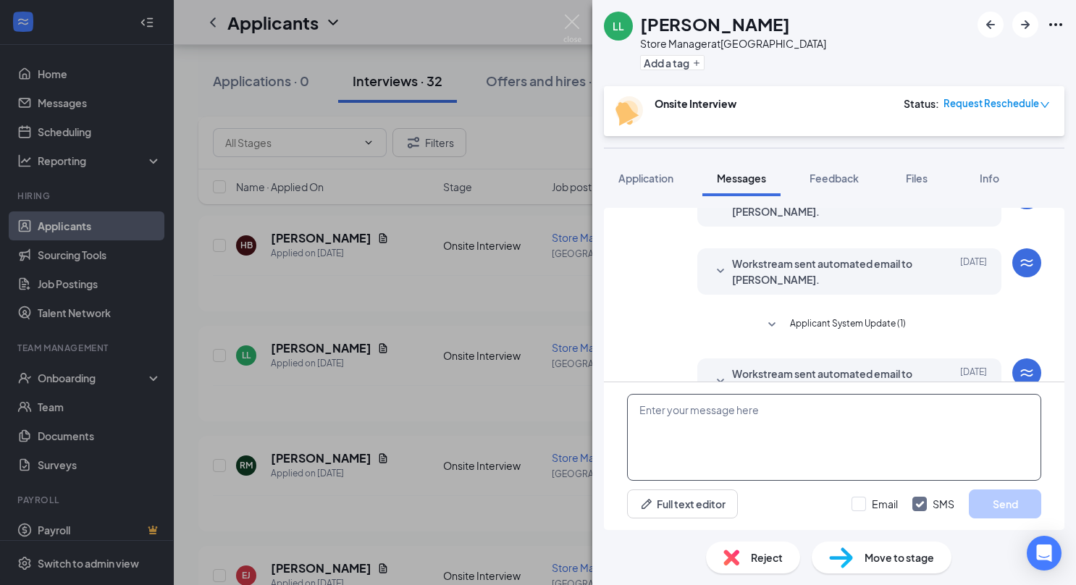
scroll to position [500, 0]
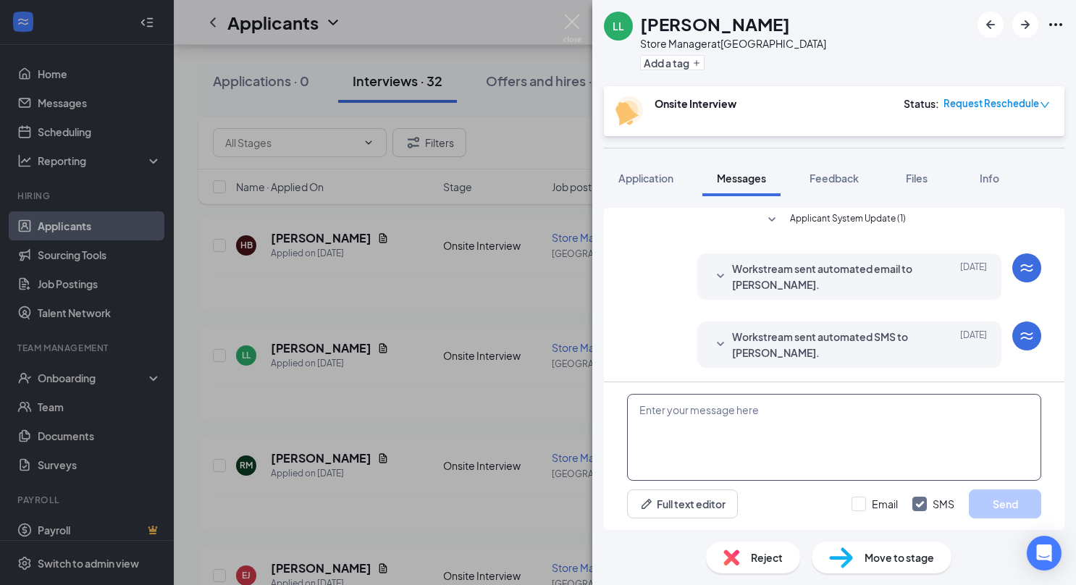
paste textarea "Hello , I was reviewing applications and came across your application and thoug…"
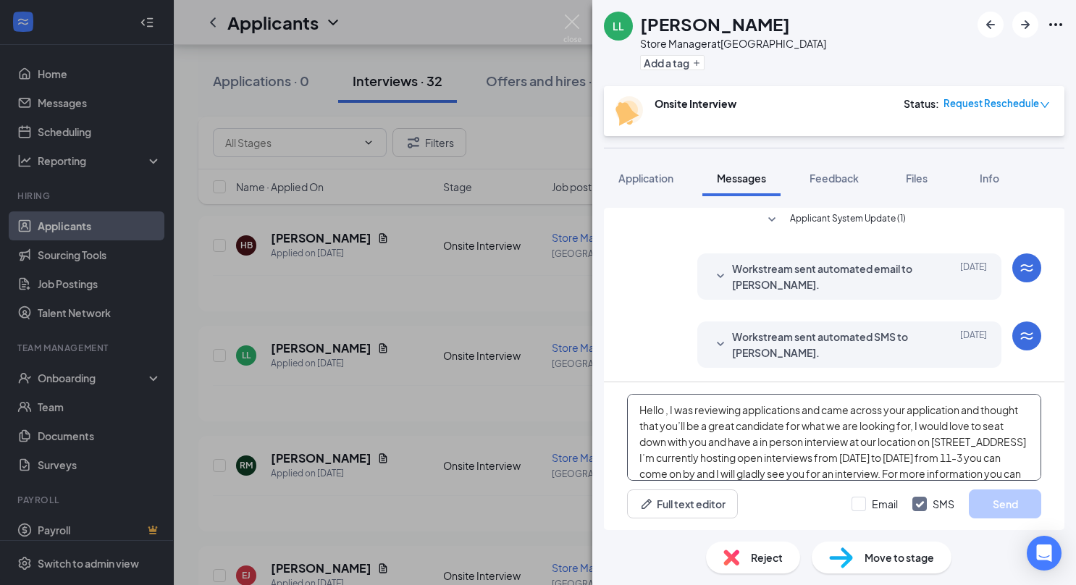
scroll to position [31, 0]
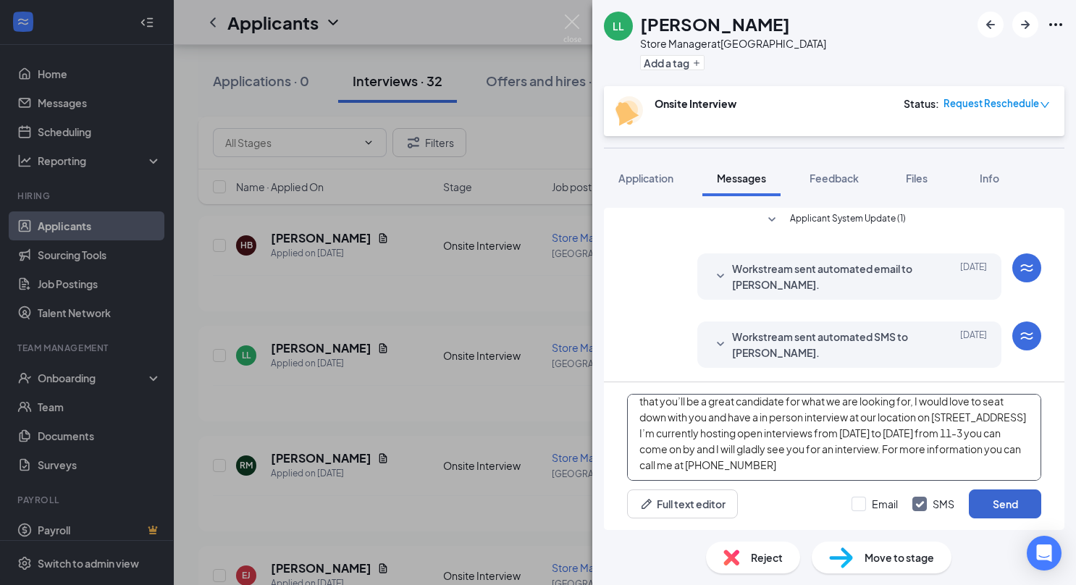
type textarea "Hello , I was reviewing applications and came across your application and thoug…"
click at [992, 508] on button "Send" at bounding box center [1005, 503] width 72 height 29
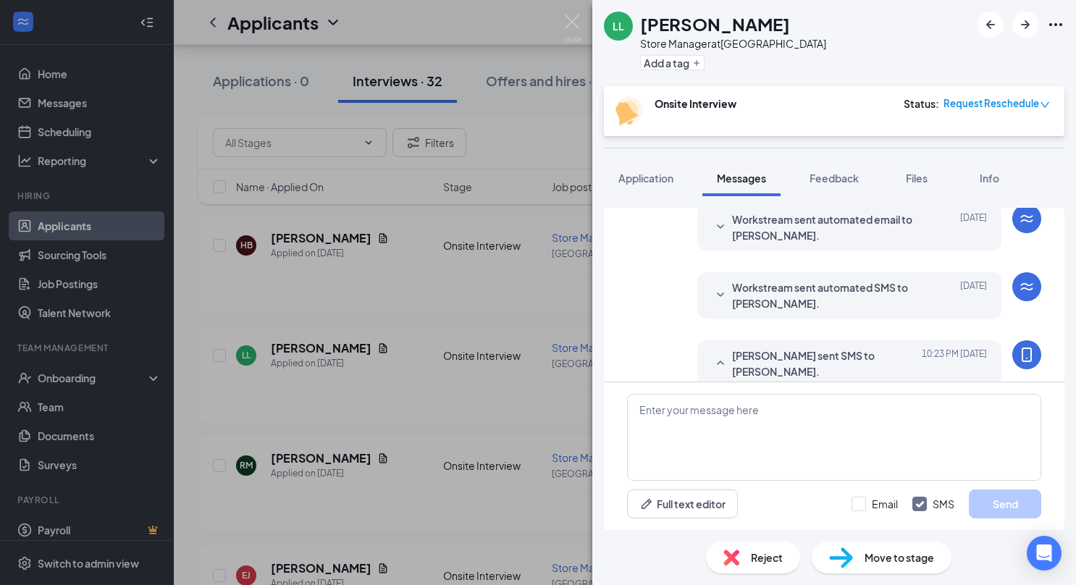
scroll to position [647, 0]
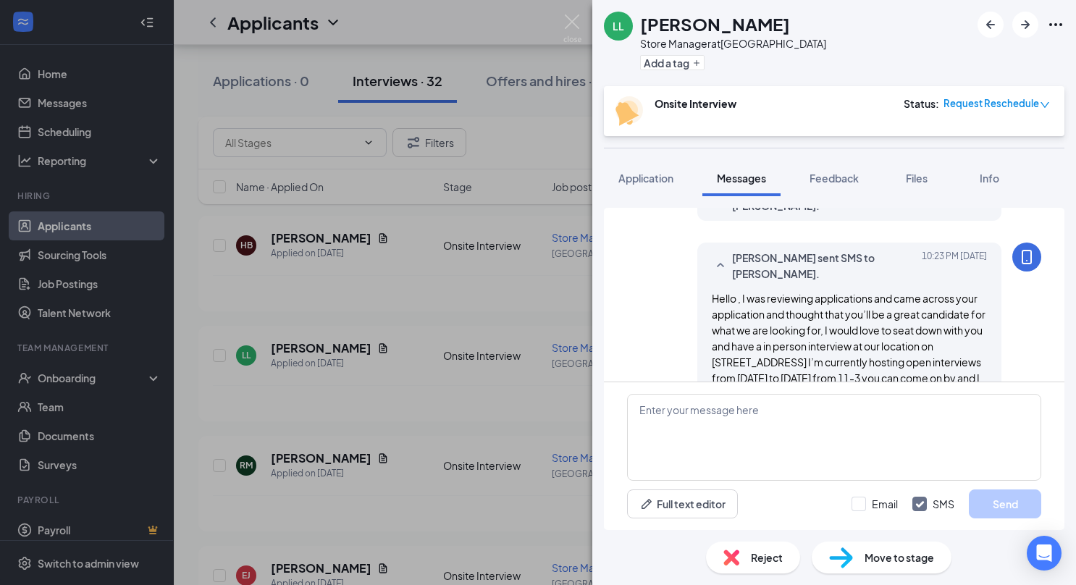
click at [493, 293] on div "LL [PERSON_NAME] Store Manager at [GEOGRAPHIC_DATA] Add a tag Onsite Interview …" at bounding box center [538, 292] width 1076 height 585
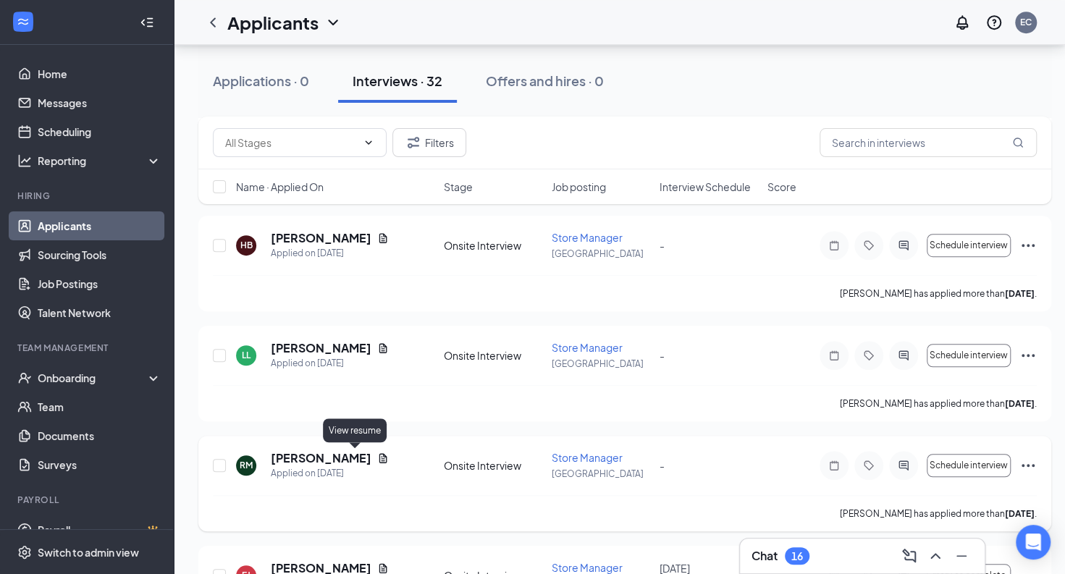
click at [379, 460] on icon "Document" at bounding box center [383, 457] width 8 height 9
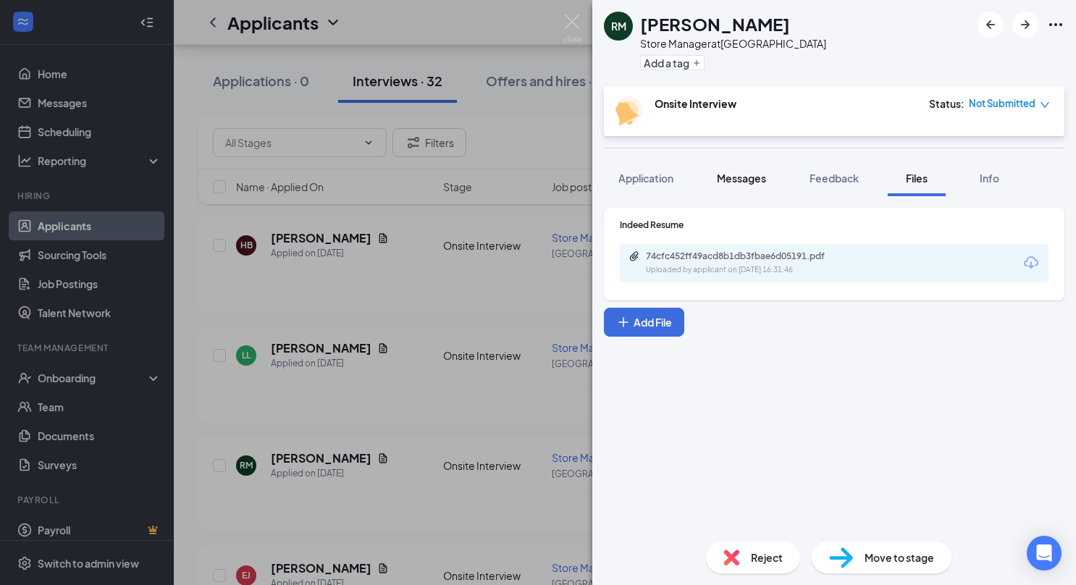
click at [747, 173] on span "Messages" at bounding box center [741, 178] width 49 height 13
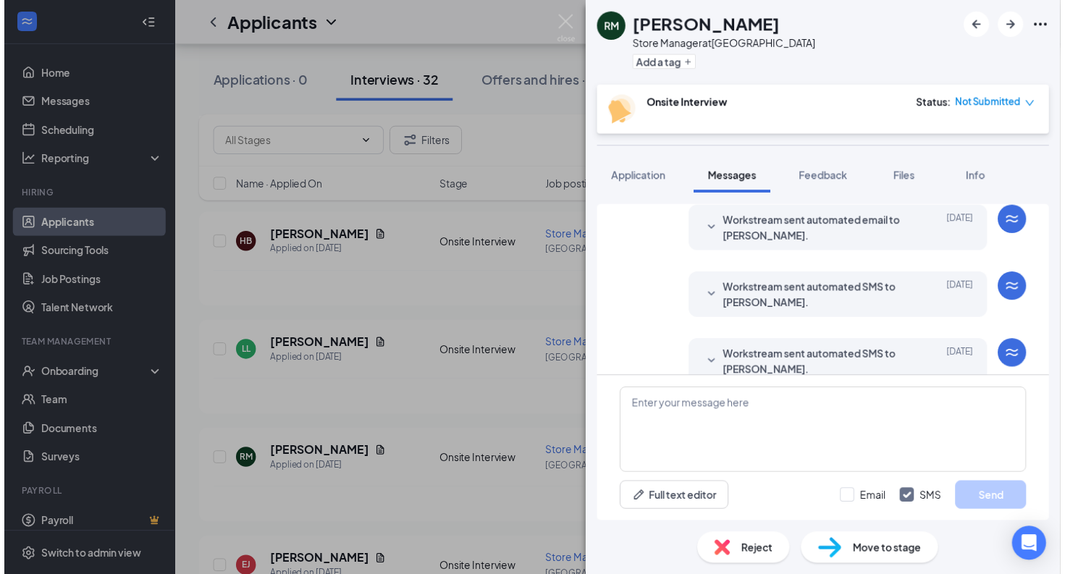
scroll to position [140, 0]
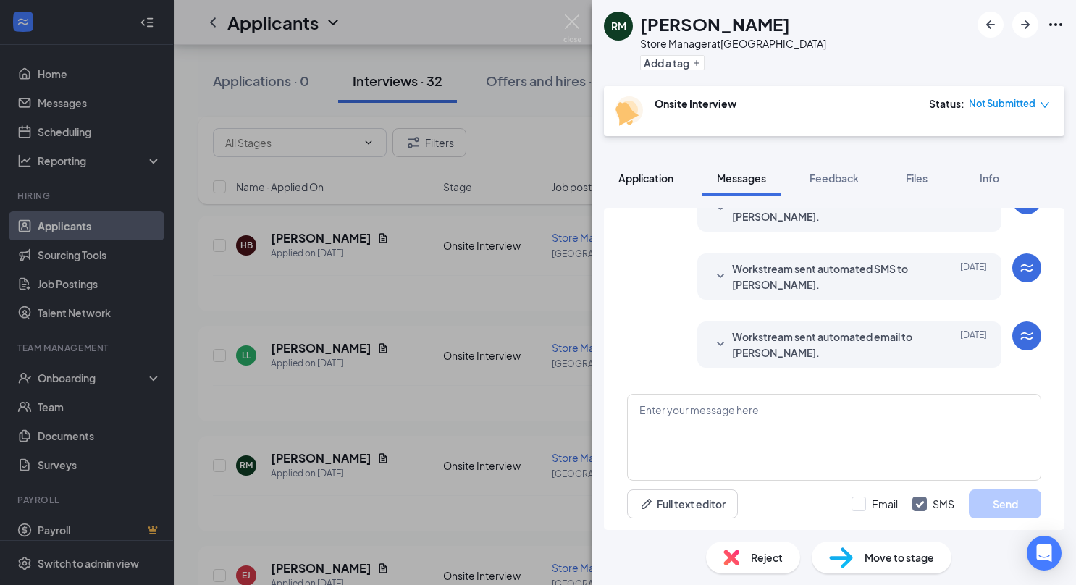
click at [665, 175] on span "Application" at bounding box center [645, 178] width 55 height 13
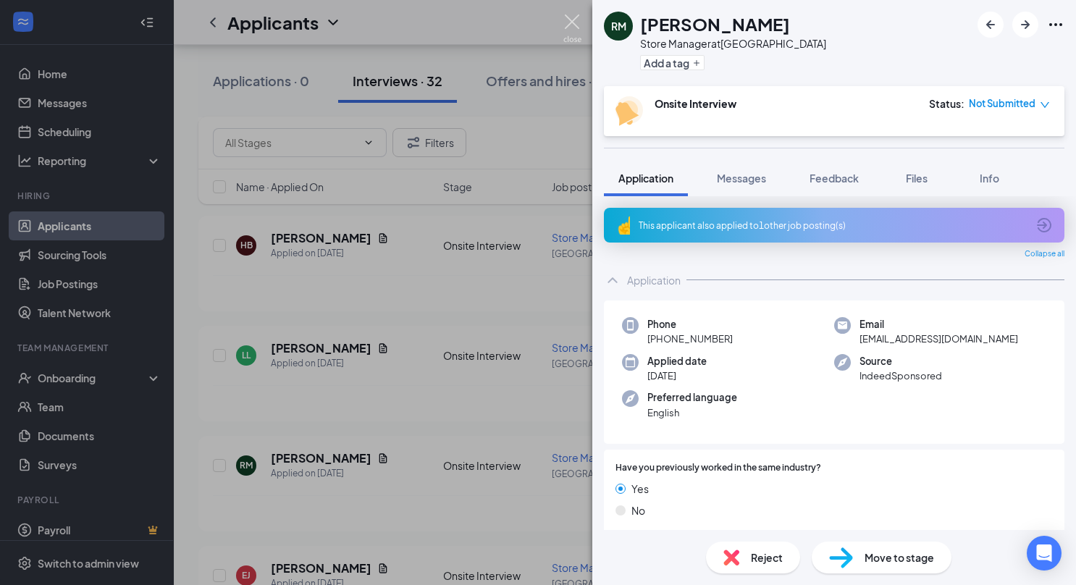
click at [576, 26] on img at bounding box center [572, 28] width 18 height 28
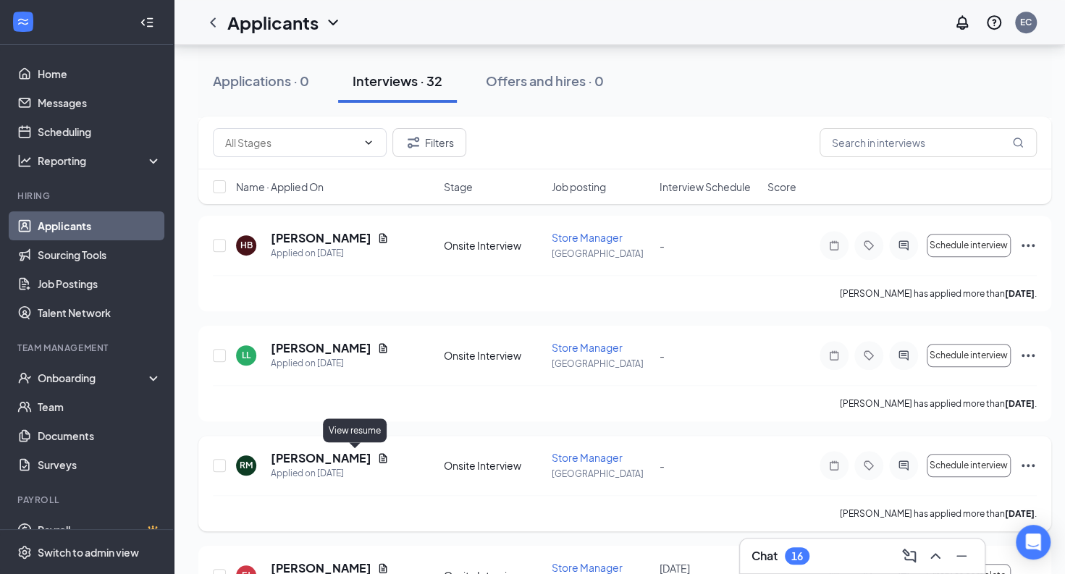
click at [379, 455] on icon "Document" at bounding box center [383, 457] width 8 height 9
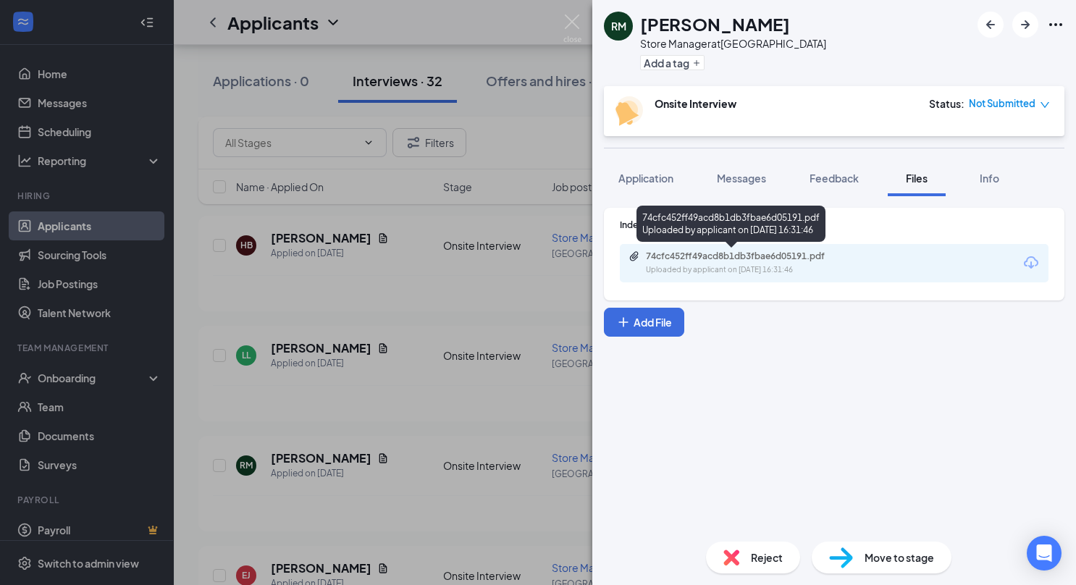
click at [702, 255] on div "74cfc452ff49acd8b1db3fbae6d05191.pdf" at bounding box center [747, 256] width 203 height 12
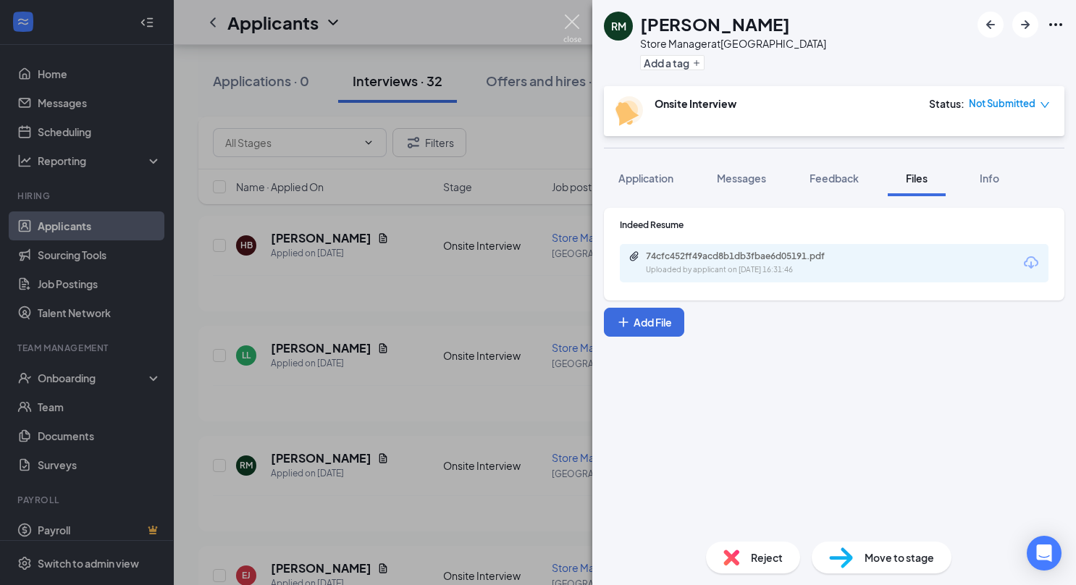
click at [570, 22] on img at bounding box center [572, 28] width 18 height 28
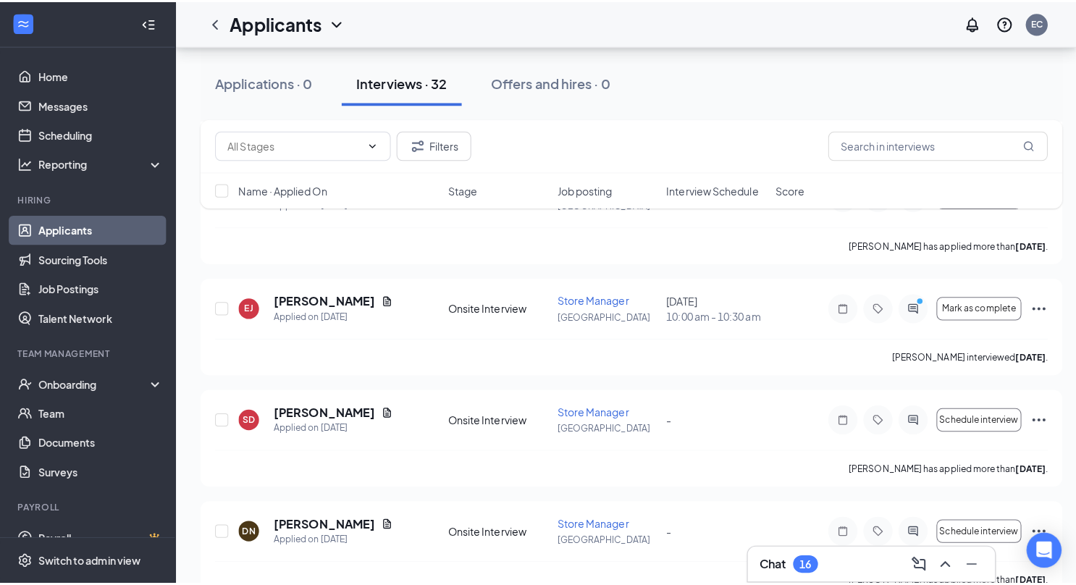
scroll to position [704, 0]
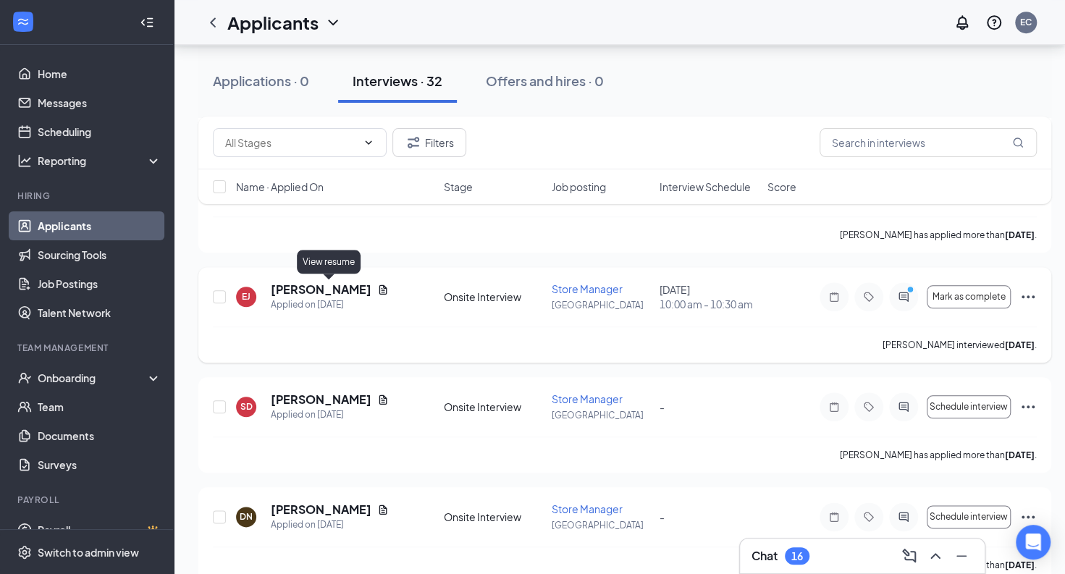
click at [377, 288] on icon "Document" at bounding box center [383, 290] width 12 height 12
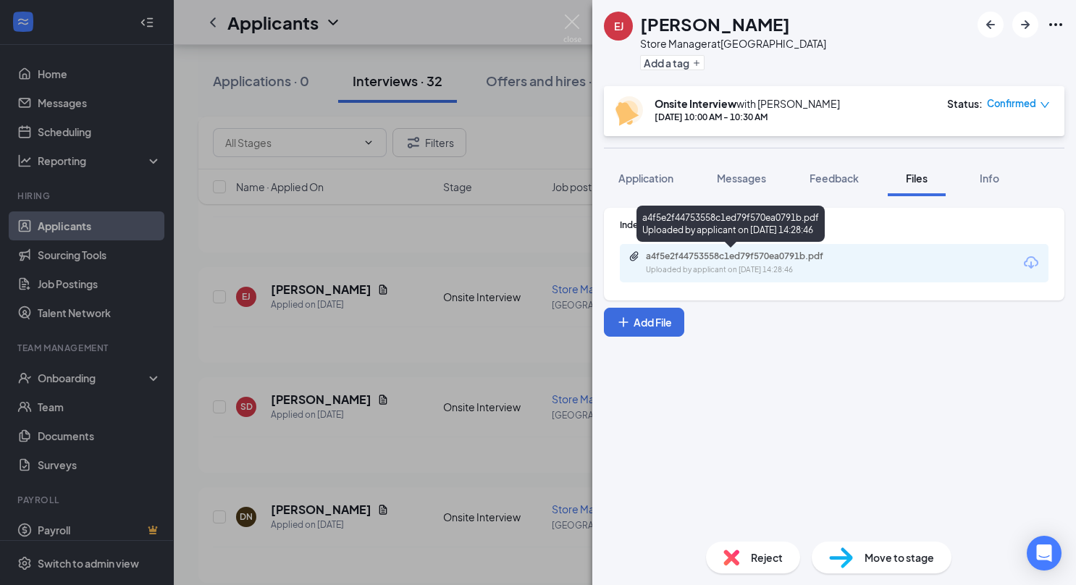
click at [786, 253] on div "a4f5e2f44753558c1ed79f570ea0791b.pdf" at bounding box center [747, 256] width 203 height 12
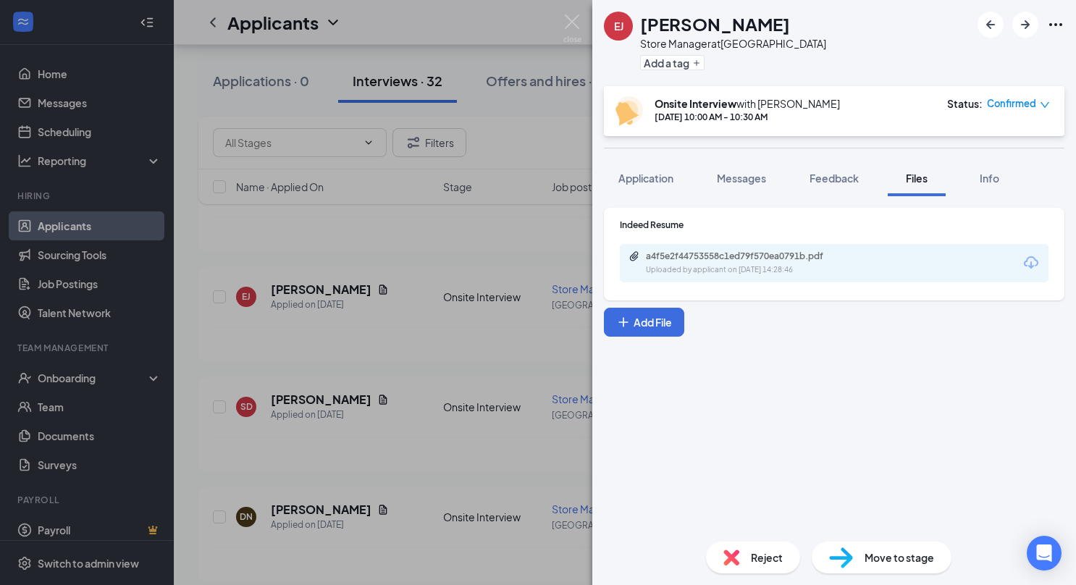
click at [733, 198] on div "Indeed Resume a4f5e2f44753558c1ed79f570ea0791b.pdf Uploaded by applicant on [DA…" at bounding box center [834, 363] width 484 height 334
click at [734, 184] on span "Messages" at bounding box center [741, 178] width 49 height 13
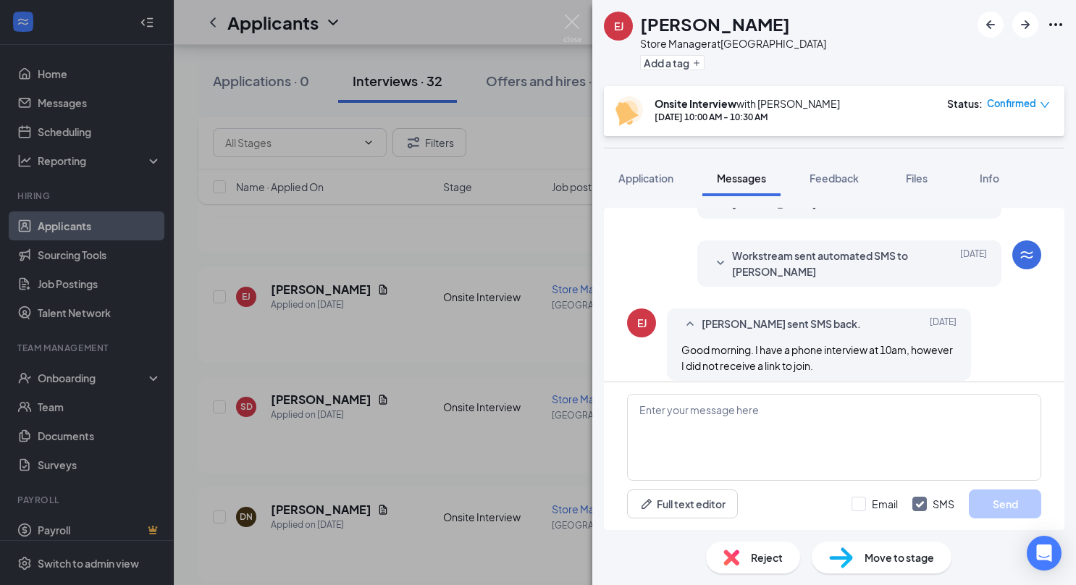
scroll to position [454, 0]
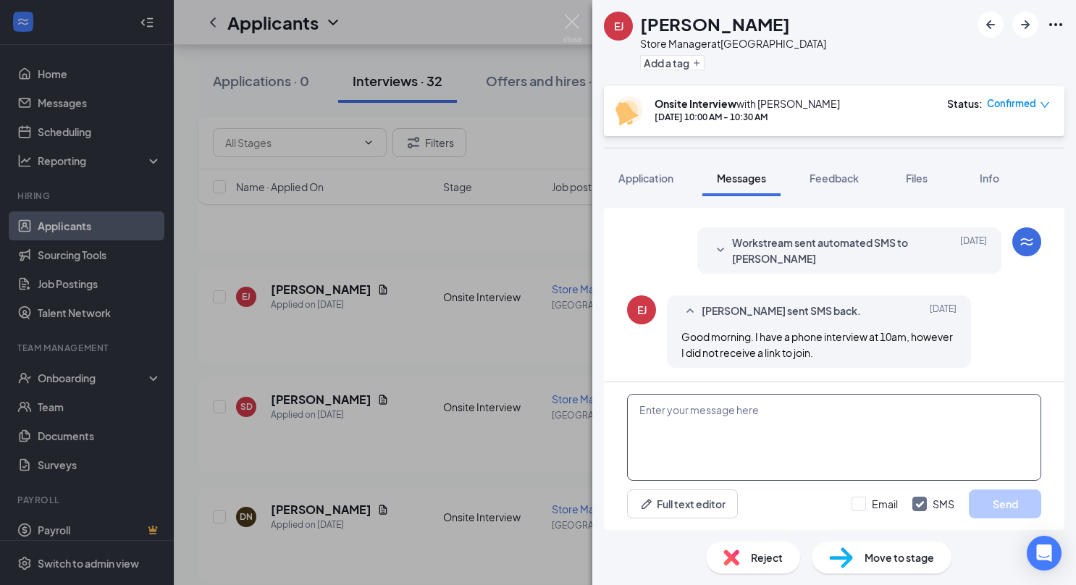
paste textarea "Hello , I was reviewing applications and came across your application and thoug…"
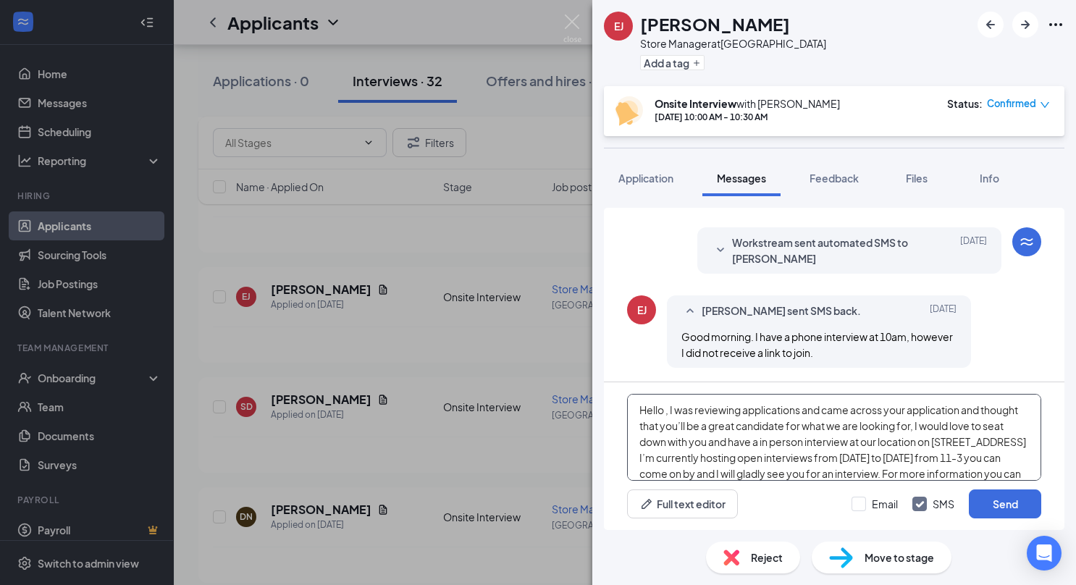
scroll to position [31, 0]
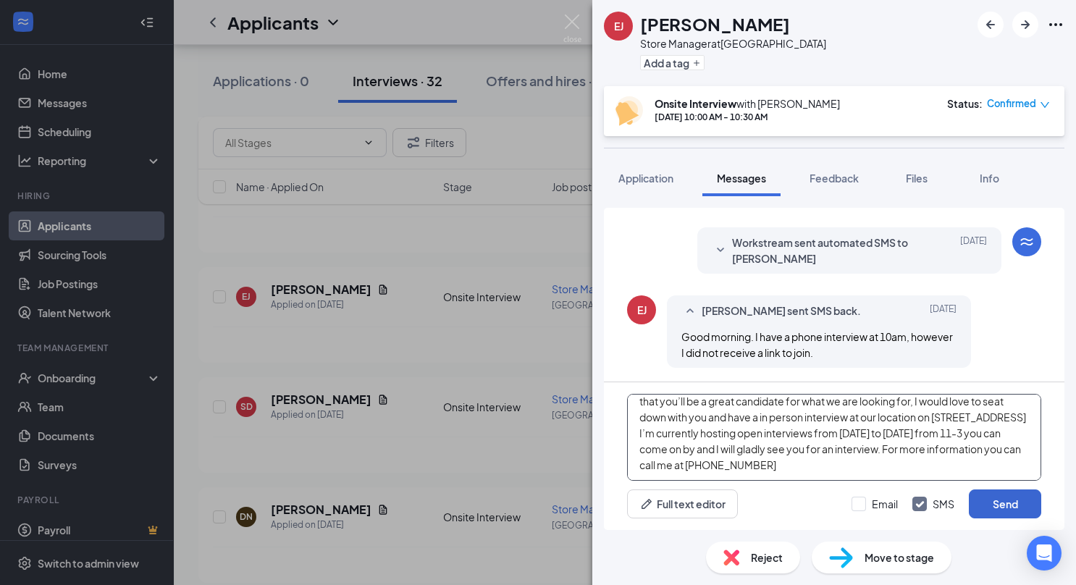
type textarea "Hello , I was reviewing applications and came across your application and thoug…"
click at [989, 502] on button "Send" at bounding box center [1005, 503] width 72 height 29
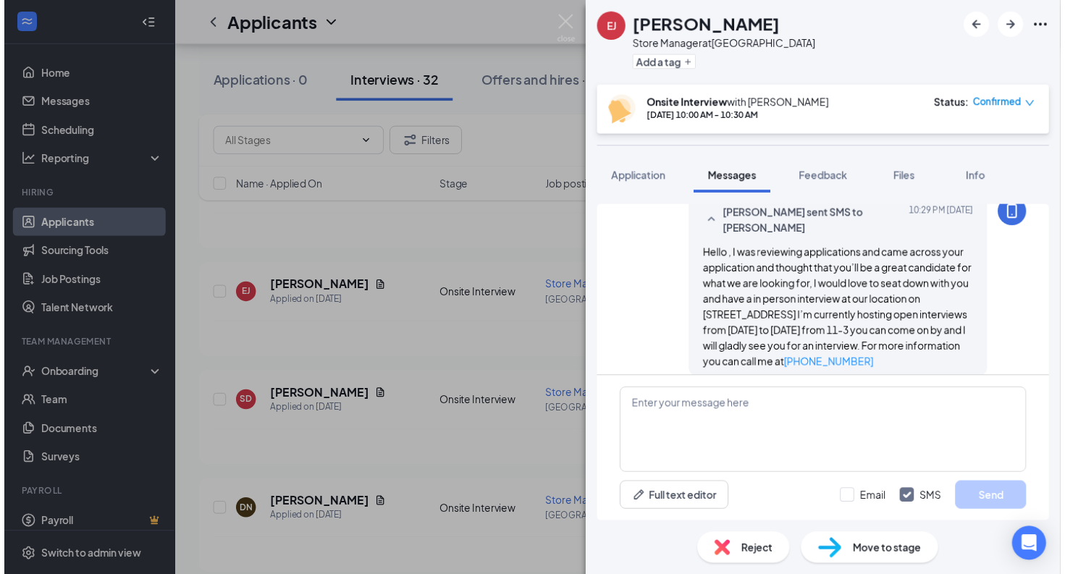
scroll to position [644, 0]
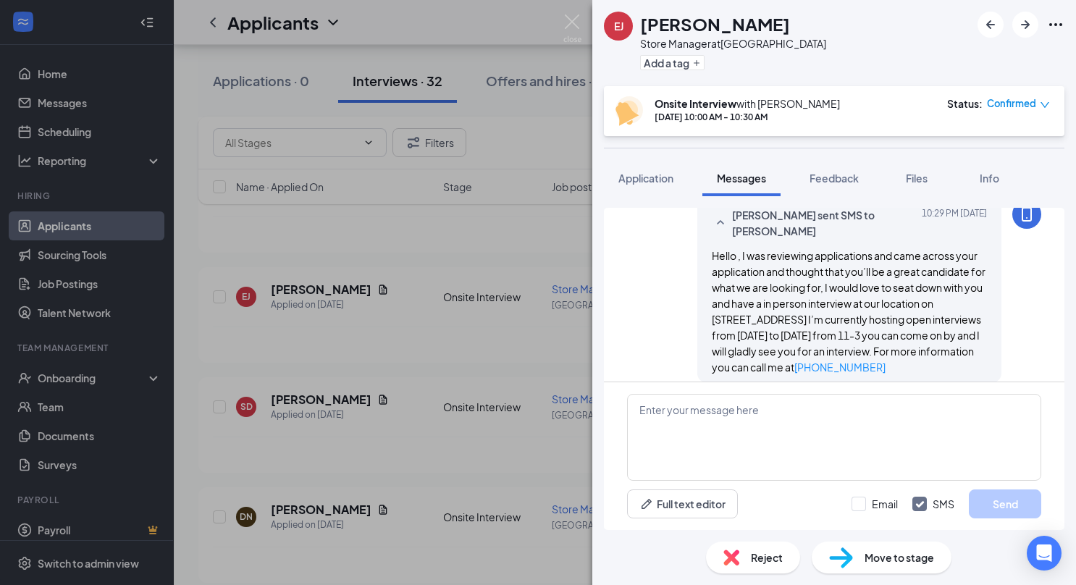
click at [519, 225] on div "[PERSON_NAME] [PERSON_NAME] Store Manager at [GEOGRAPHIC_DATA] Add a tag Onsite…" at bounding box center [538, 292] width 1076 height 585
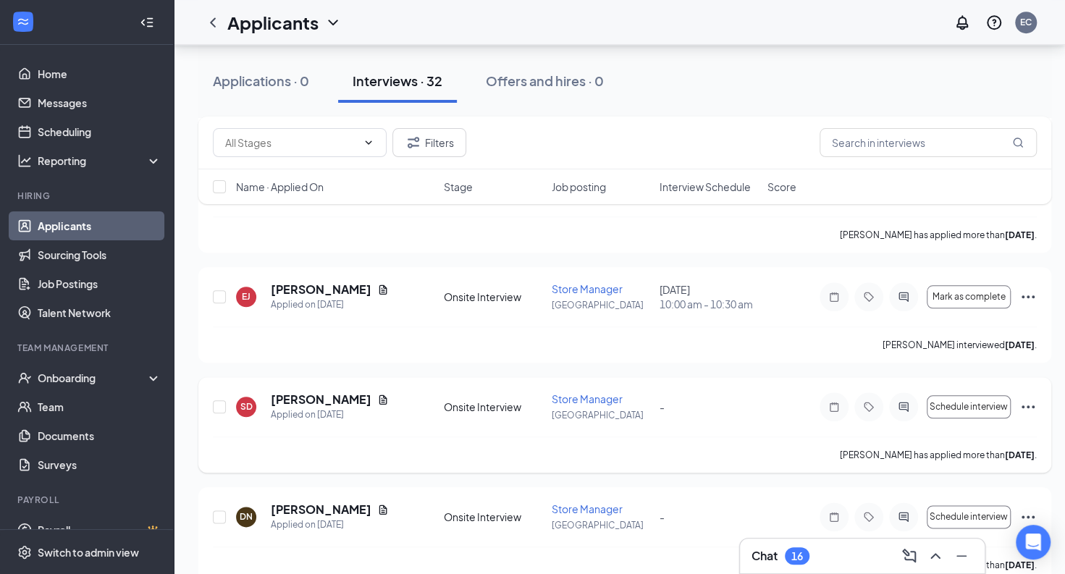
click at [370, 404] on div "[PERSON_NAME]" at bounding box center [330, 400] width 118 height 16
click at [377, 398] on icon "Document" at bounding box center [383, 400] width 12 height 12
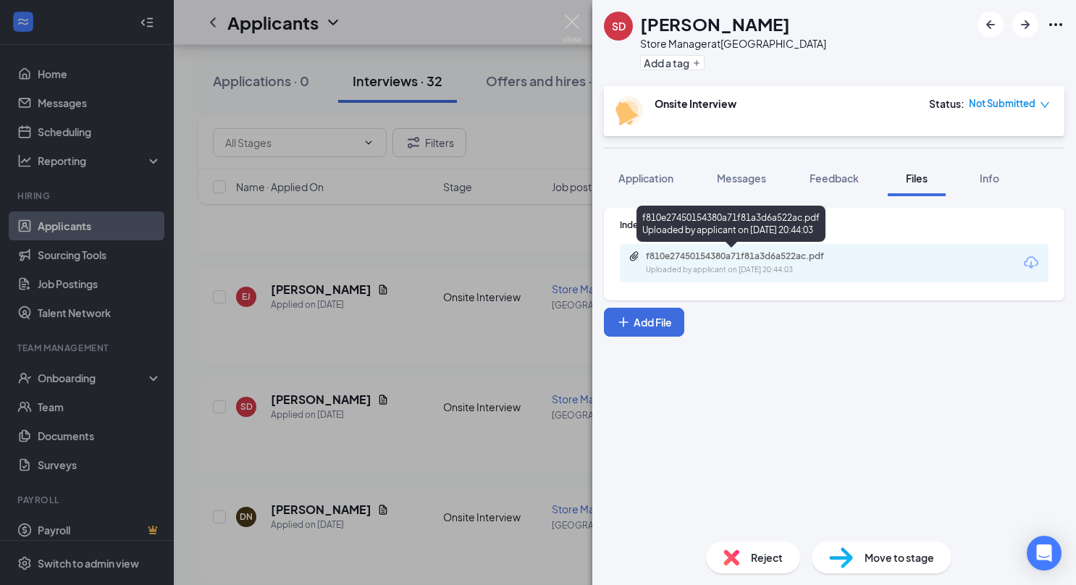
click at [725, 272] on div "Uploaded by applicant on [DATE] 20:44:03" at bounding box center [754, 270] width 217 height 12
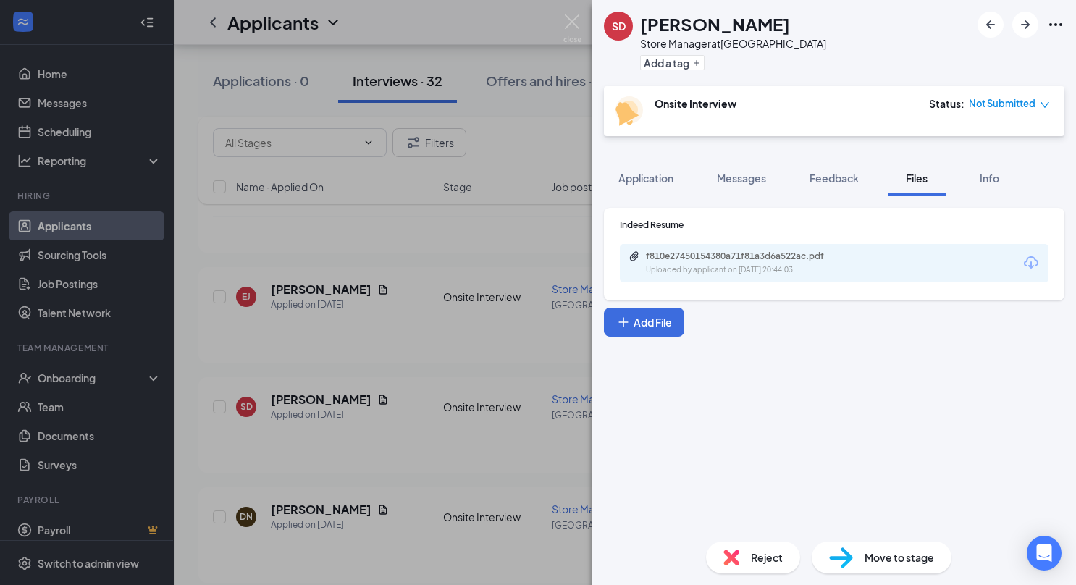
click at [560, 20] on div "SD [PERSON_NAME] Store Manager at [GEOGRAPHIC_DATA] Add a tag Onsite Interview …" at bounding box center [538, 292] width 1076 height 585
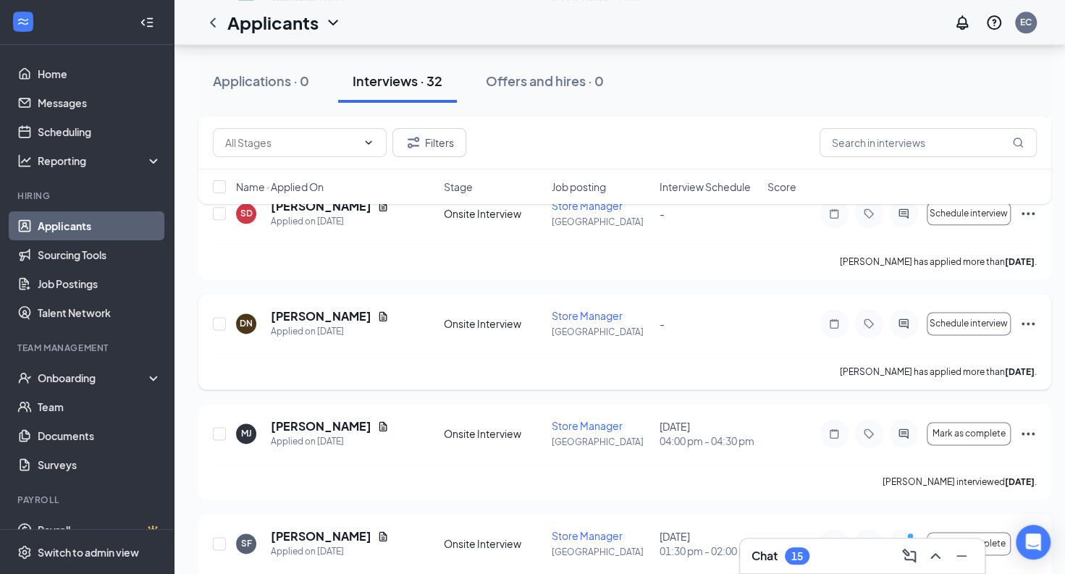
scroll to position [927, 0]
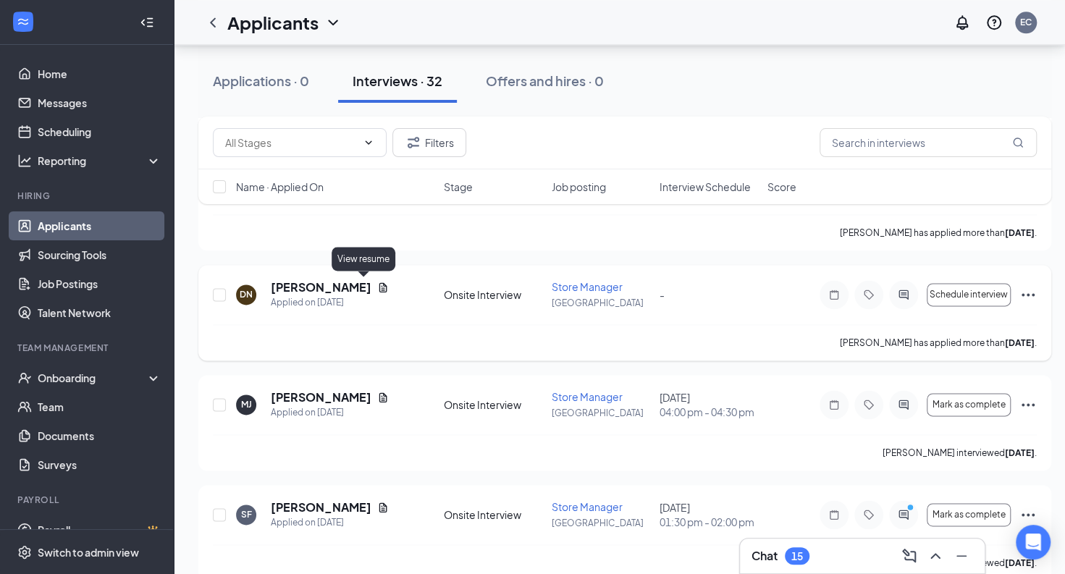
click at [377, 282] on icon "Document" at bounding box center [383, 288] width 12 height 12
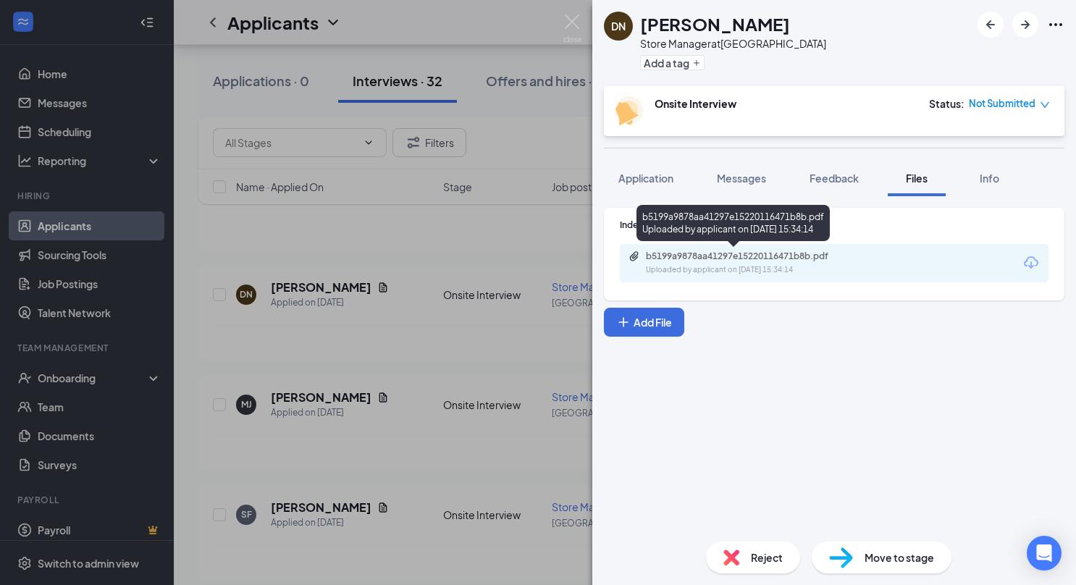
click at [721, 269] on div "Uploaded by applicant on [DATE] 15:34:14" at bounding box center [754, 270] width 217 height 12
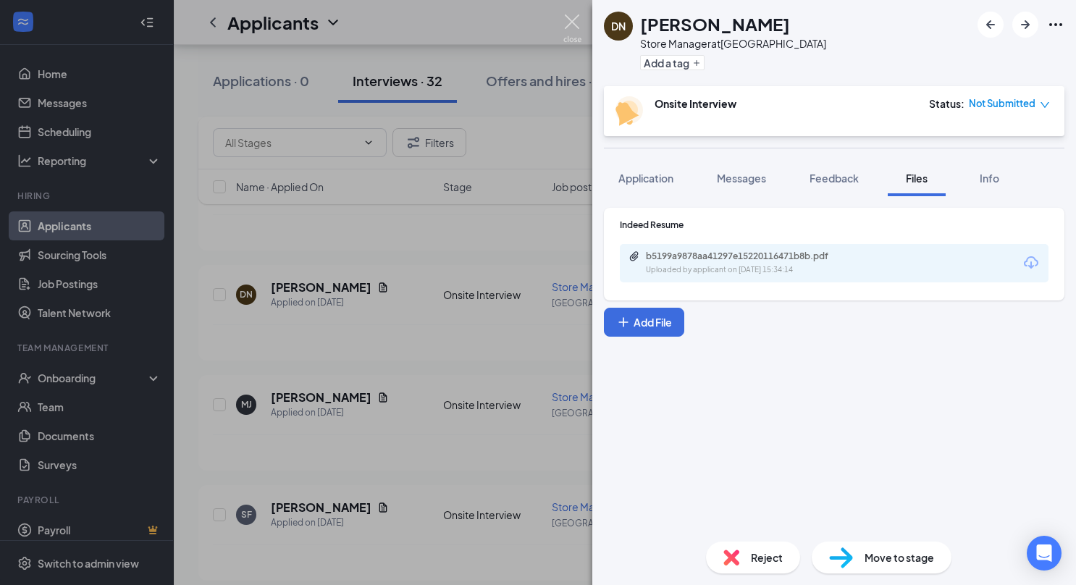
click at [571, 25] on img at bounding box center [572, 28] width 18 height 28
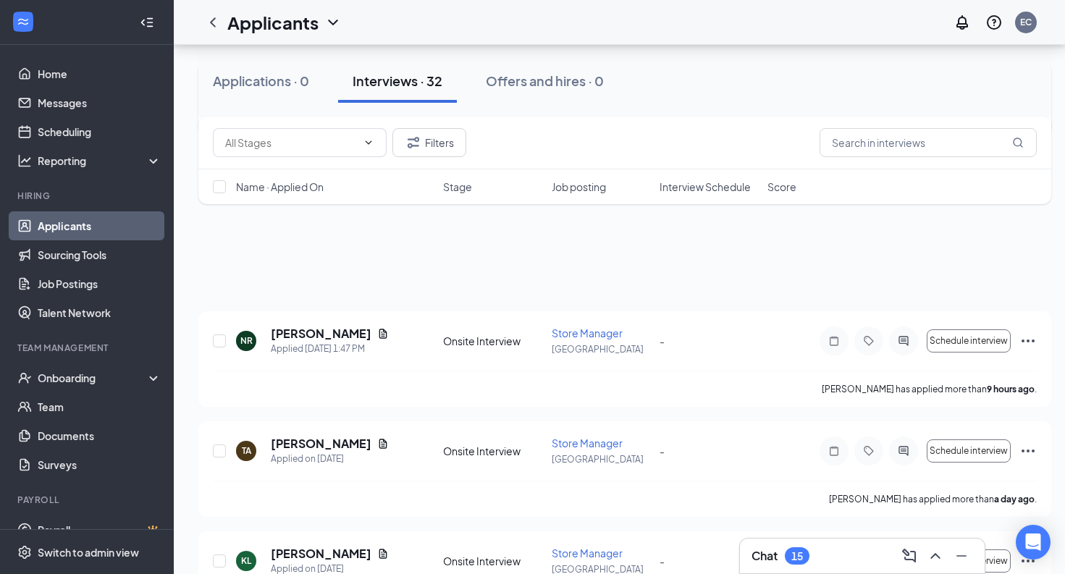
scroll to position [927, 0]
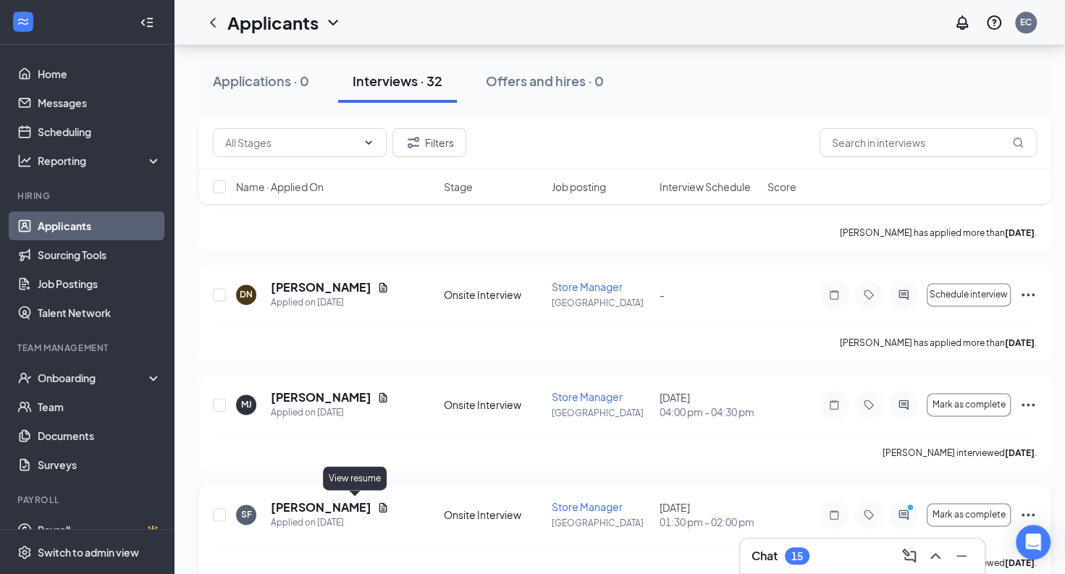
click at [379, 505] on icon "Document" at bounding box center [383, 506] width 8 height 9
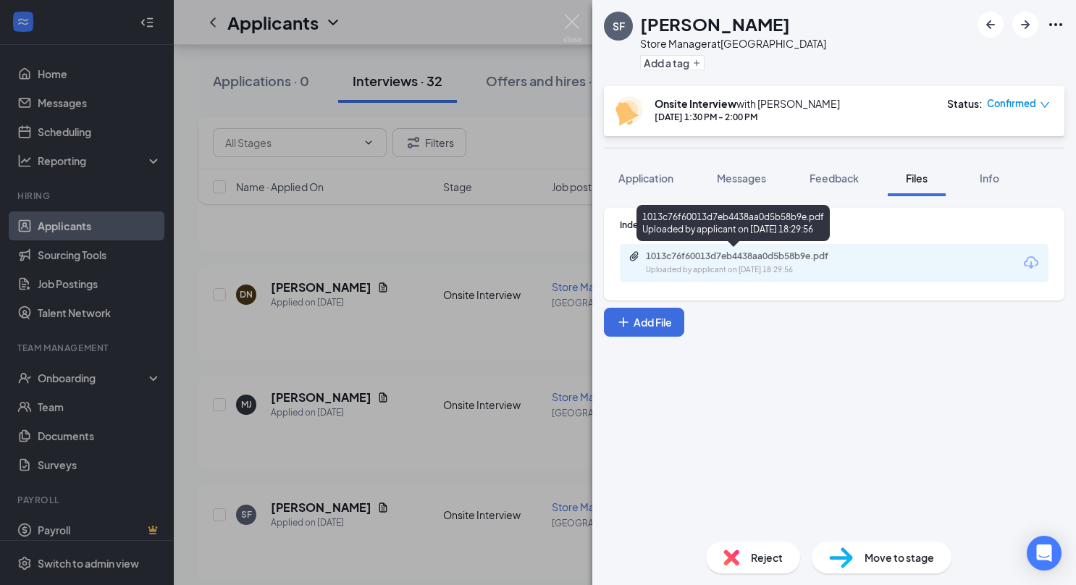
click at [757, 262] on div "1013c76f60013d7eb4438aa0d5b58b9e.pdf Uploaded by applicant on Aug 14, 2025 at 1…" at bounding box center [745, 262] width 235 height 25
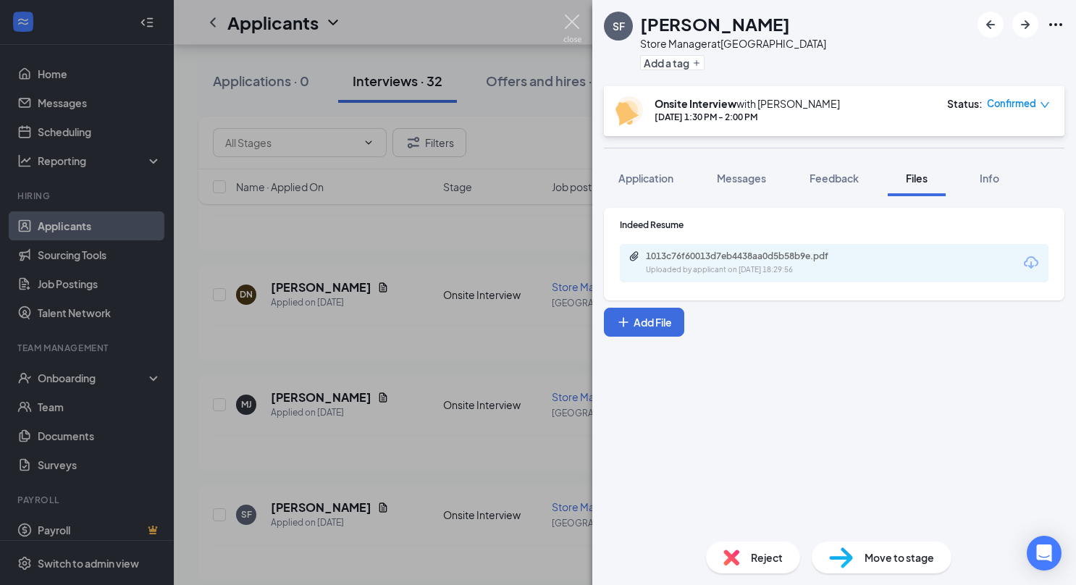
click at [568, 30] on img at bounding box center [572, 28] width 18 height 28
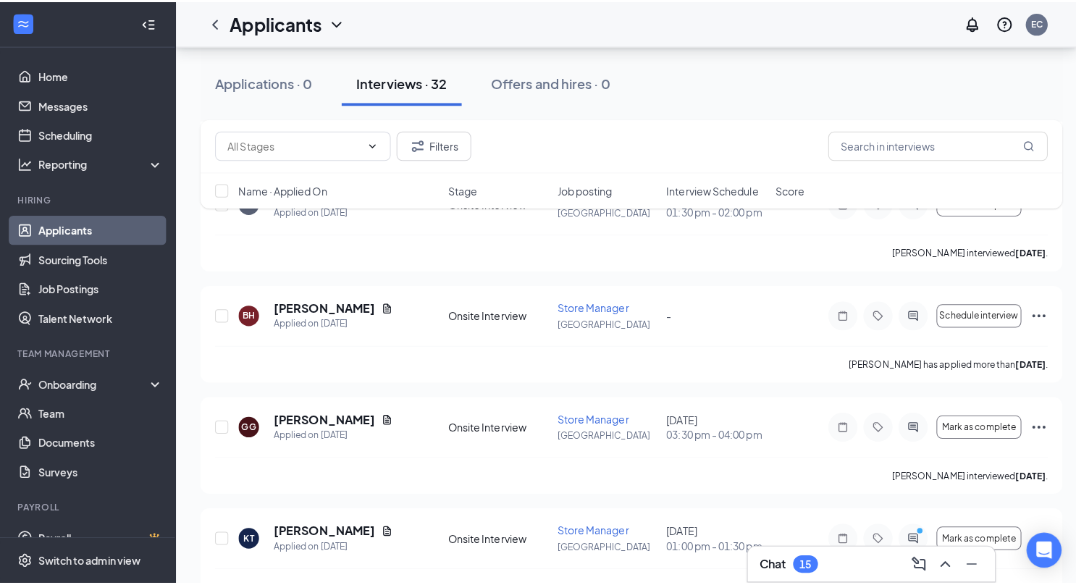
scroll to position [1245, 0]
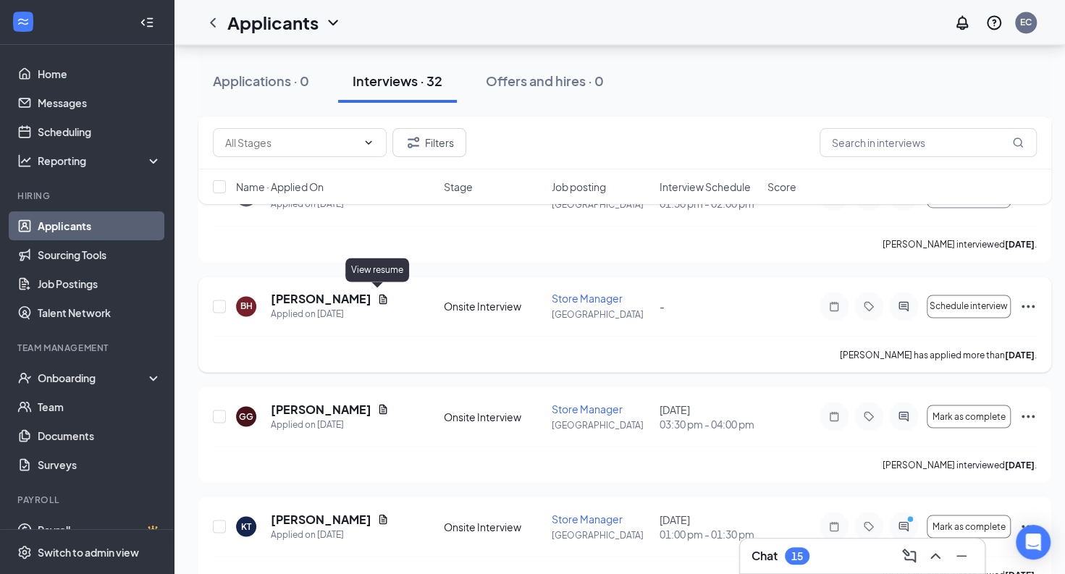
click at [379, 297] on icon "Document" at bounding box center [383, 298] width 8 height 9
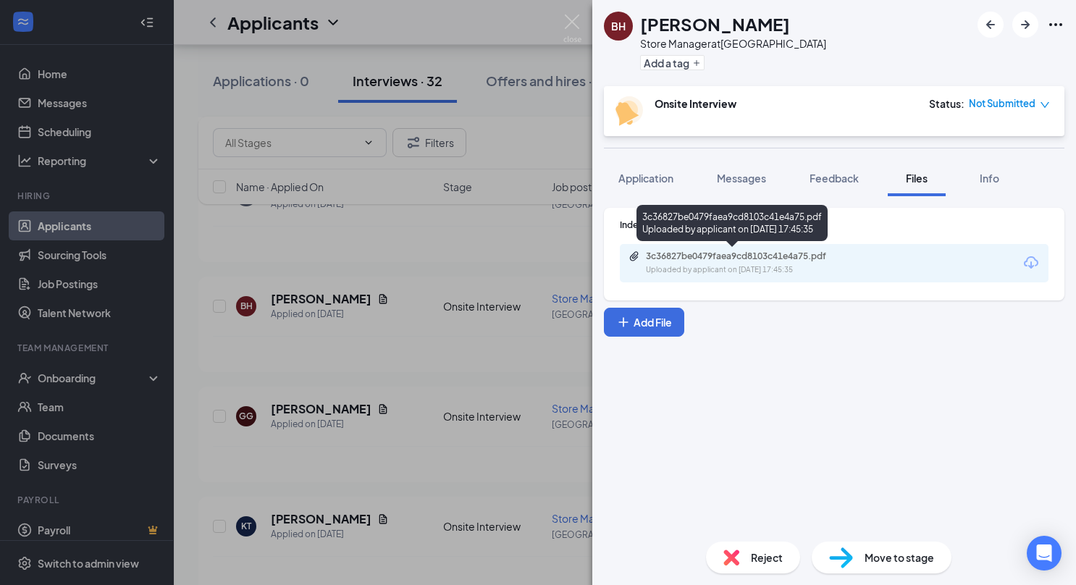
click at [746, 266] on div "Uploaded by applicant on Aug 13, 2025 at 17:45:35" at bounding box center [754, 270] width 217 height 12
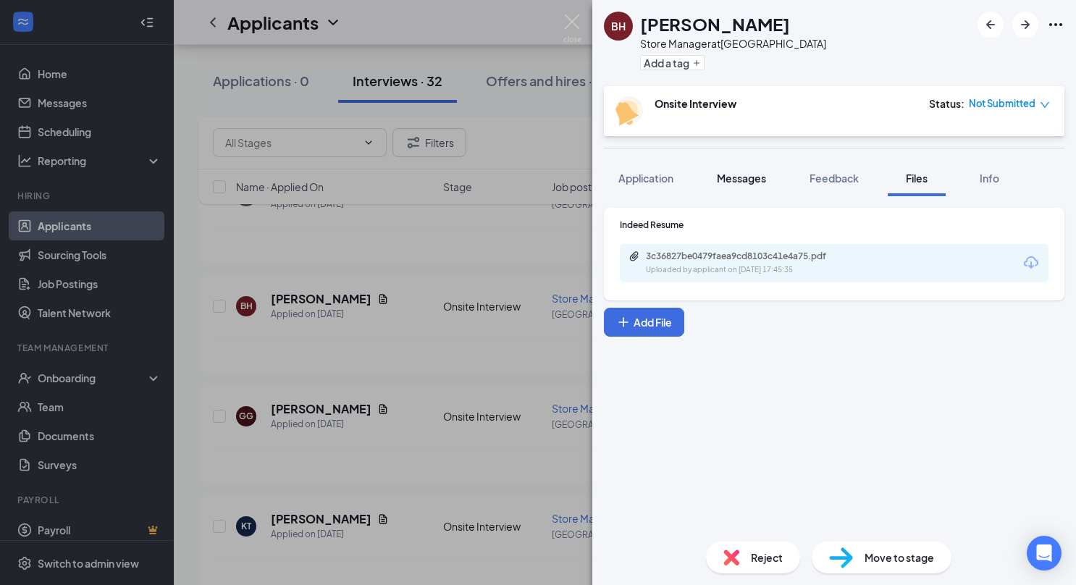
click at [743, 180] on span "Messages" at bounding box center [741, 178] width 49 height 13
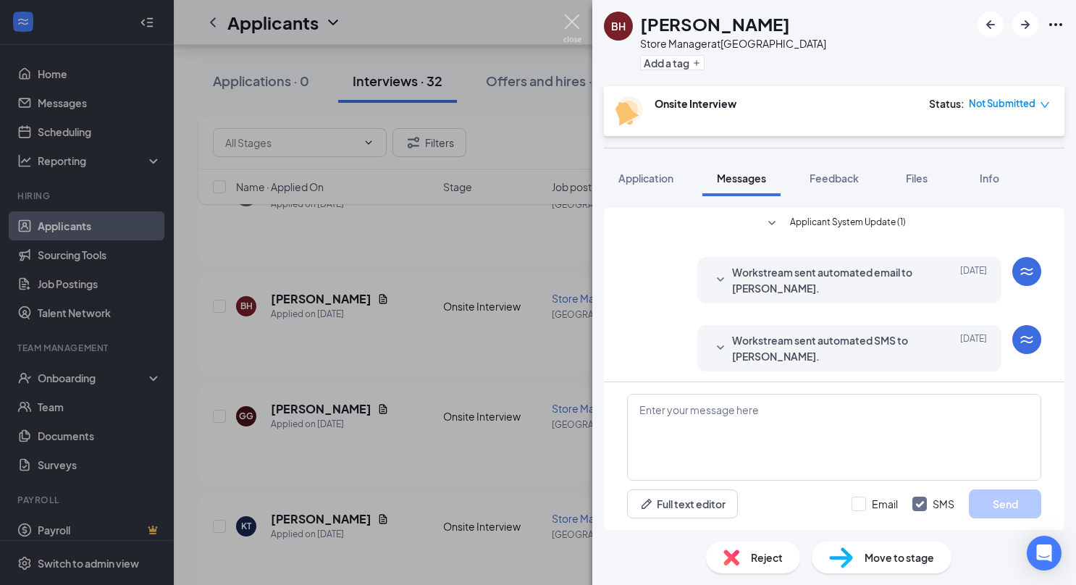
click at [570, 22] on img at bounding box center [572, 28] width 18 height 28
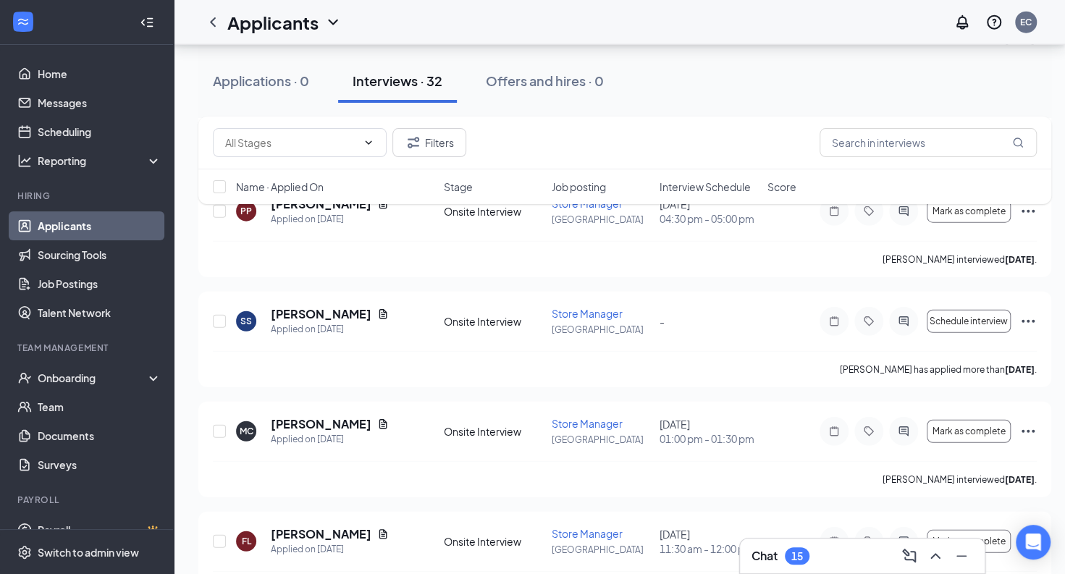
scroll to position [1998, 0]
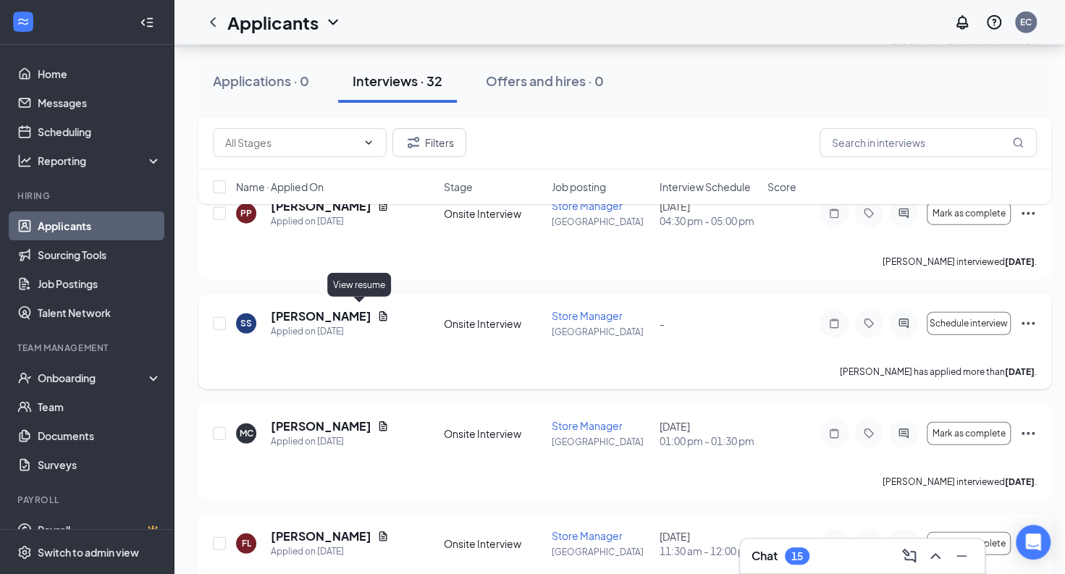
click at [379, 311] on icon "Document" at bounding box center [383, 315] width 8 height 9
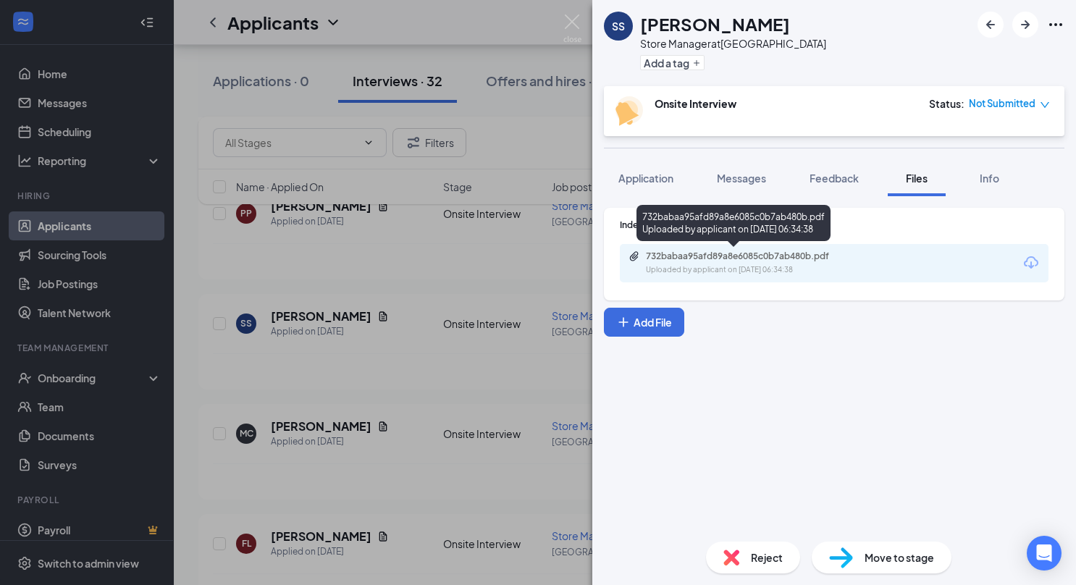
click at [702, 264] on div "732babaa95afd89a8e6085c0b7ab480b.pdf Uploaded by applicant on Aug 05, 2025 at 0…" at bounding box center [745, 262] width 235 height 25
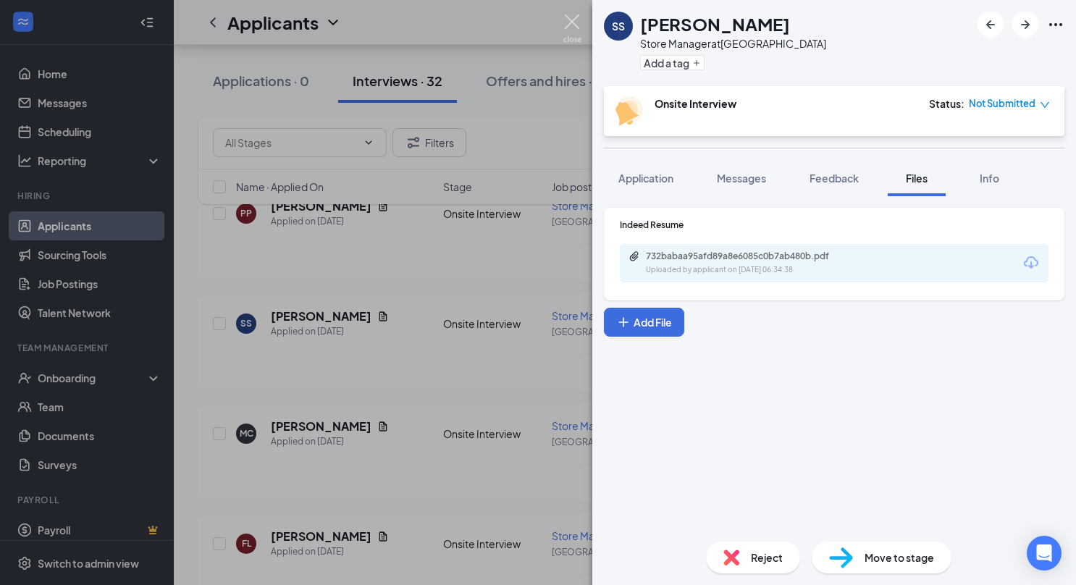
click at [578, 28] on img at bounding box center [572, 28] width 18 height 28
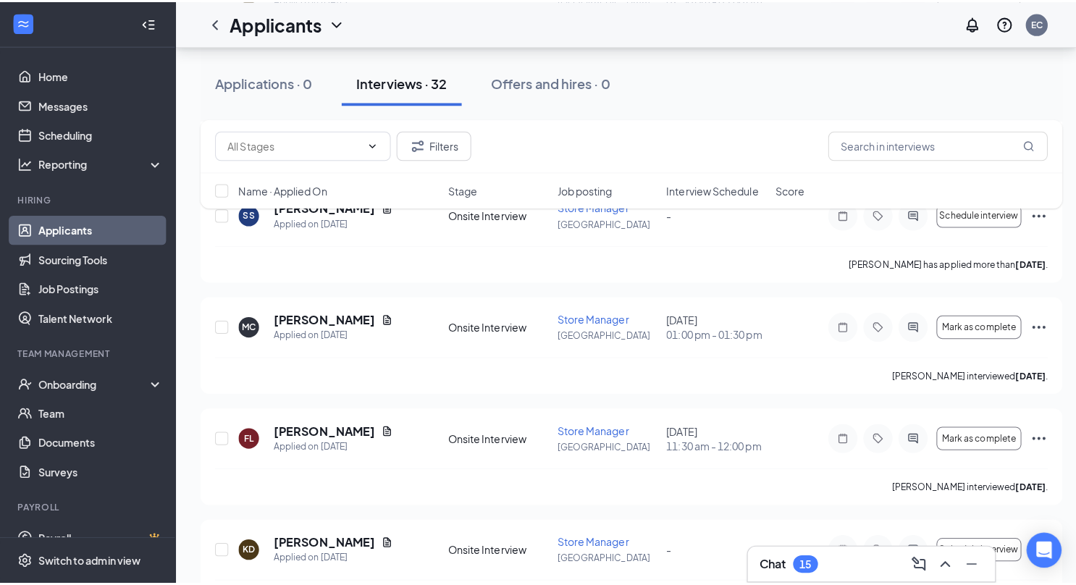
scroll to position [2114, 0]
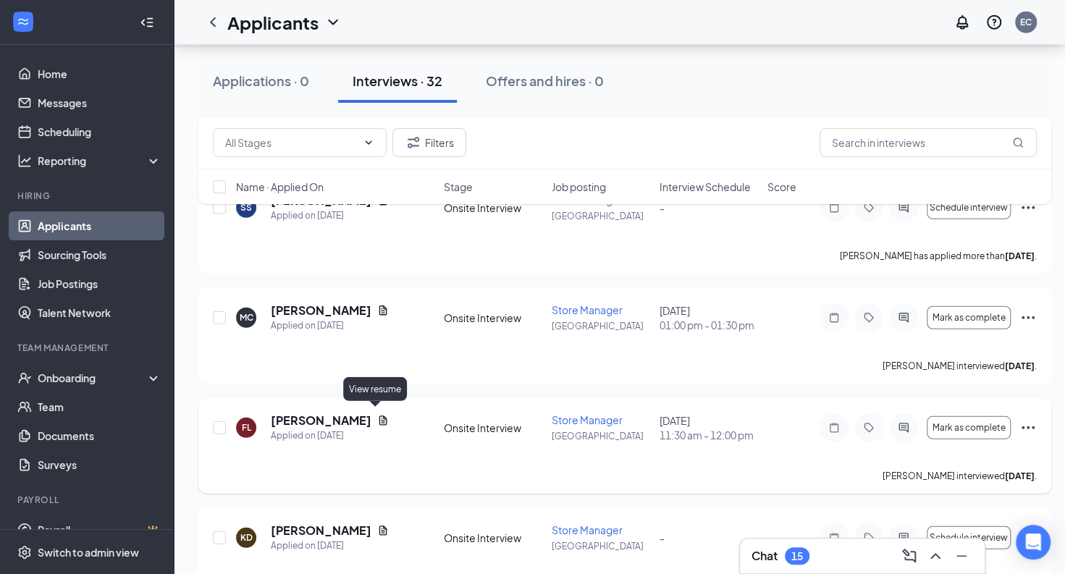
click at [379, 416] on icon "Document" at bounding box center [383, 420] width 8 height 9
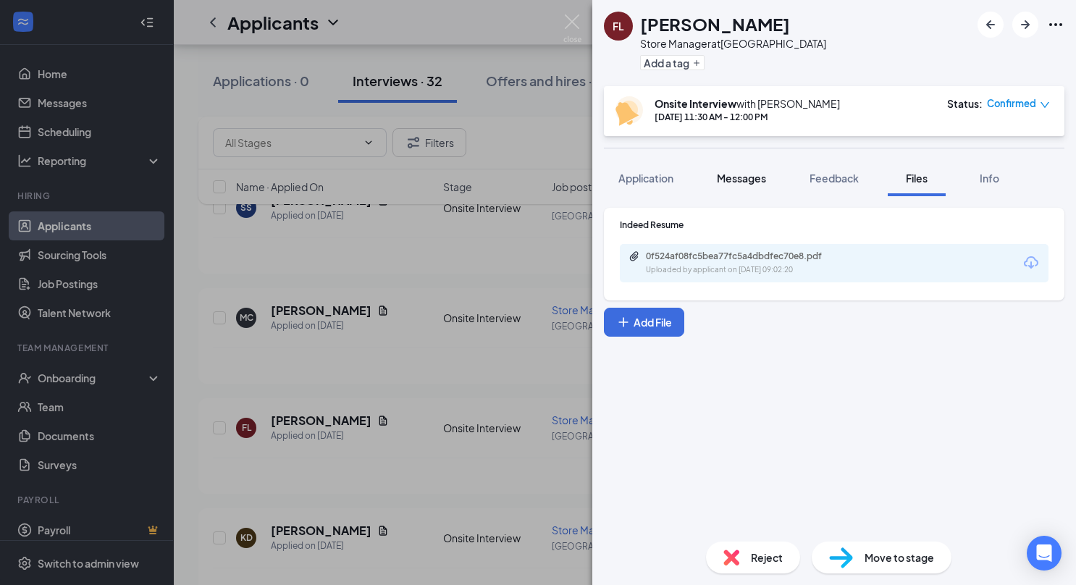
click at [751, 180] on span "Messages" at bounding box center [741, 178] width 49 height 13
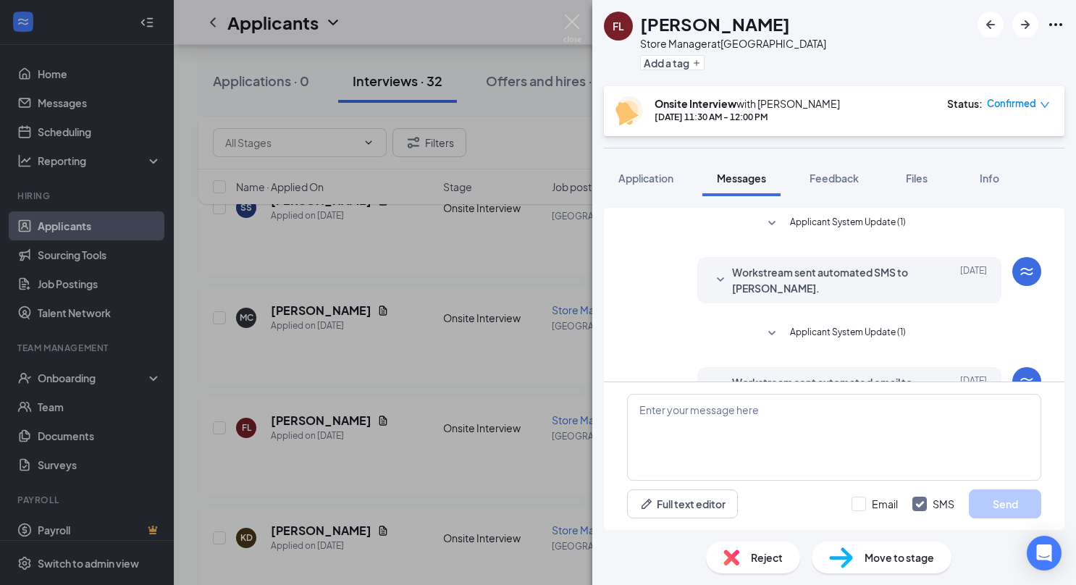
scroll to position [360, 0]
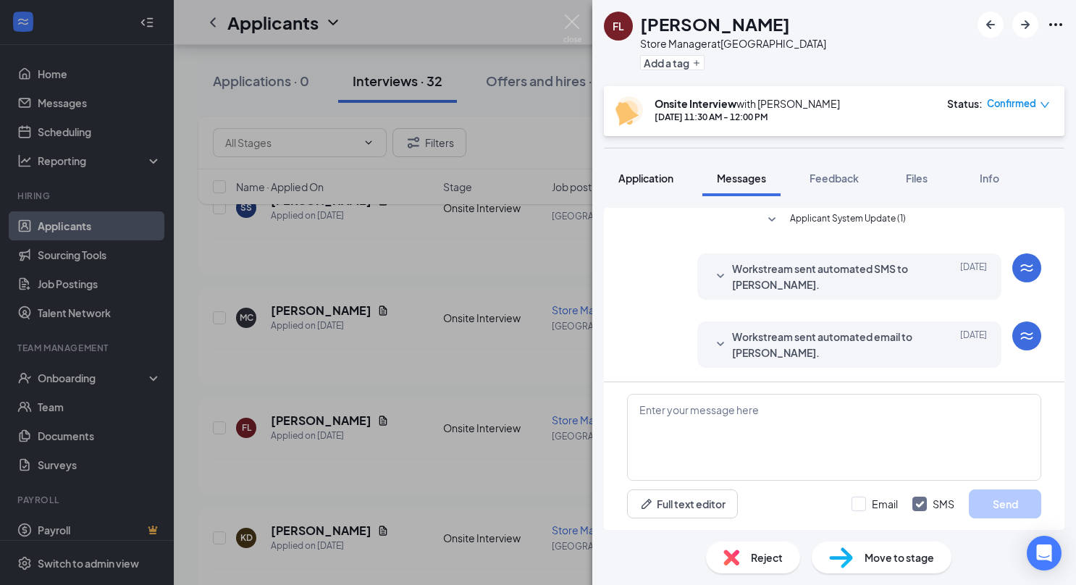
click at [651, 182] on span "Application" at bounding box center [645, 178] width 55 height 13
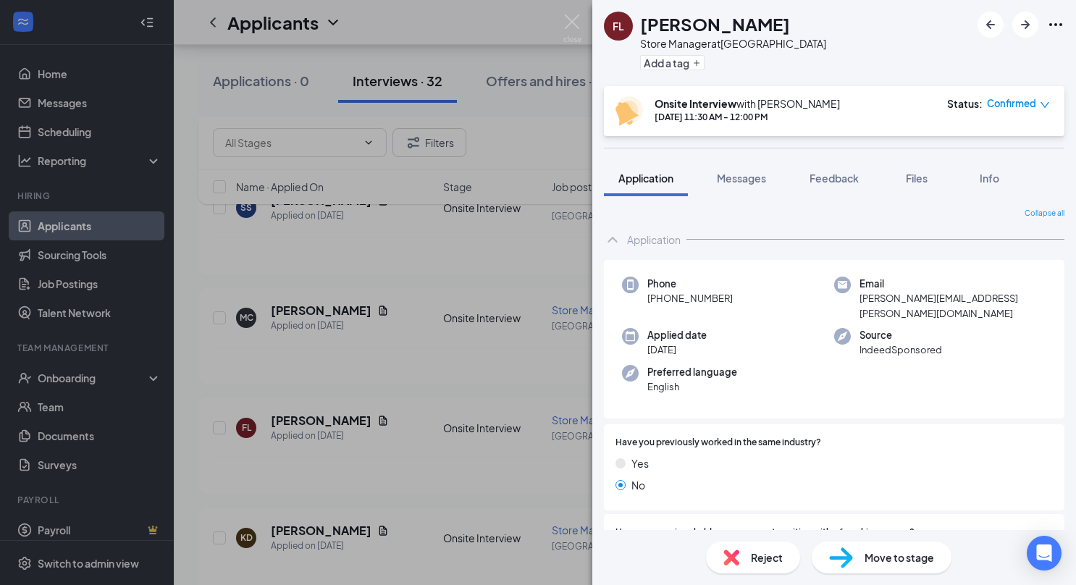
click at [541, 301] on div "FL Felicia Levesque Store Manager at Tyngsborough Add a tag Onsite Interview wi…" at bounding box center [538, 292] width 1076 height 585
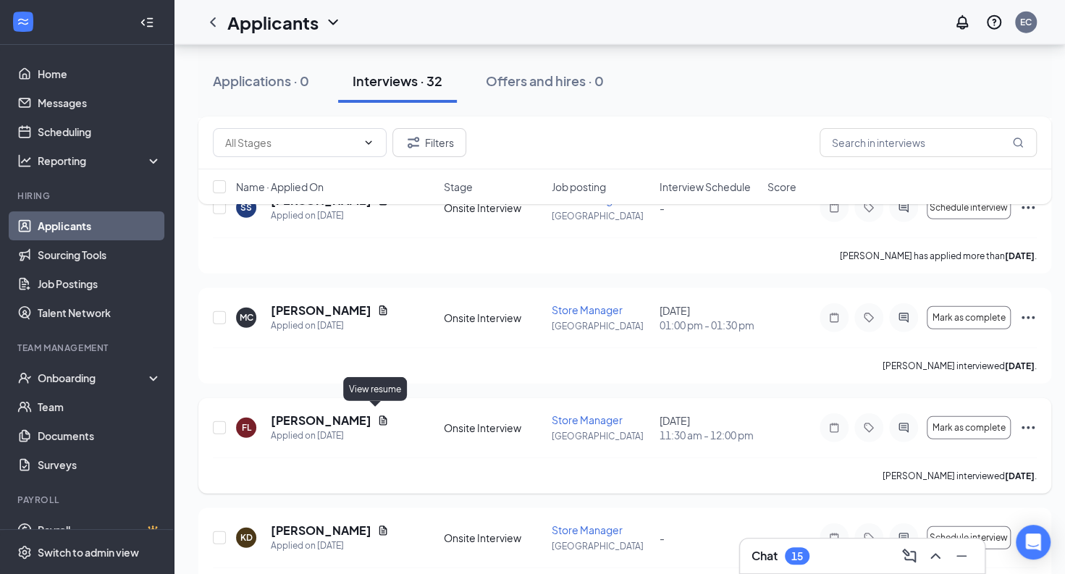
click at [377, 416] on icon "Document" at bounding box center [383, 421] width 12 height 12
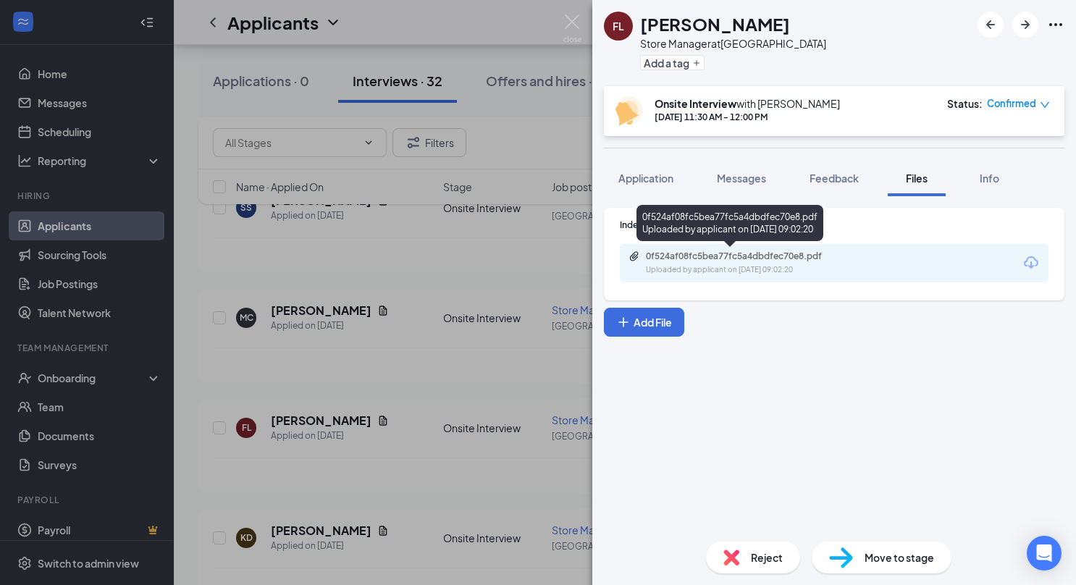
click at [719, 269] on div "Uploaded by applicant on Aug 03, 2025 at 09:02:20" at bounding box center [754, 270] width 217 height 12
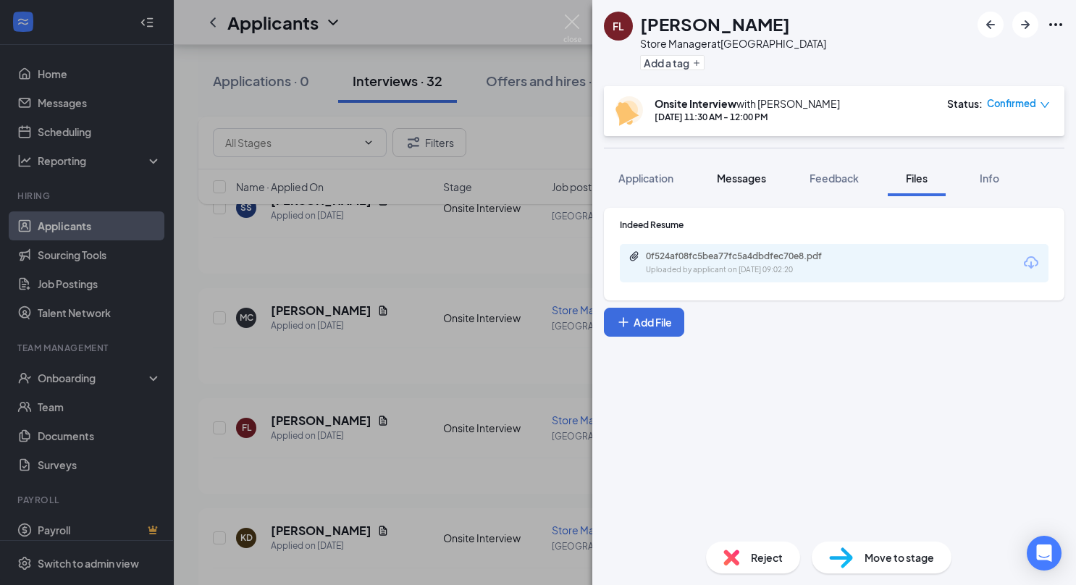
click at [754, 178] on span "Messages" at bounding box center [741, 178] width 49 height 13
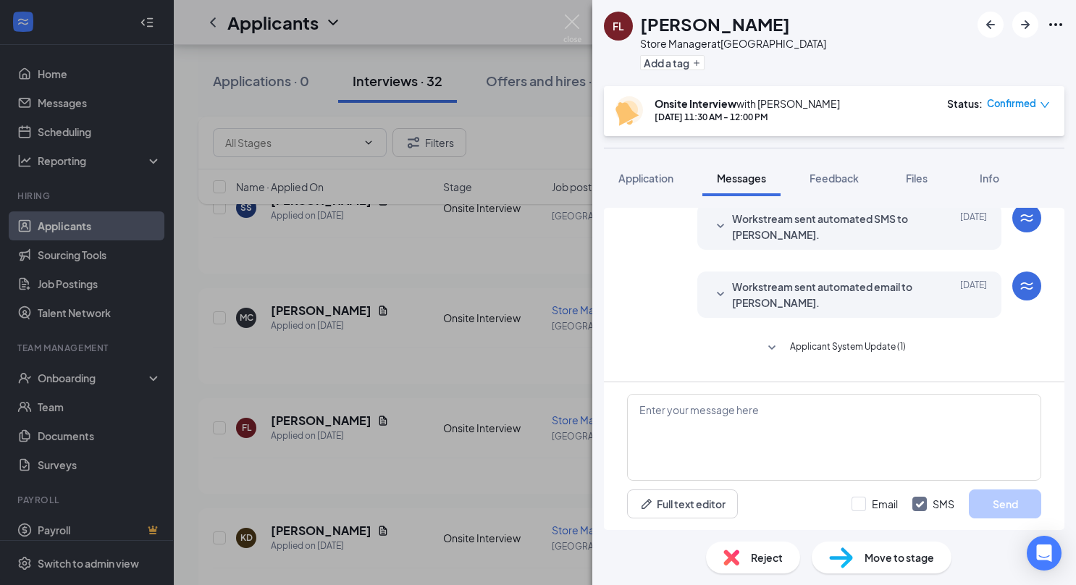
scroll to position [360, 0]
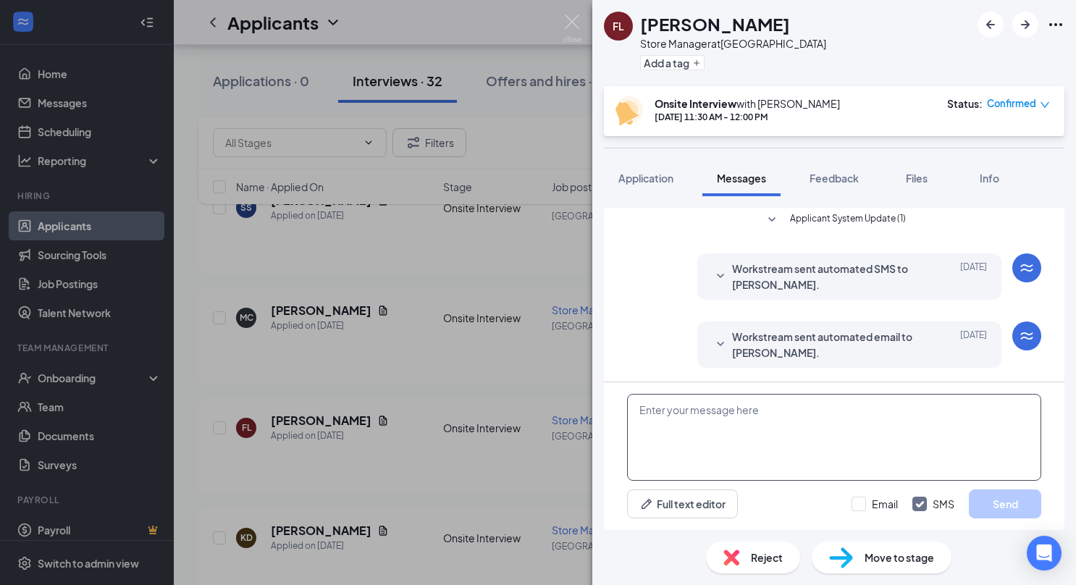
paste textarea "Hello , I was reviewing applications and came across your application and thoug…"
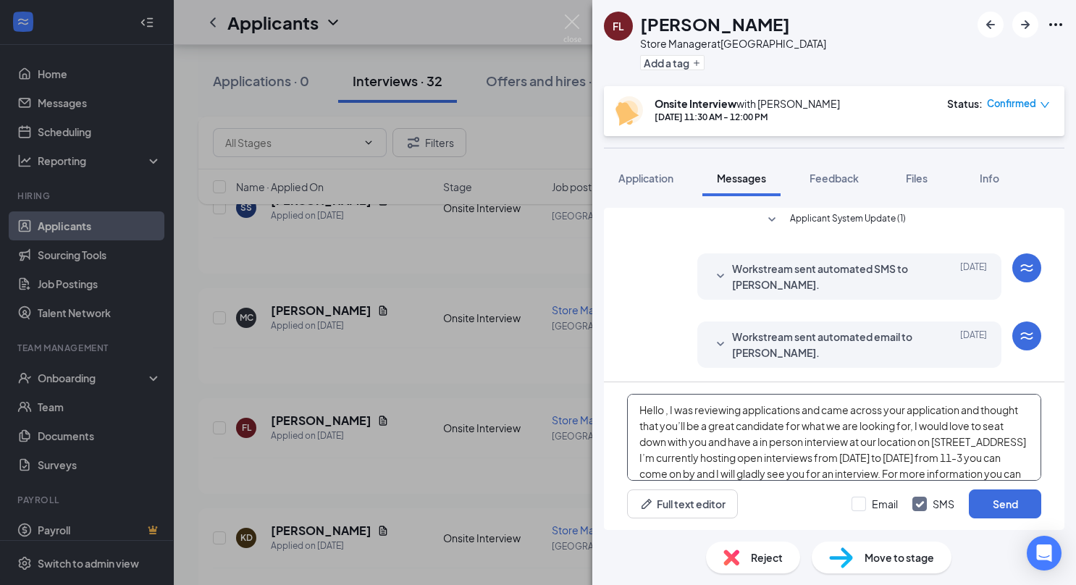
scroll to position [31, 0]
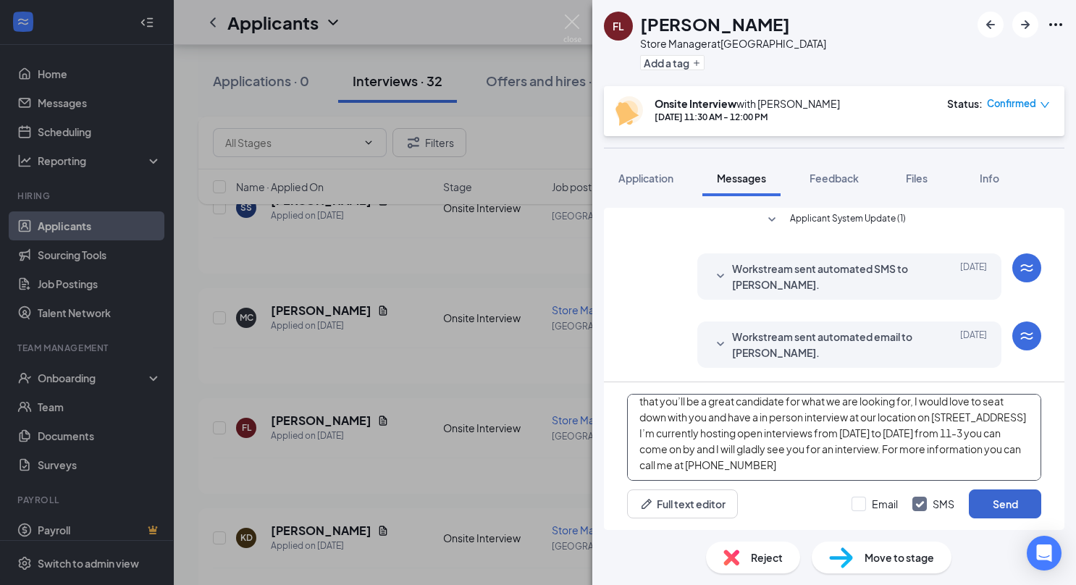
type textarea "Hello , I was reviewing applications and came across your application and thoug…"
click at [998, 494] on button "Send" at bounding box center [1005, 503] width 72 height 29
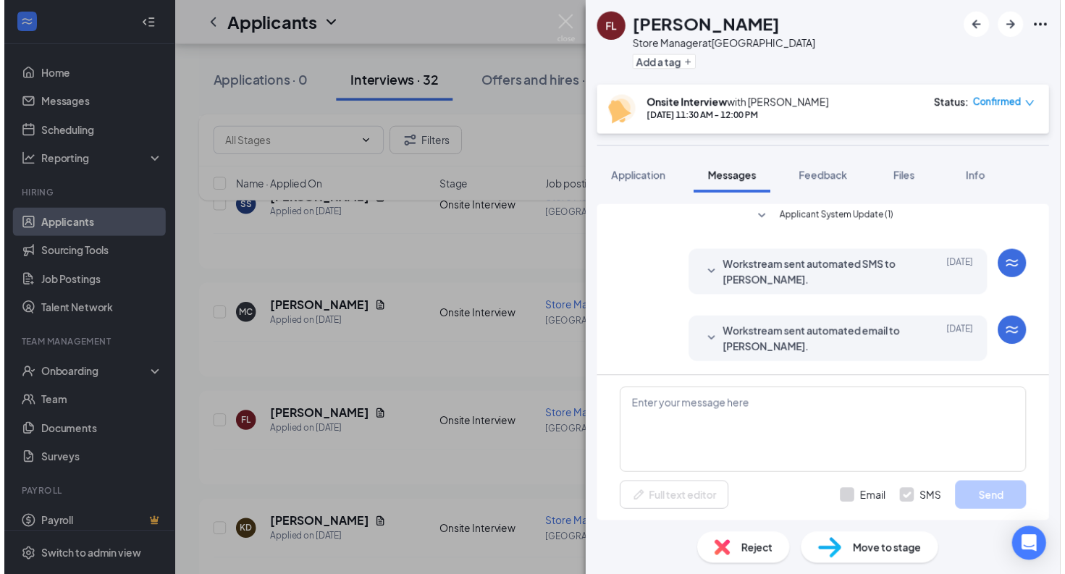
scroll to position [0, 0]
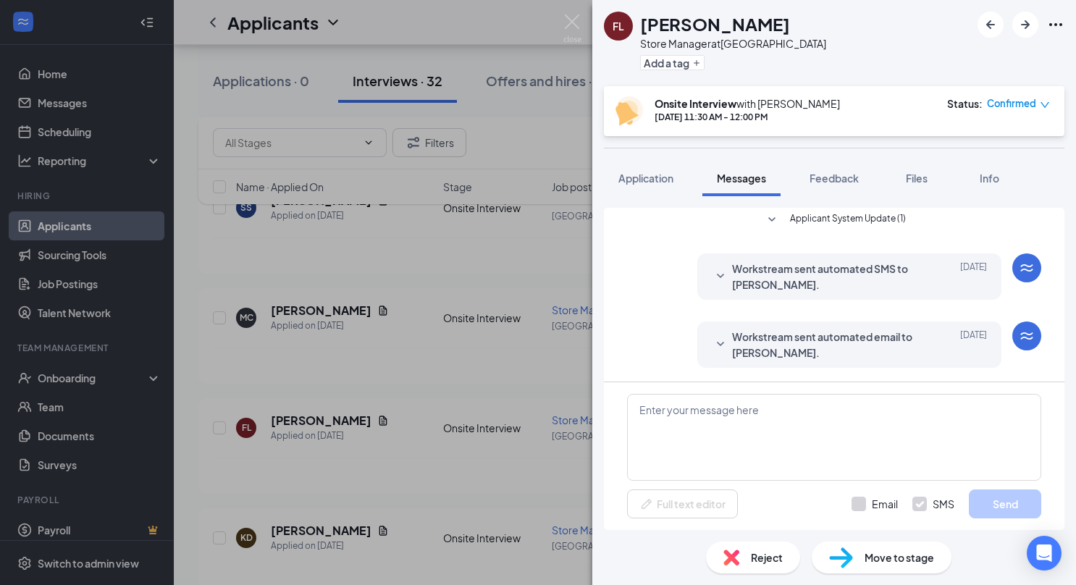
click at [472, 366] on div "FL Felicia Levesque Store Manager at Tyngsborough Add a tag Onsite Interview wi…" at bounding box center [538, 292] width 1076 height 585
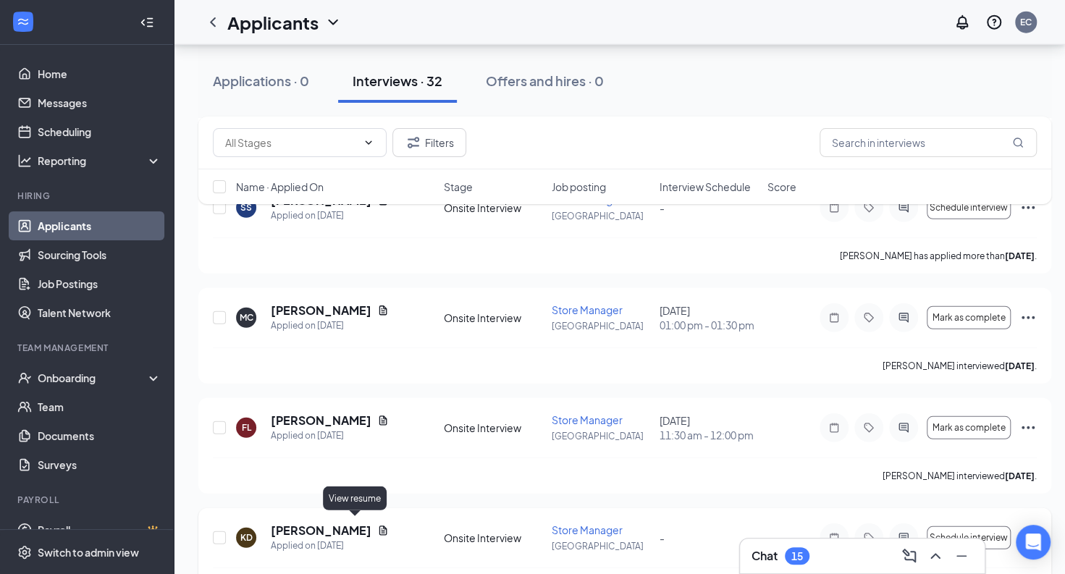
click at [377, 525] on icon "Document" at bounding box center [383, 531] width 12 height 12
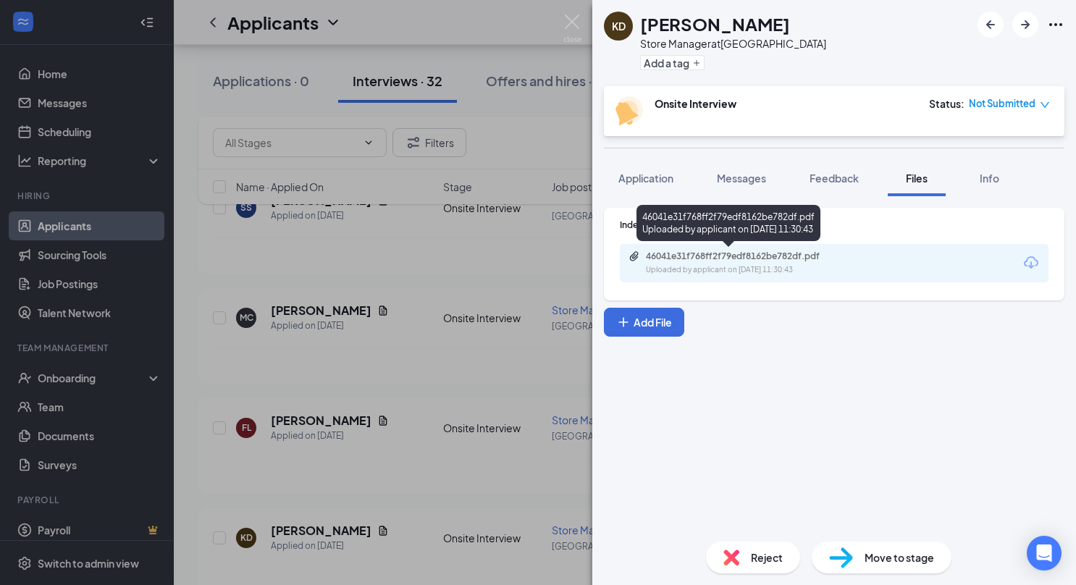
click at [754, 258] on div "46041e31f768ff2f79edf8162be782df.pdf" at bounding box center [747, 256] width 203 height 12
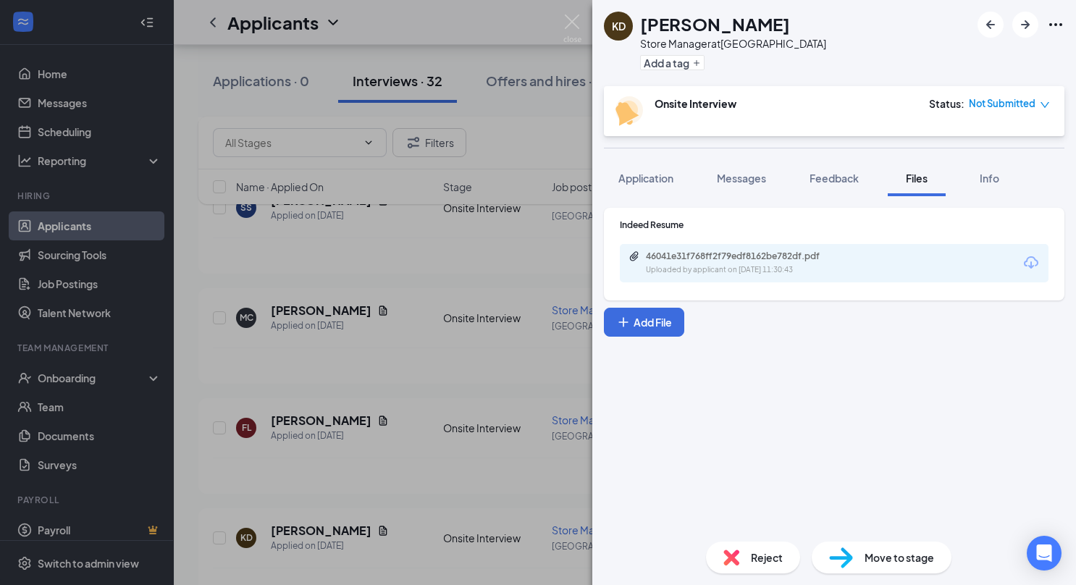
click at [484, 269] on div "KD Kevin Dionne Store Manager at Tyngsborough Add a tag Onsite Interview Status…" at bounding box center [538, 292] width 1076 height 585
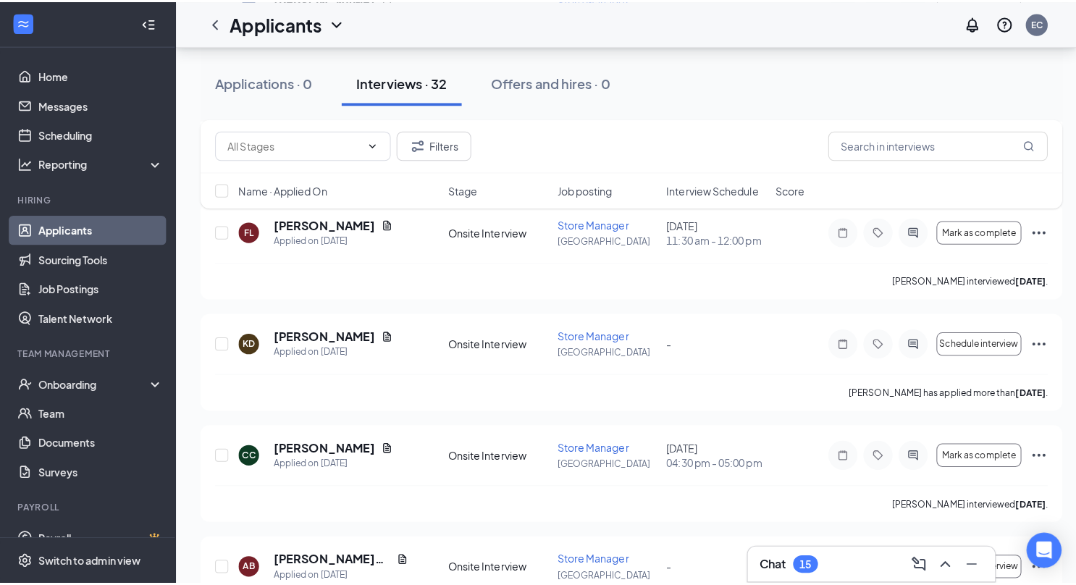
scroll to position [2317, 0]
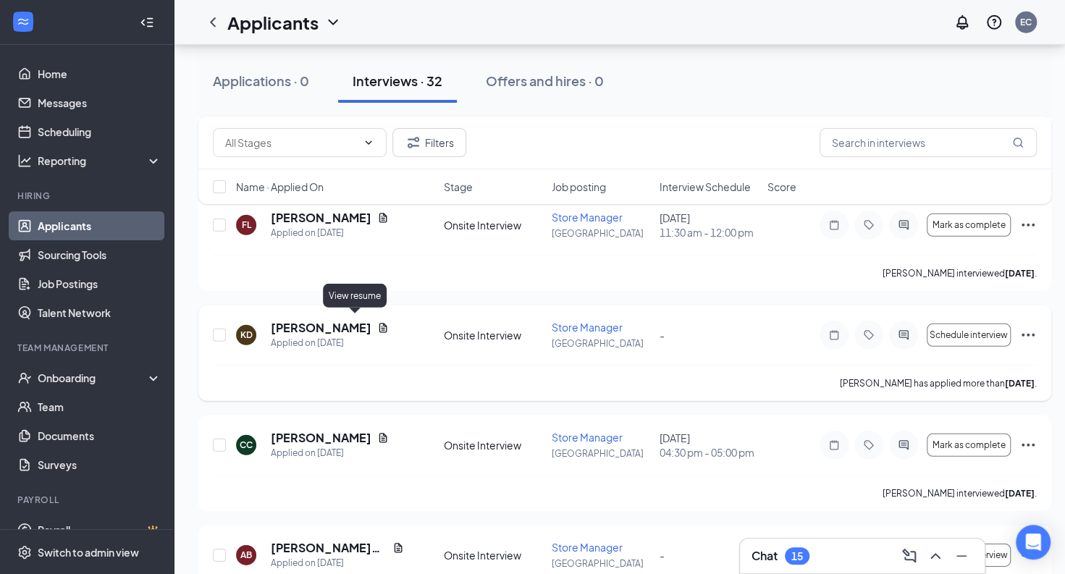
click at [379, 325] on icon "Document" at bounding box center [383, 327] width 8 height 9
